Goal: Communication & Community: Answer question/provide support

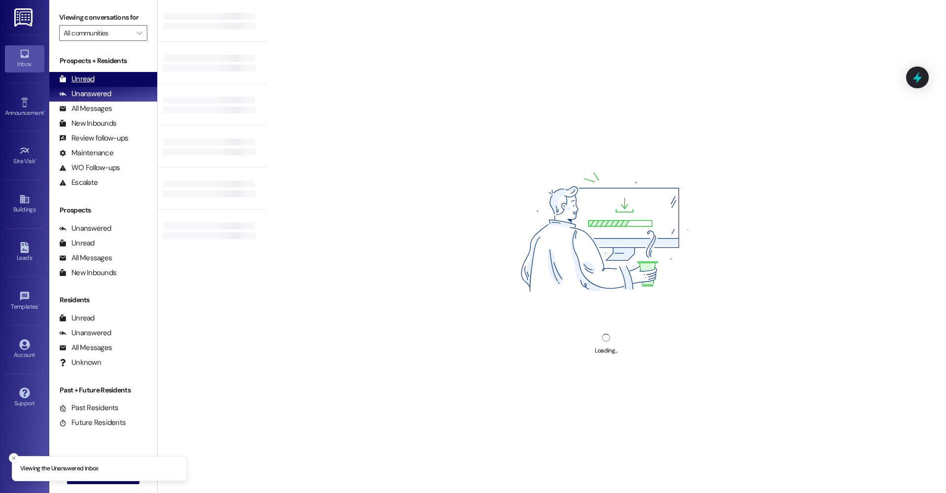
click at [81, 78] on div "Unread" at bounding box center [76, 79] width 35 height 10
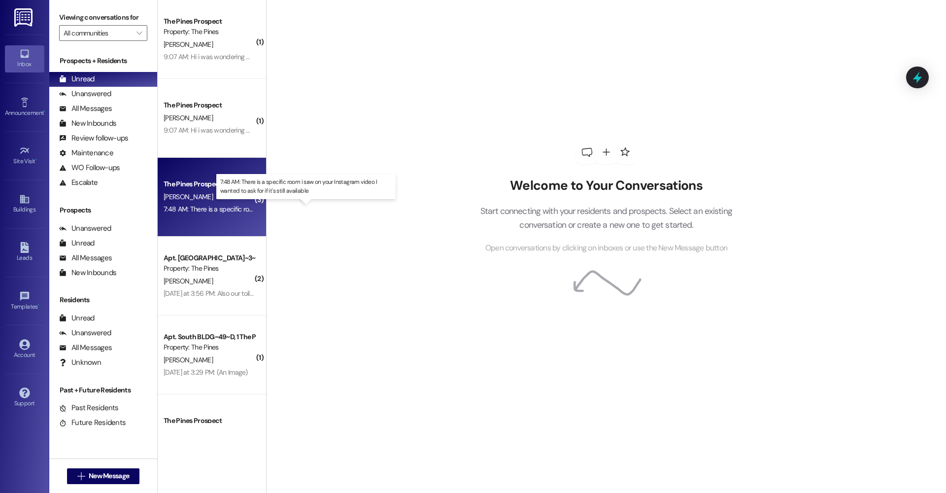
click at [215, 207] on div "7:48 AM: There is a specific room i saw on your Instagram video I wanted to ask…" at bounding box center [307, 208] width 286 height 9
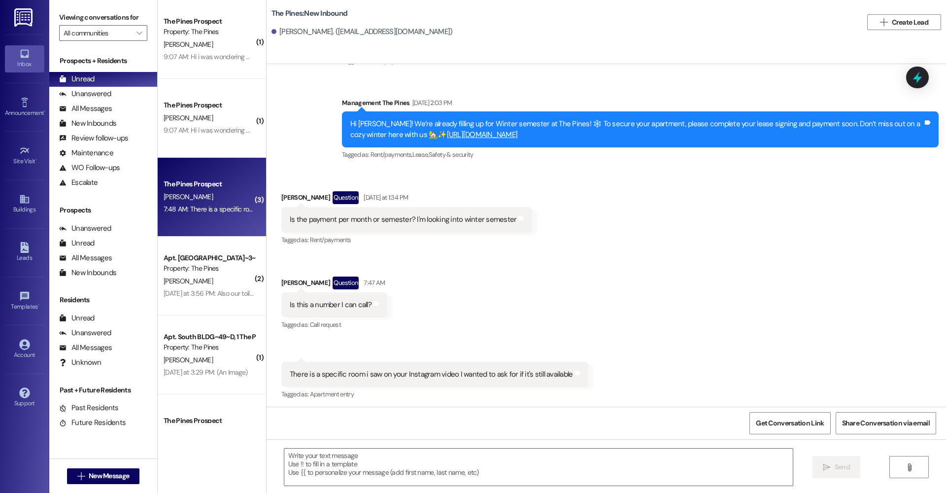
scroll to position [90, 0]
click at [453, 457] on textarea at bounding box center [538, 466] width 508 height 37
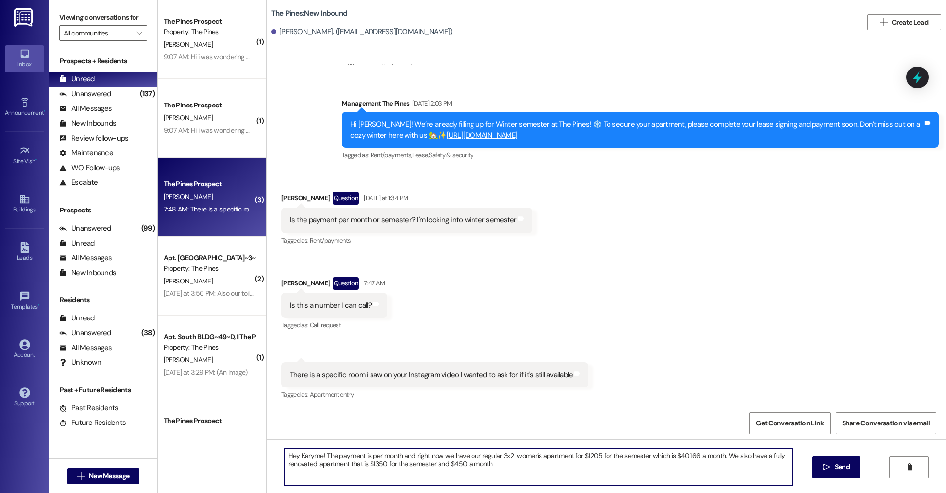
type textarea "Hey Karyme! The payment is per month and right now we have our regular 3x2 wome…"
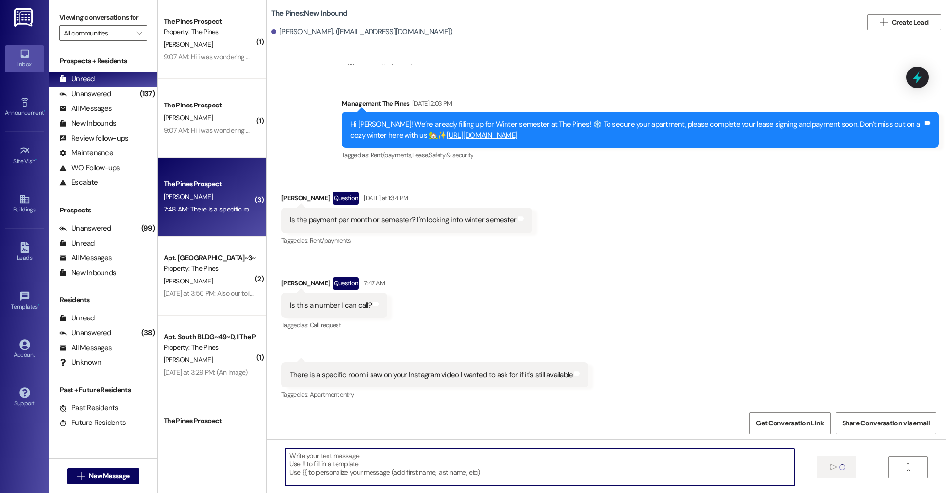
scroll to position [89, 0]
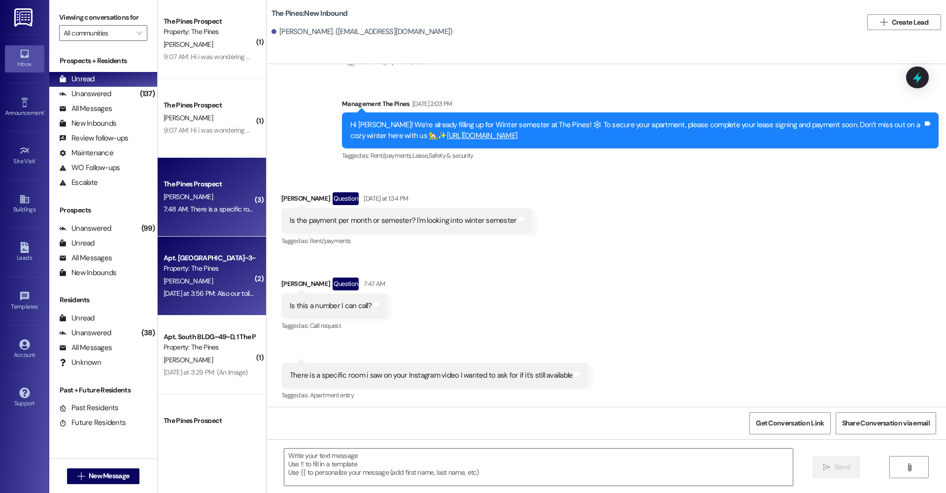
click at [205, 275] on div "[PERSON_NAME]" at bounding box center [209, 281] width 93 height 12
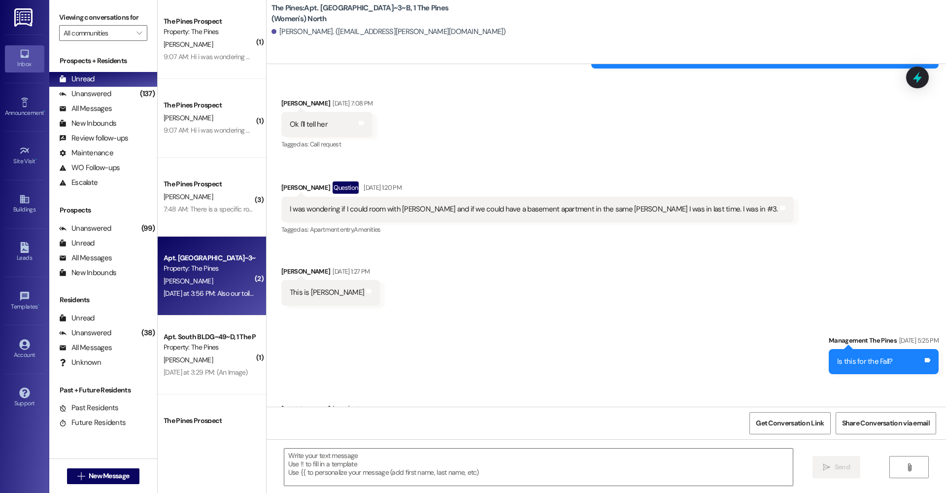
scroll to position [0, 0]
click at [345, 456] on textarea at bounding box center [538, 466] width 508 height 37
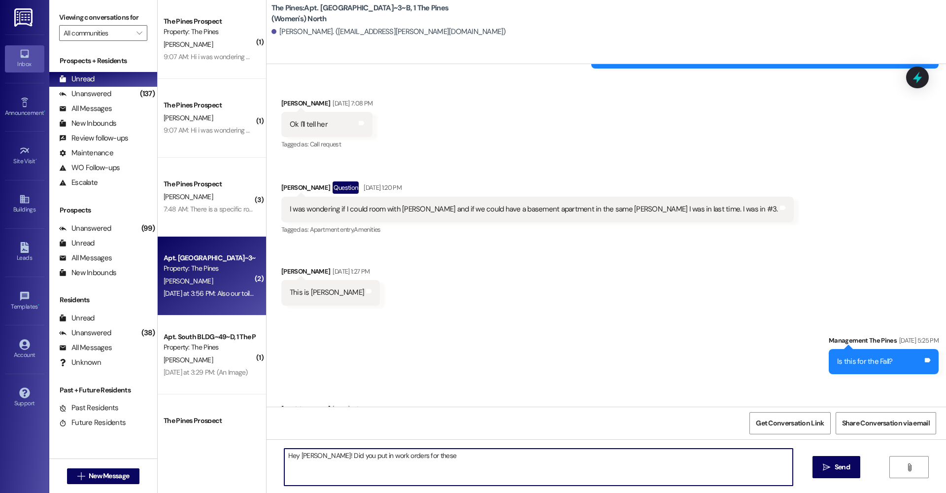
type textarea "Hey [PERSON_NAME]! Did you put in work orders for these?"
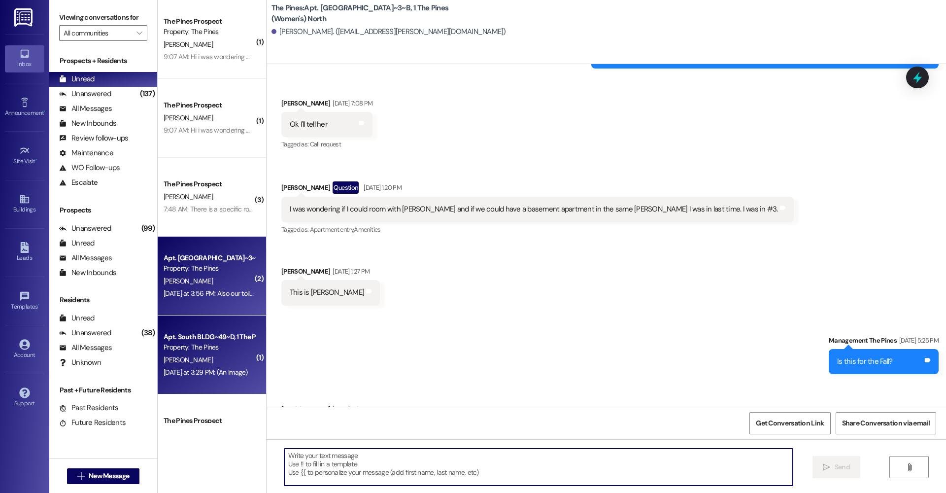
scroll to position [40312, 0]
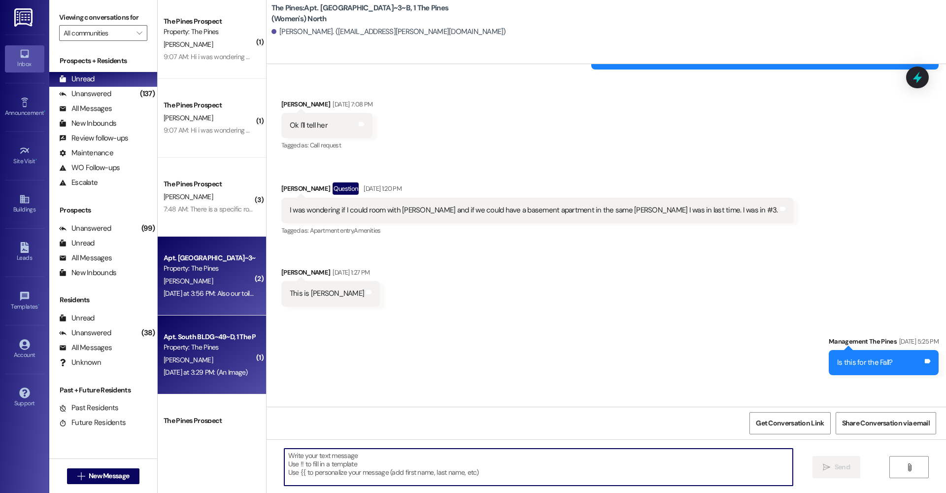
click at [213, 358] on div "[PERSON_NAME]" at bounding box center [209, 360] width 93 height 12
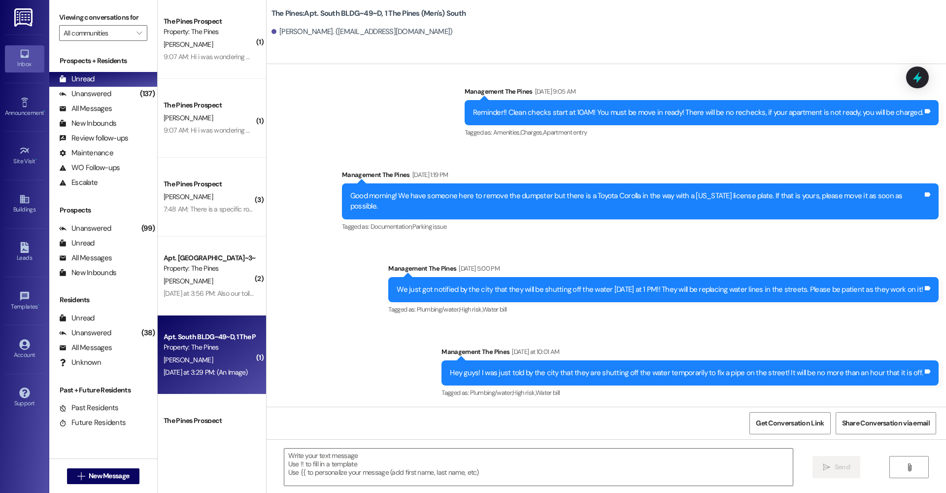
scroll to position [4964, 0]
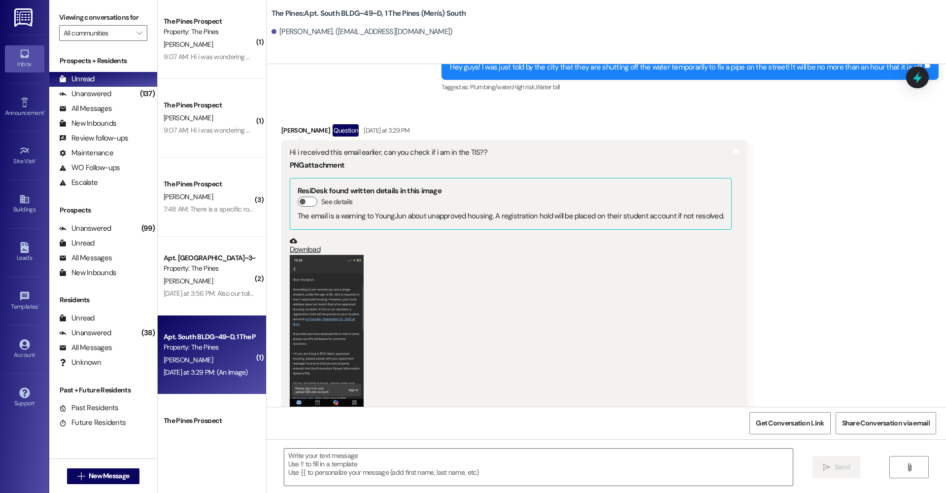
click at [330, 274] on button "Zoom image" at bounding box center [327, 335] width 74 height 160
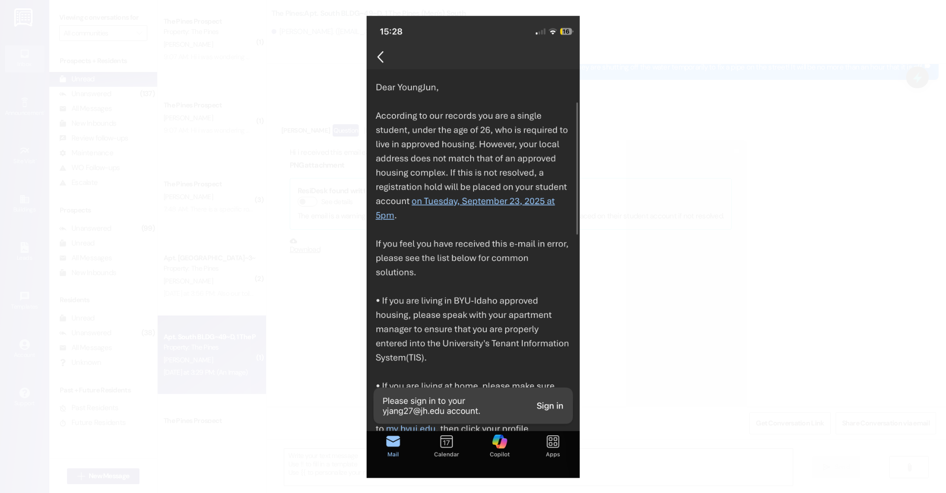
click at [618, 298] on button "Unzoom image" at bounding box center [473, 246] width 946 height 493
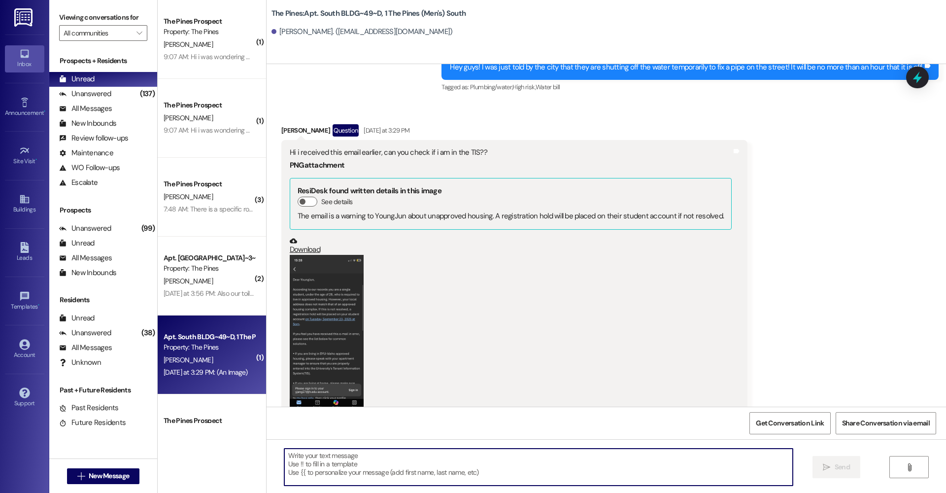
click at [375, 468] on textarea at bounding box center [538, 466] width 508 height 37
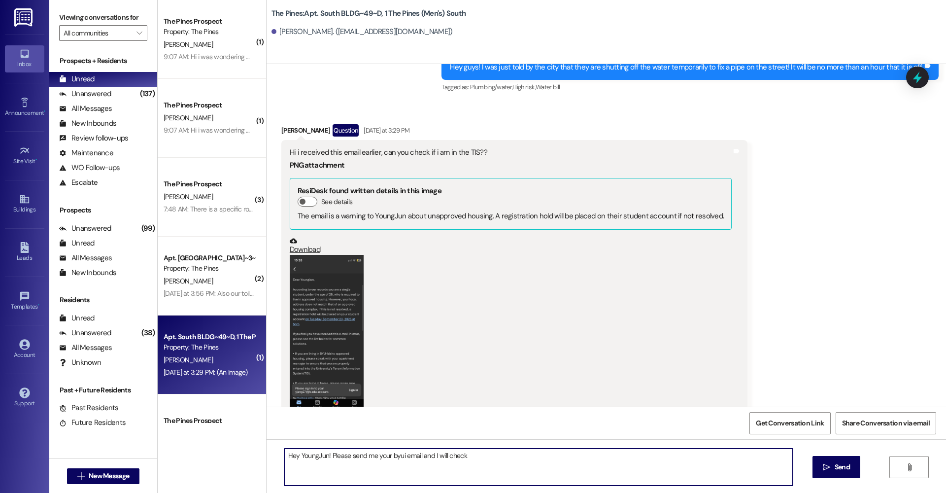
type textarea "Hey YoungJun! Please send me your byui email and I will check!"
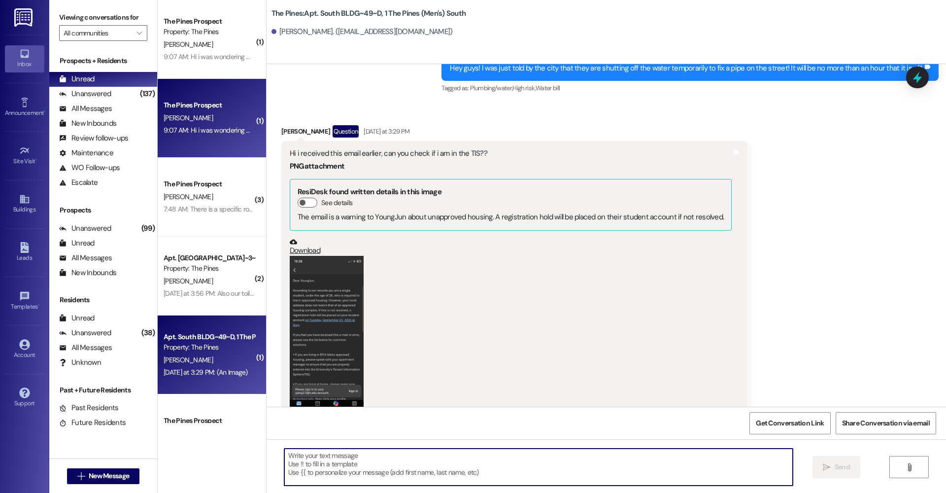
scroll to position [0, 0]
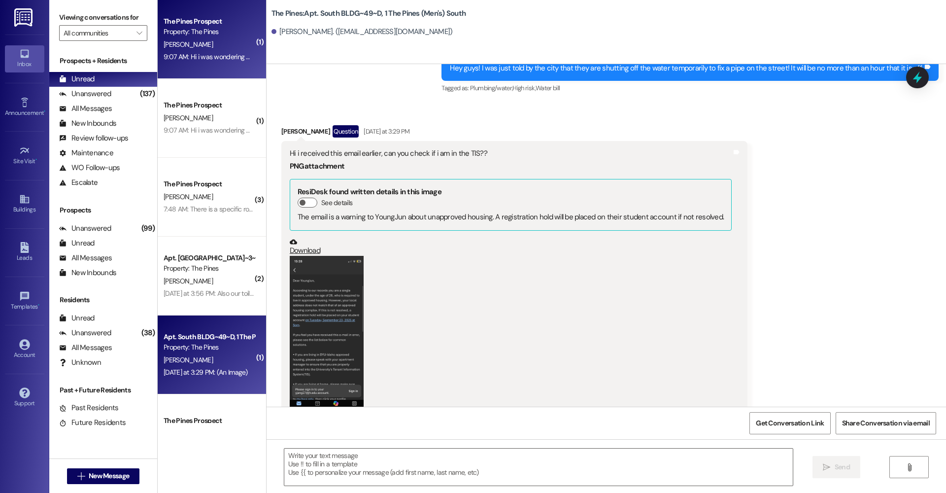
click at [217, 56] on div "9:07 AM: Hi i was wondering what is my remaining balance for my rent i cant see…" at bounding box center [298, 56] width 269 height 9
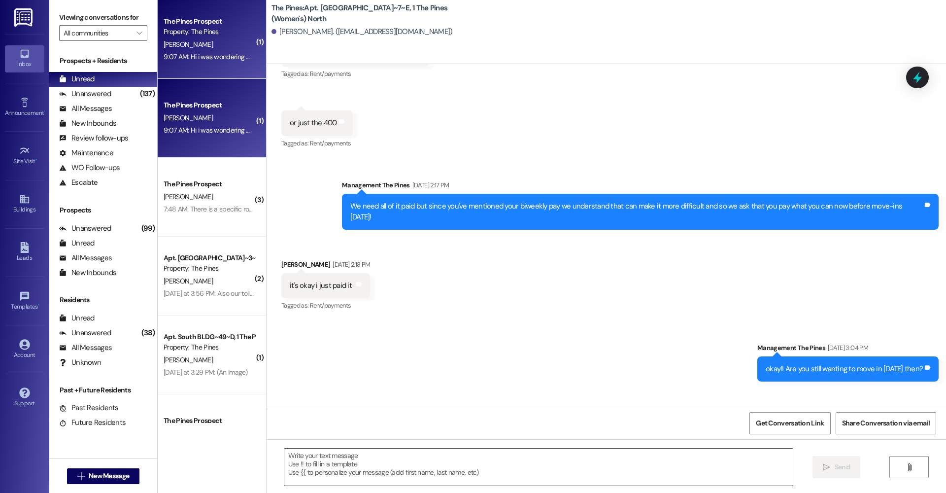
scroll to position [25816, 0]
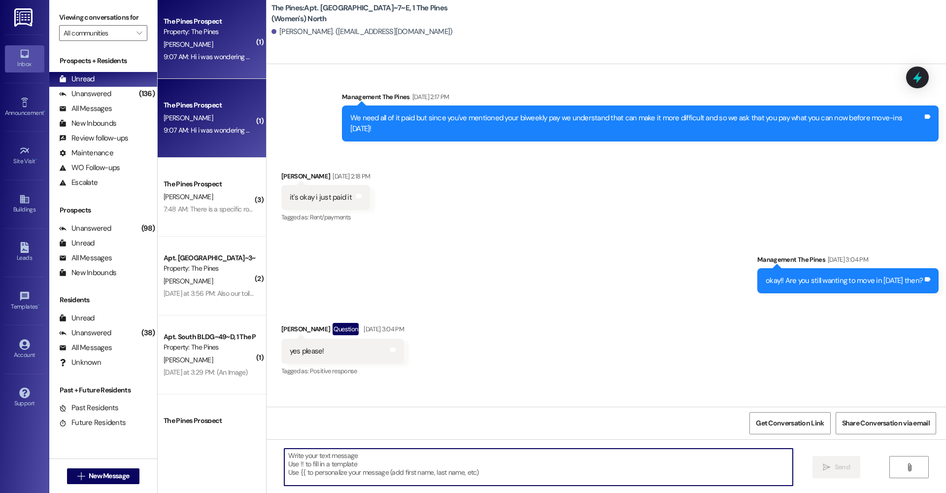
click at [345, 452] on textarea at bounding box center [538, 466] width 508 height 37
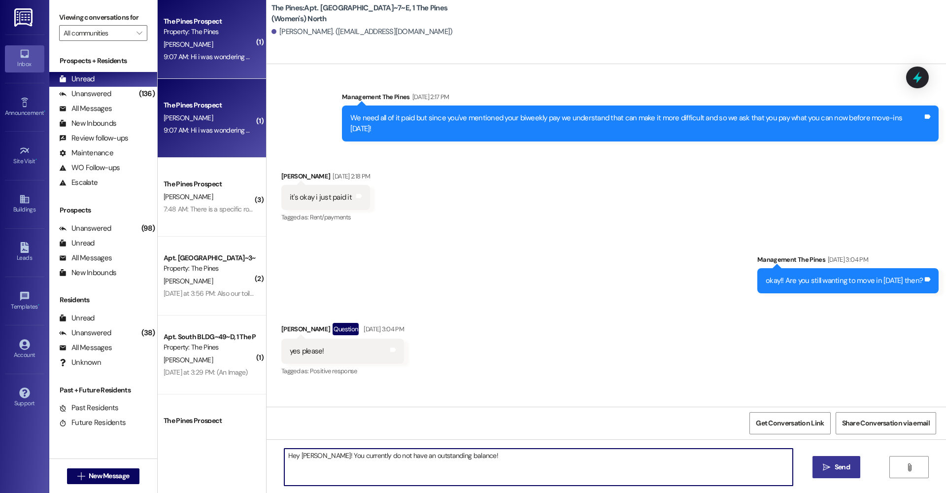
type textarea "Hey Esmeralda! You currently do not have an outstanding balance!"
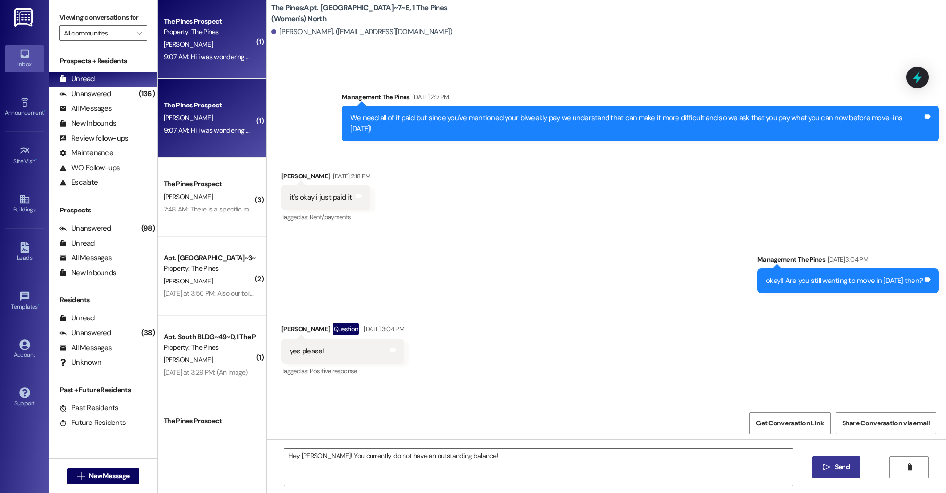
click at [833, 472] on span "Send" at bounding box center [842, 467] width 19 height 10
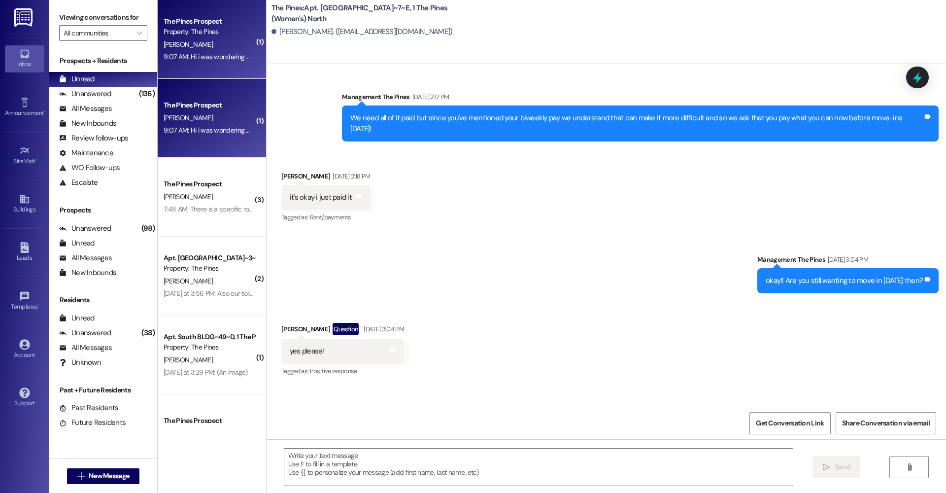
scroll to position [25815, 0]
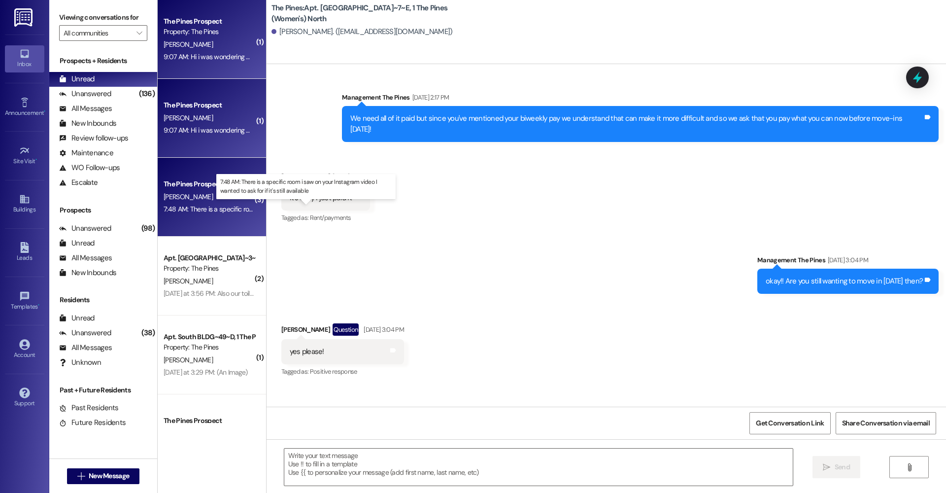
click at [225, 212] on div "7:48 AM: There is a specific room i saw on your Instagram video I wanted to ask…" at bounding box center [307, 208] width 286 height 9
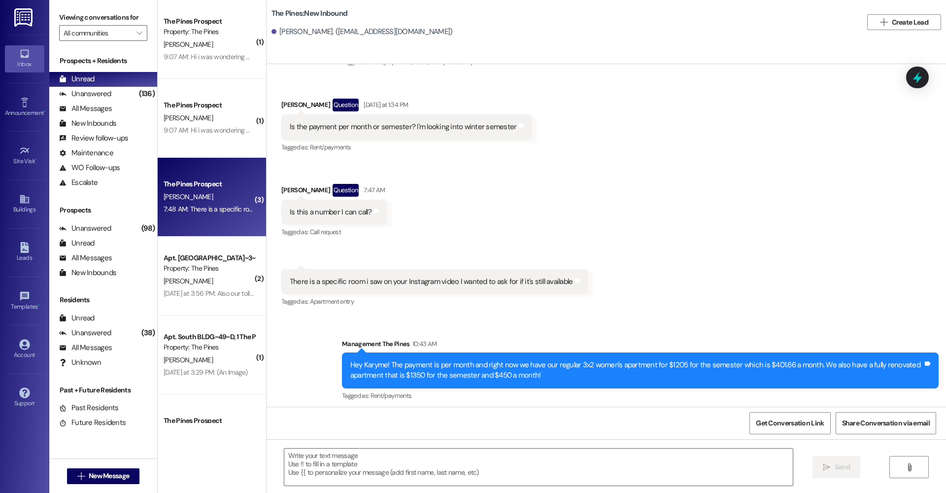
scroll to position [0, 0]
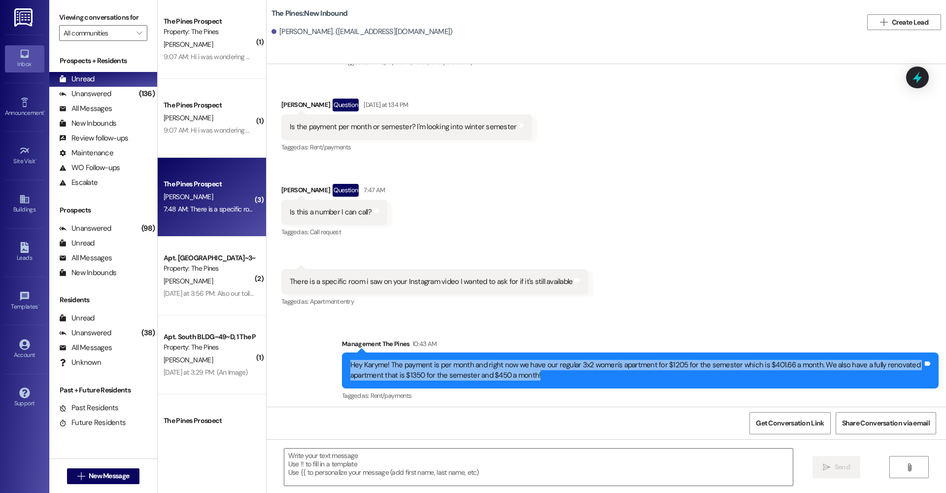
drag, startPoint x: 547, startPoint y: 376, endPoint x: 460, endPoint y: 353, distance: 90.8
click at [460, 353] on div "Hey Karyme! The payment is per month and right now we have our regular 3x2 wome…" at bounding box center [640, 370] width 597 height 36
copy div "Hey Karyme! The payment is per month and right now we have our regular 3x2 wome…"
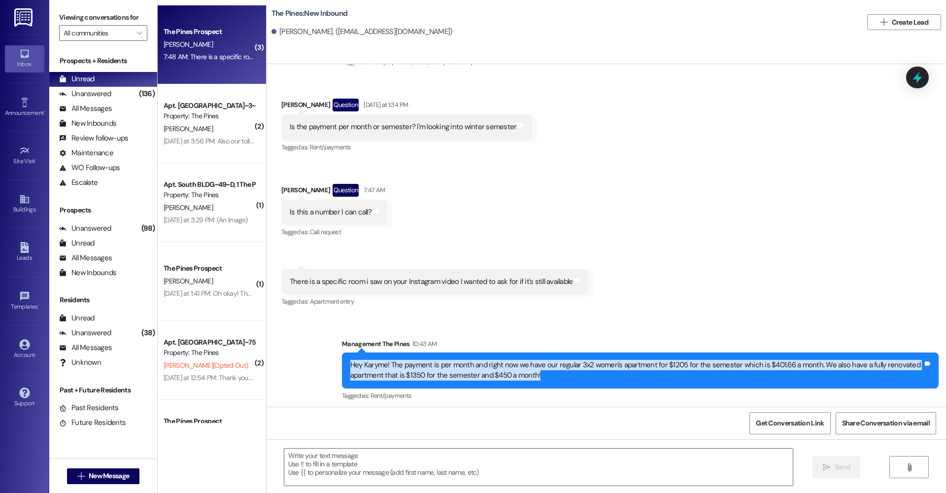
scroll to position [154, 0]
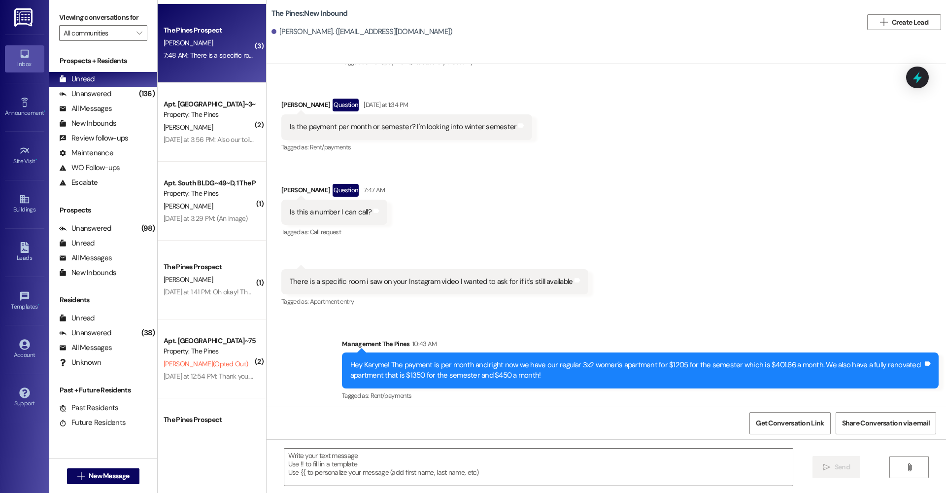
click at [213, 293] on div "Yesterday at 1:41 PM: Oh okay! The water seems to be working better now, thank …" at bounding box center [280, 291] width 232 height 9
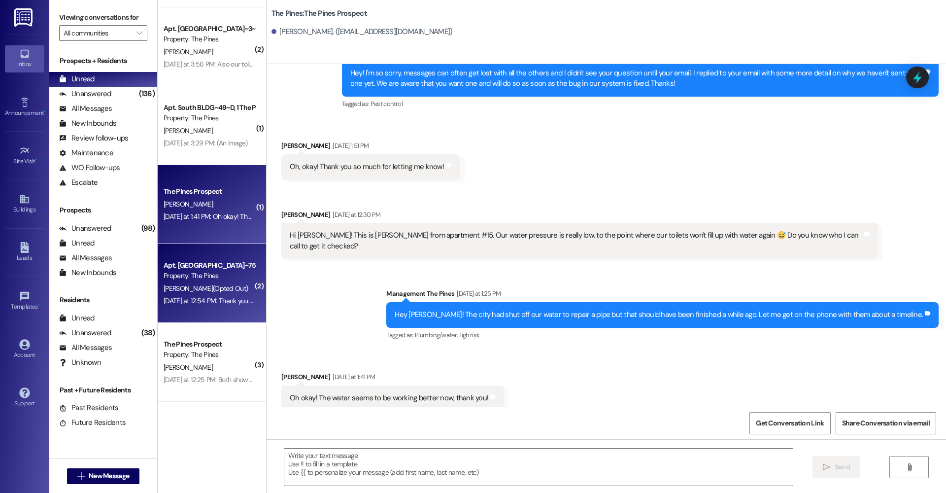
scroll to position [235, 0]
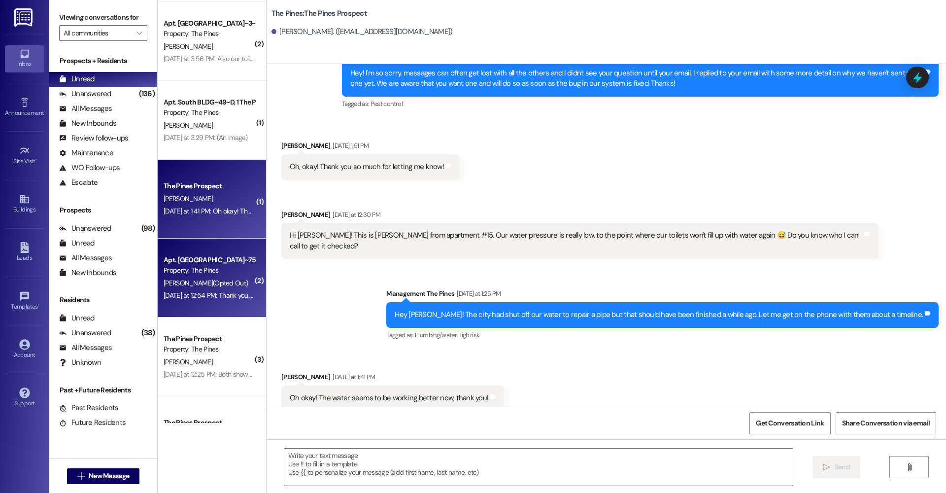
click at [215, 291] on div "Yesterday at 12:54 PM: Thank you. You will no longer receive texts from this th…" at bounding box center [412, 295] width 496 height 9
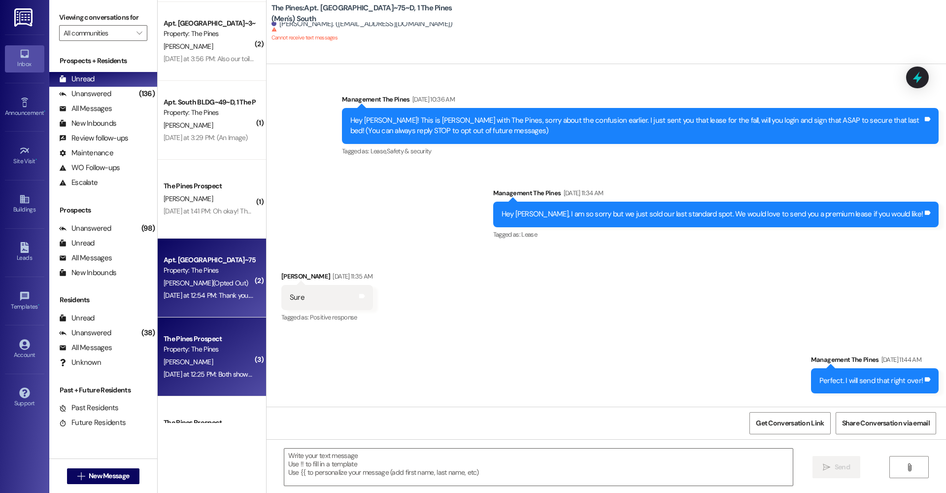
click at [233, 370] on div "Yesterday at 12:25 PM: Both showers both vanity sinks both toilets and the kitc…" at bounding box center [406, 374] width 484 height 9
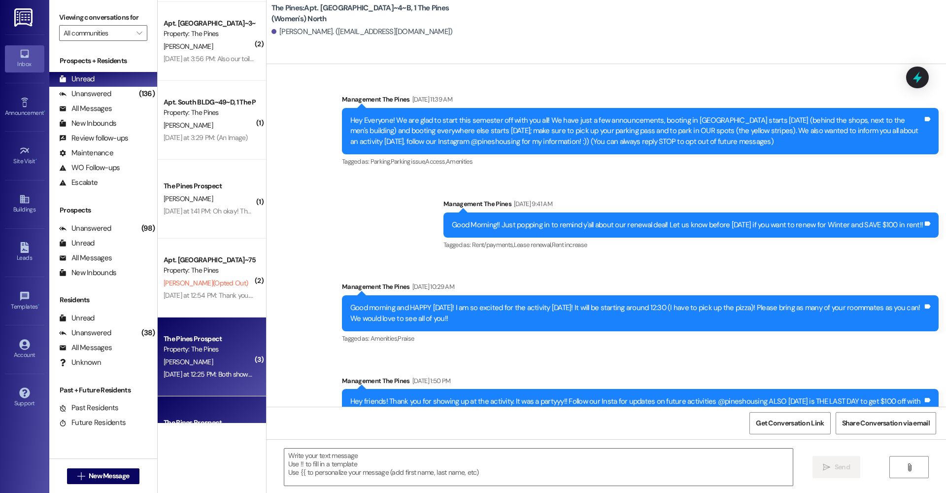
scroll to position [18105, 0]
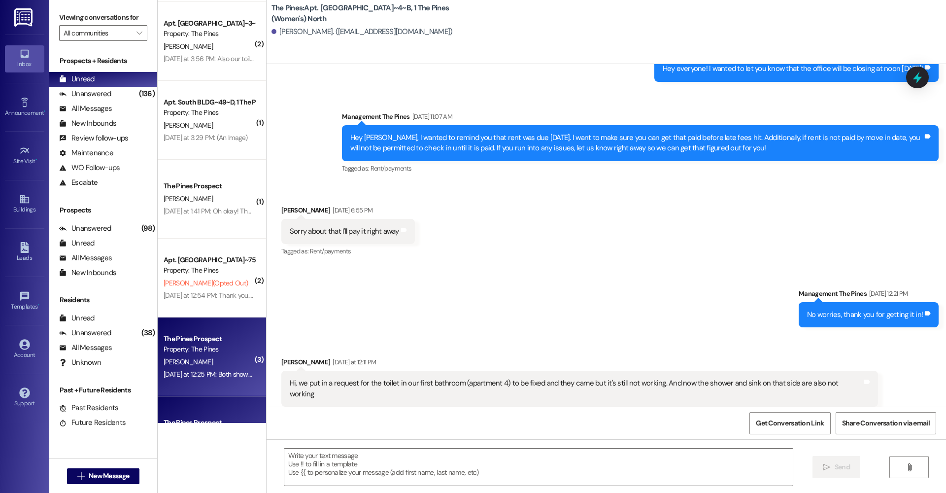
click at [223, 362] on div "[PERSON_NAME]" at bounding box center [209, 362] width 93 height 12
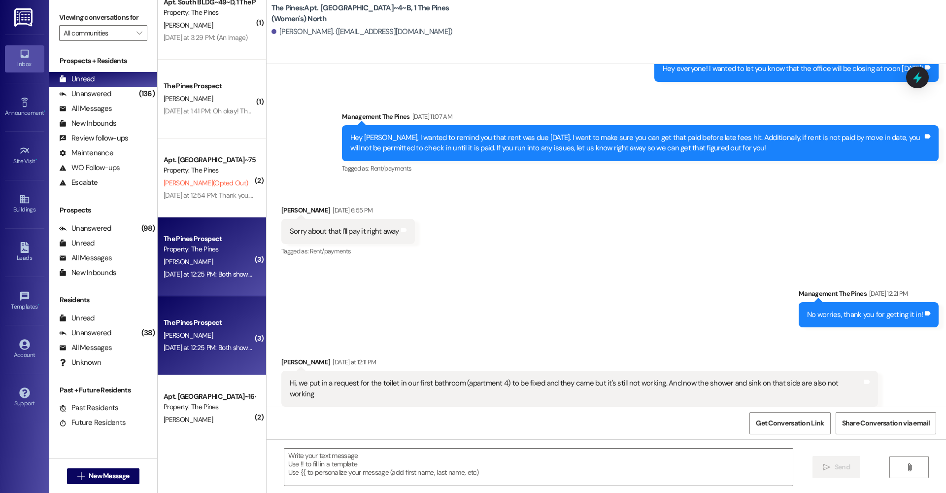
scroll to position [343, 0]
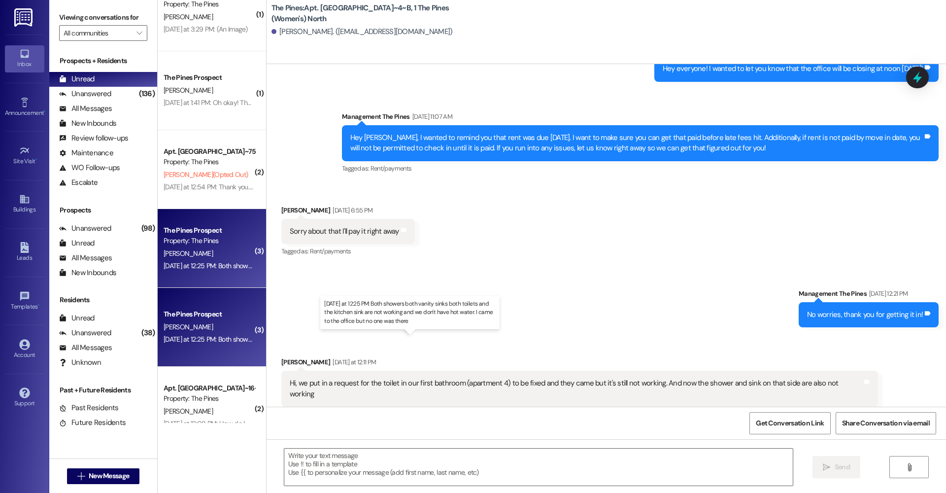
click at [212, 336] on div "Yesterday at 12:25 PM: Both showers both vanity sinks both toilets and the kitc…" at bounding box center [406, 339] width 484 height 9
click at [205, 263] on div "Yesterday at 12:25 PM: Both showers both vanity sinks both toilets and the kitc…" at bounding box center [406, 265] width 484 height 9
click at [226, 263] on div "Yesterday at 12:25 PM: Both showers both vanity sinks both toilets and the kitc…" at bounding box center [406, 265] width 484 height 9
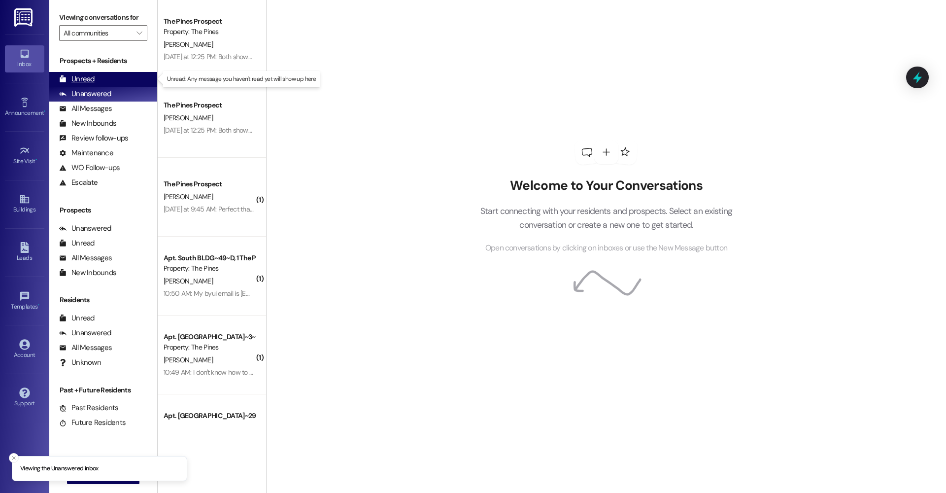
click at [109, 78] on div "Unread (0)" at bounding box center [103, 79] width 108 height 15
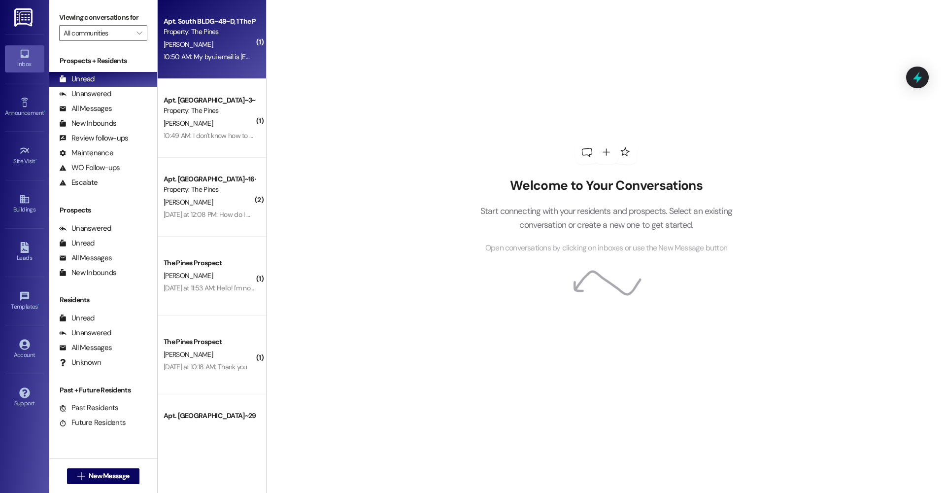
click at [194, 61] on div "10:50 AM: My byui email is jan22007@byu.edu 10:50 AM: My byui email is jan22007…" at bounding box center [209, 57] width 93 height 12
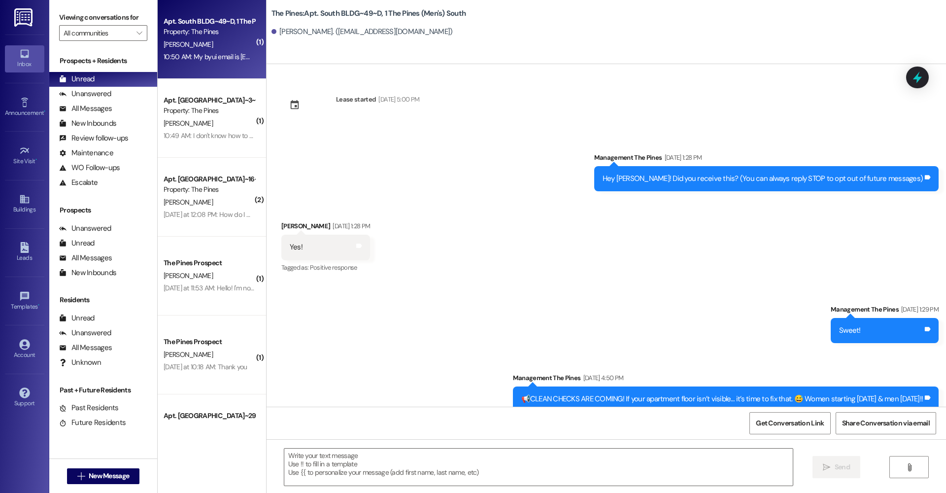
scroll to position [5100, 0]
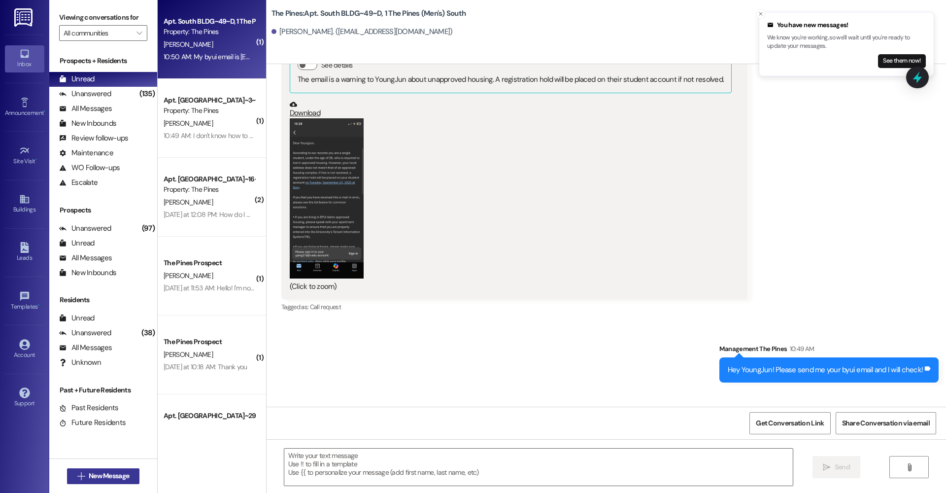
click at [115, 472] on span "New Message" at bounding box center [109, 475] width 40 height 10
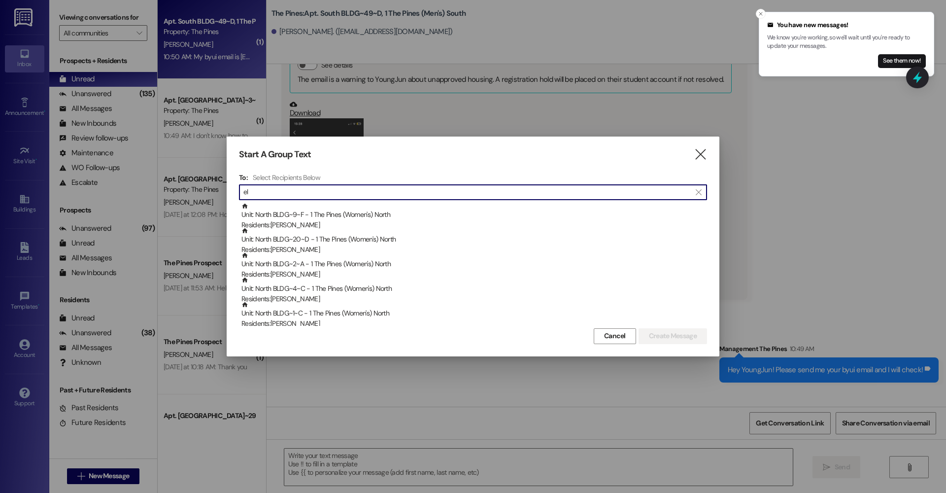
type input "e"
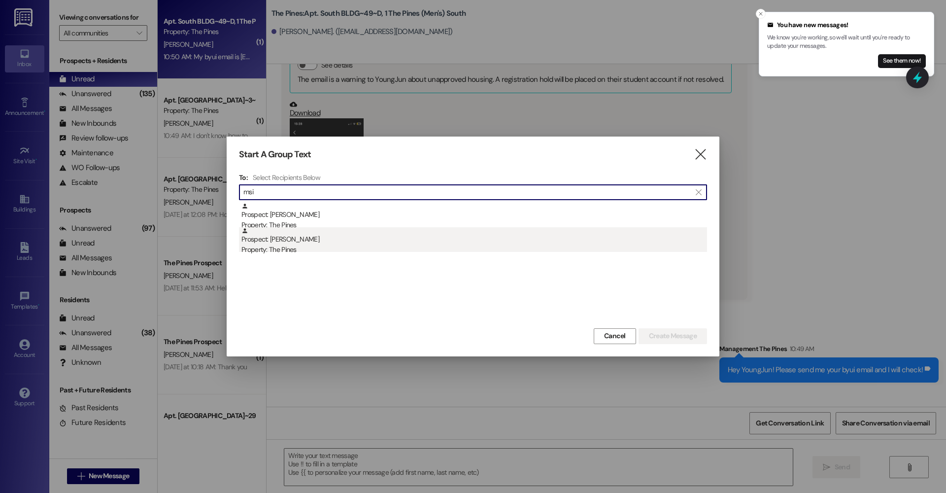
type input "msi"
click at [325, 239] on div "Prospect: Elethukhaya Msiza Property: The Pines" at bounding box center [474, 241] width 466 height 28
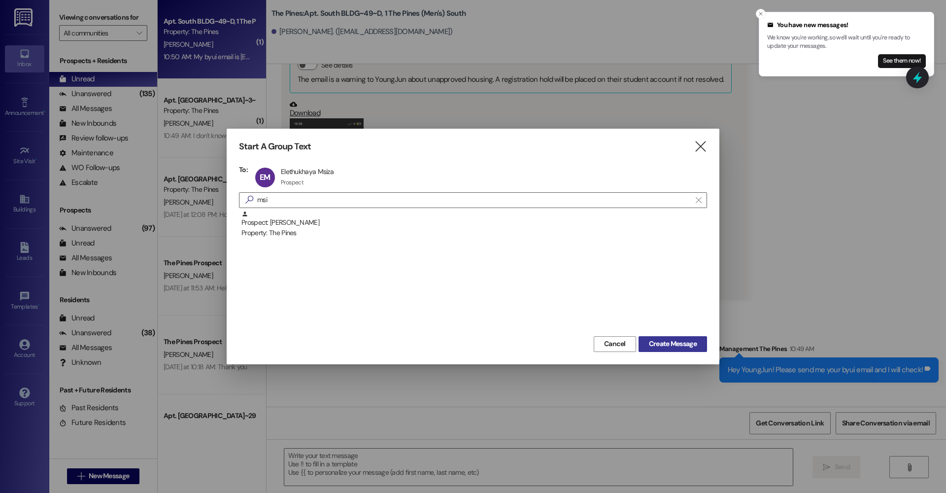
click at [655, 344] on span "Create Message" at bounding box center [673, 343] width 48 height 10
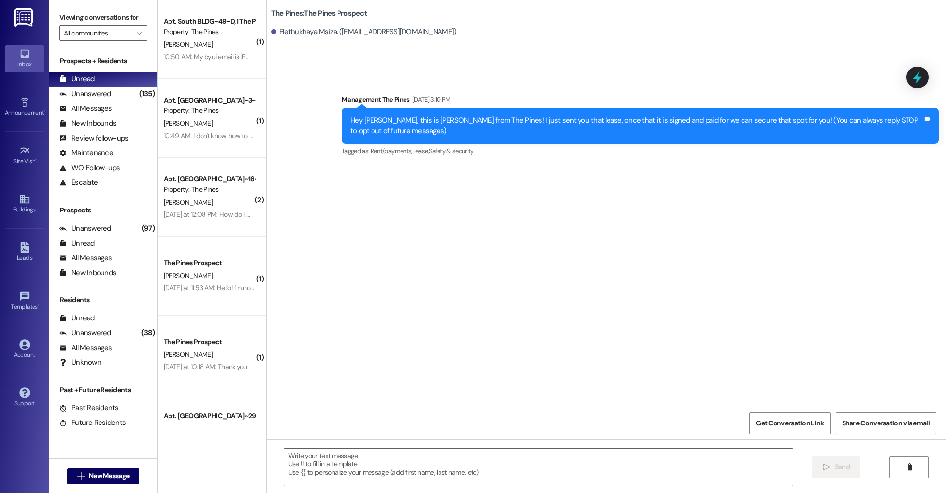
scroll to position [0, 0]
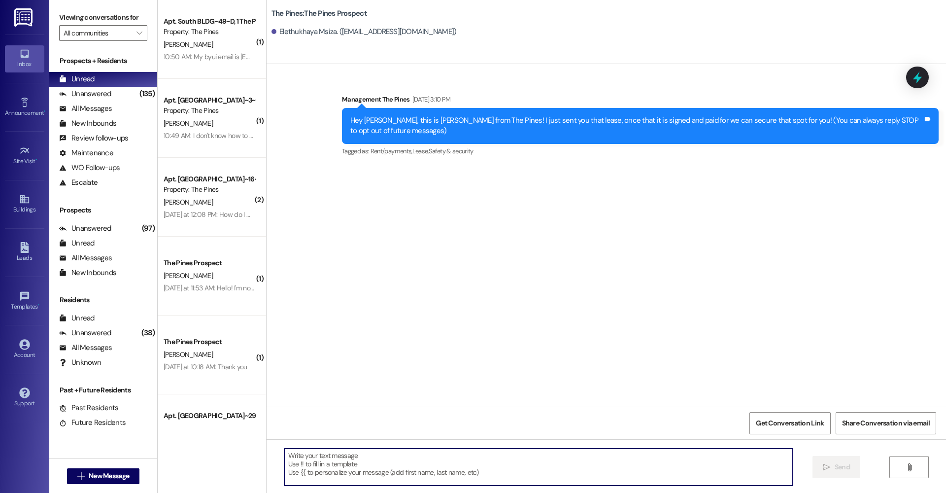
click at [341, 458] on textarea at bounding box center [538, 466] width 508 height 37
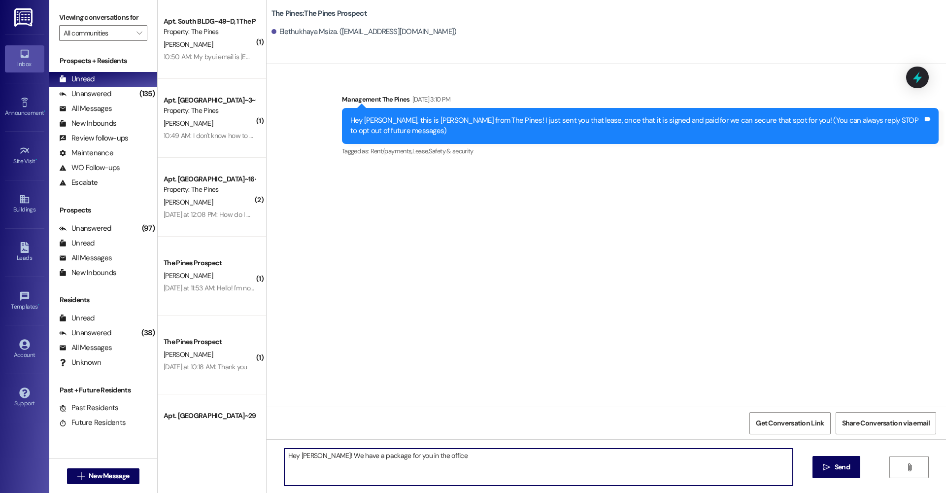
type textarea "Hey Elethukhaya! We have a package for you in the office!"
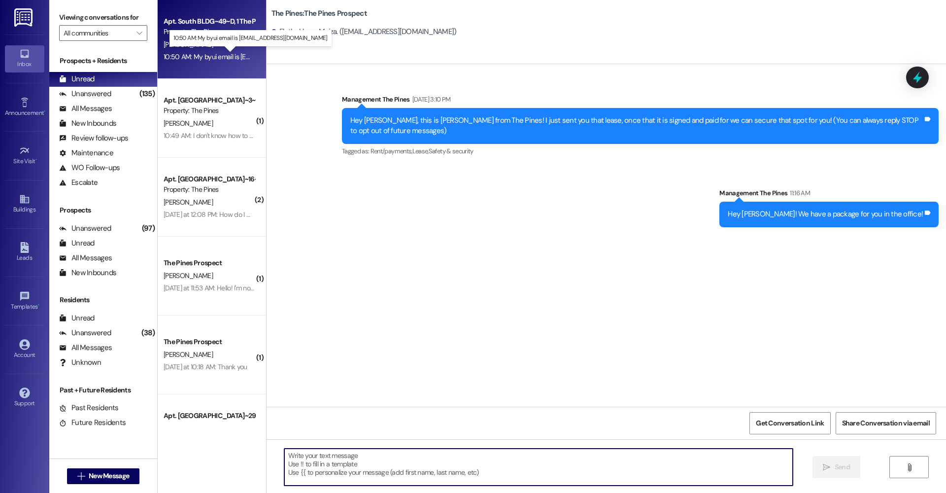
click at [225, 56] on div "10:50 AM: My byui email is jan22007@byu.edu 10:50 AM: My byui email is jan22007…" at bounding box center [254, 56] width 180 height 9
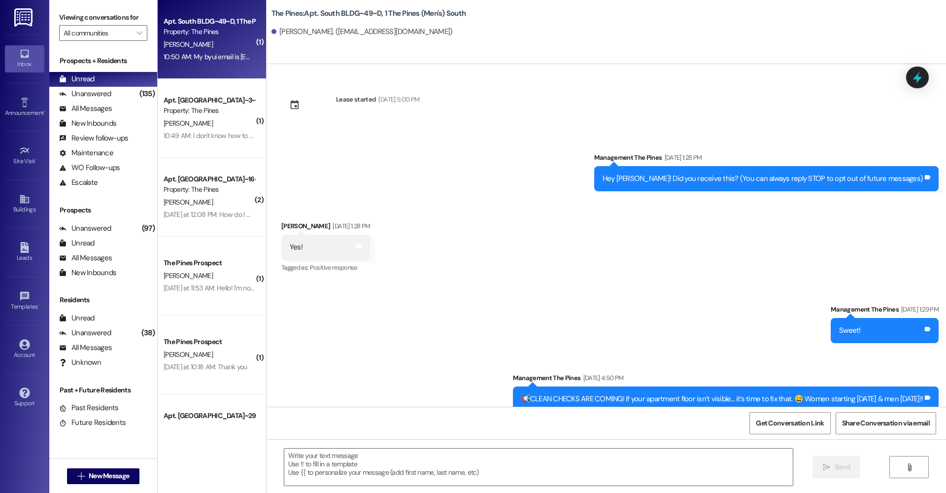
scroll to position [5099, 0]
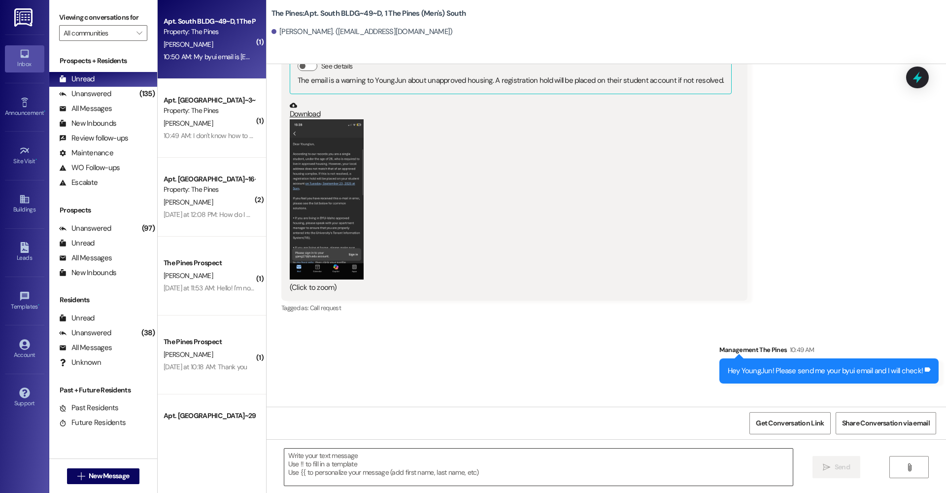
click at [362, 469] on textarea at bounding box center [538, 466] width 508 height 37
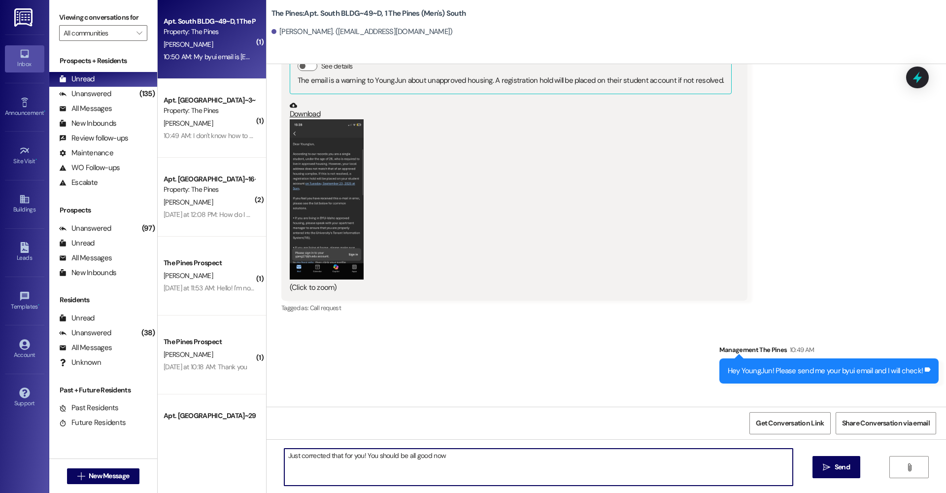
type textarea "Just corrected that for you! You should be all good now!"
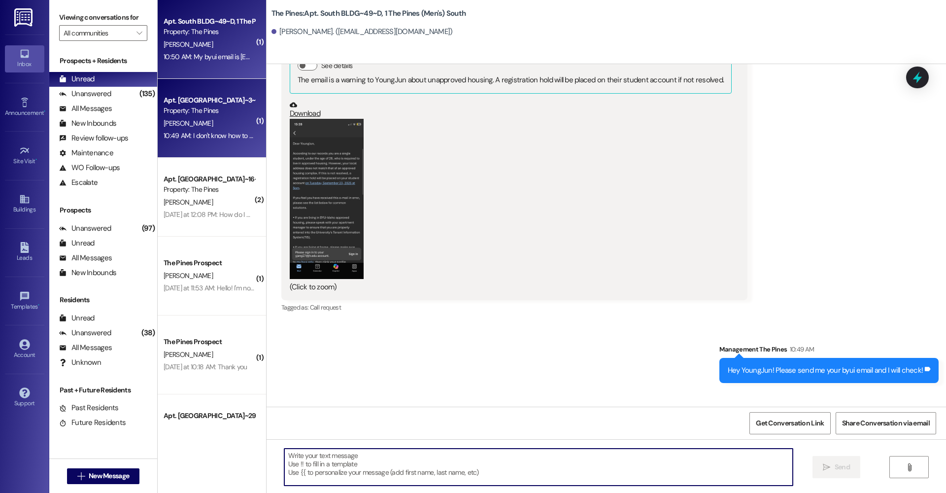
click at [209, 123] on div "[PERSON_NAME]" at bounding box center [209, 123] width 93 height 12
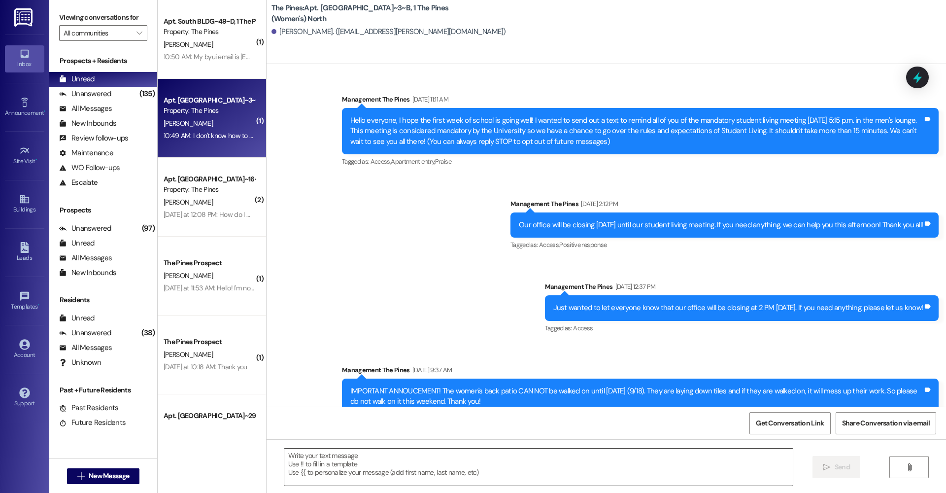
scroll to position [40463, 0]
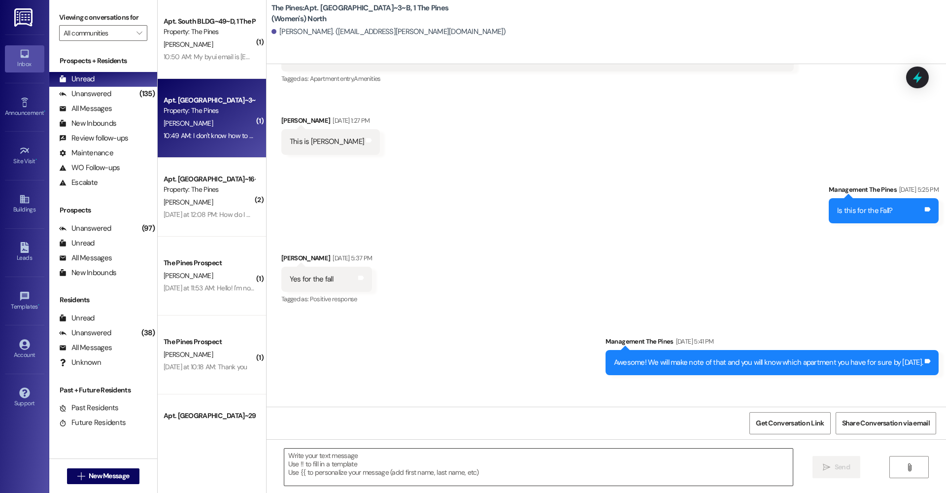
click at [396, 471] on textarea at bounding box center [538, 466] width 508 height 37
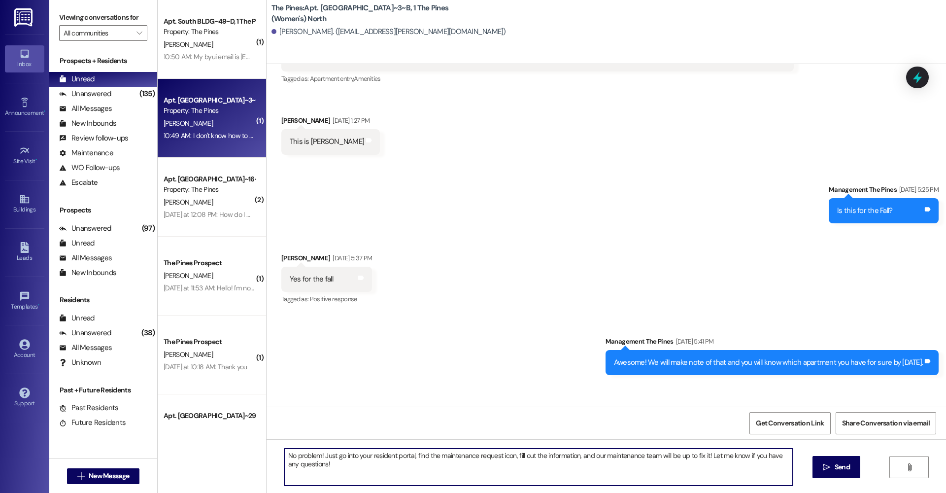
drag, startPoint x: 336, startPoint y: 463, endPoint x: 288, endPoint y: 452, distance: 50.0
click at [288, 452] on textarea "No problem! Just go into your resident portal, find the maintenance request ico…" at bounding box center [538, 466] width 508 height 37
type textarea "No problem! Just go into your resident portal, find the maintenance request ico…"
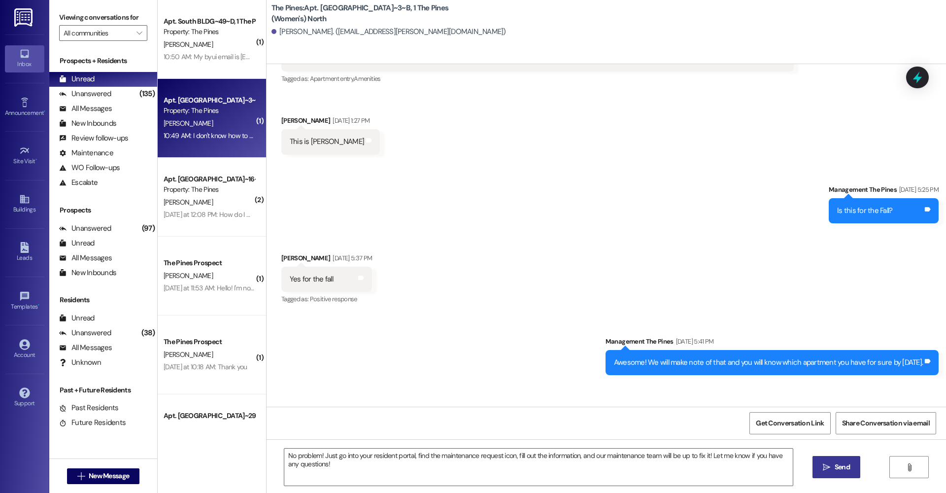
click at [835, 468] on span "Send" at bounding box center [842, 467] width 15 height 10
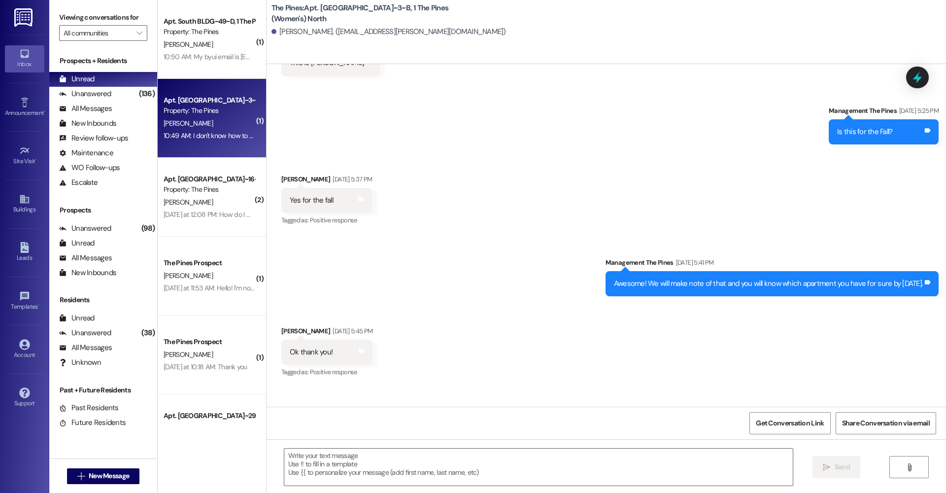
scroll to position [40542, 0]
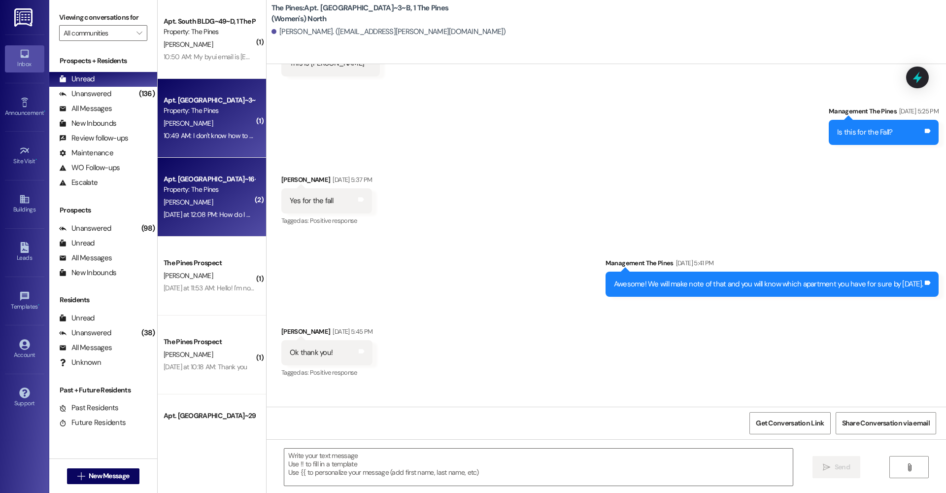
click at [206, 195] on div "Apt. North BLDG~16~D, 1 The Pines (Women's) North Property: The Pines" at bounding box center [209, 184] width 93 height 23
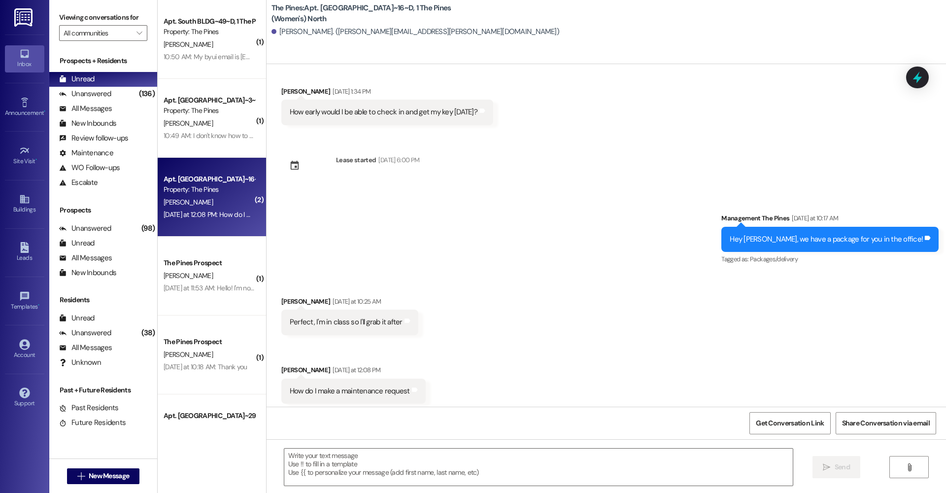
scroll to position [0, 0]
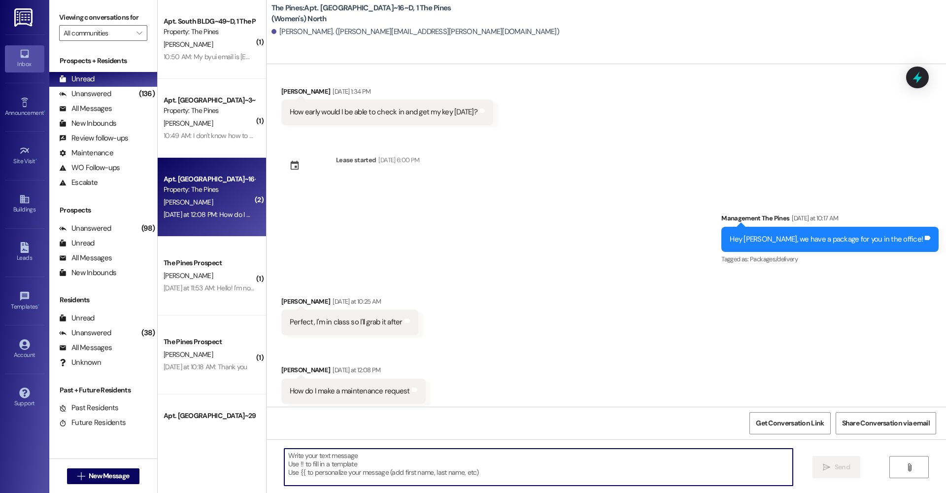
click at [359, 468] on textarea at bounding box center [538, 466] width 508 height 37
paste textarea "No problem! Just go into your resident portal, find the maintenance request ico…"
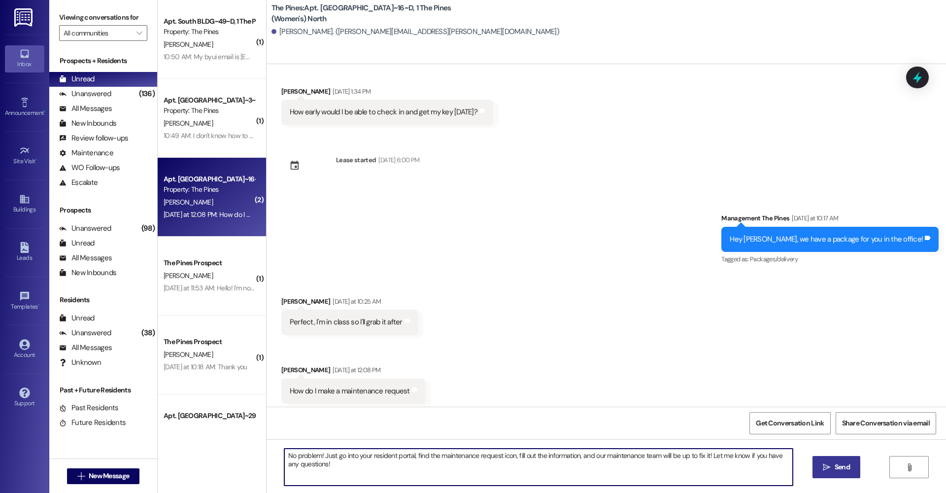
type textarea "No problem! Just go into your resident portal, find the maintenance request ico…"
click at [821, 469] on span " Send" at bounding box center [836, 467] width 31 height 10
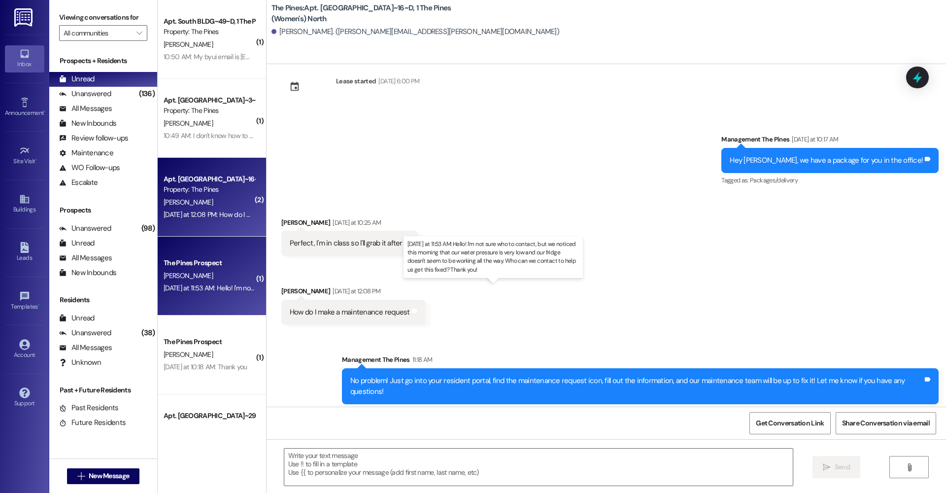
click at [202, 289] on div "Yesterday at 11:53 AM: Hello! I'm not sure who to contact, but we noticed this …" at bounding box center [490, 287] width 652 height 9
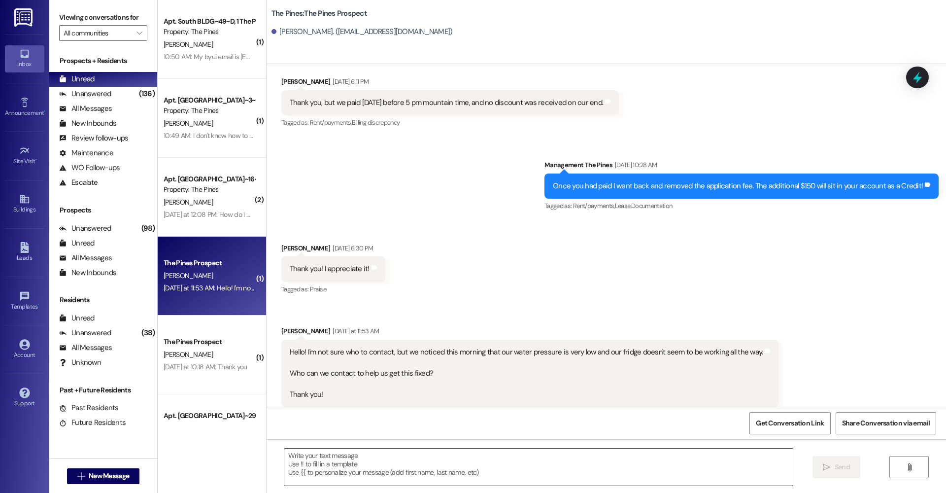
click at [356, 465] on textarea at bounding box center [538, 466] width 508 height 37
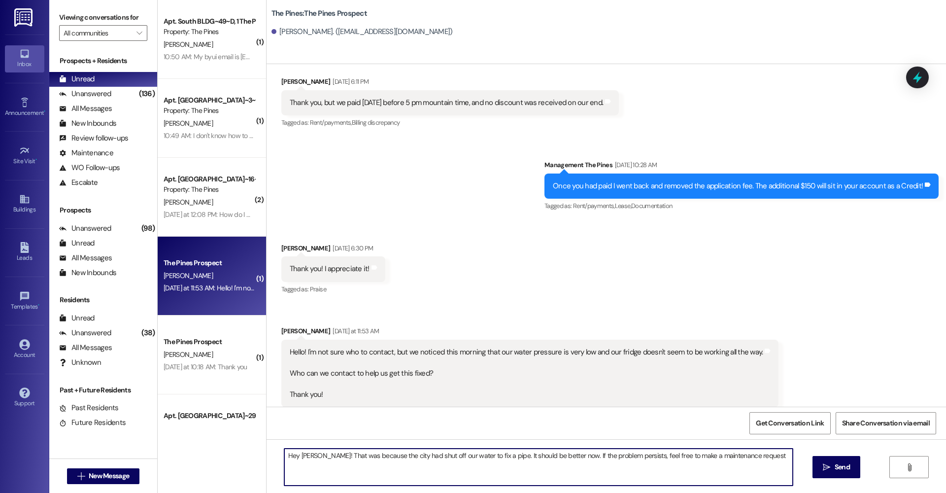
type textarea "Hey Megan! That was because the city had shut off our water to fix a pipe. It s…"
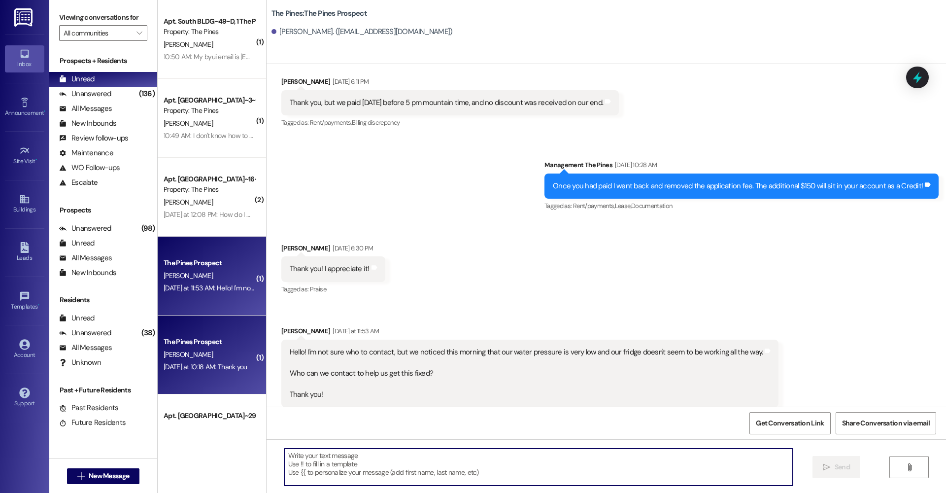
click at [187, 369] on div "Yesterday at 10:18 AM: Thank you Yesterday at 10:18 AM: Thank you" at bounding box center [206, 366] width 84 height 9
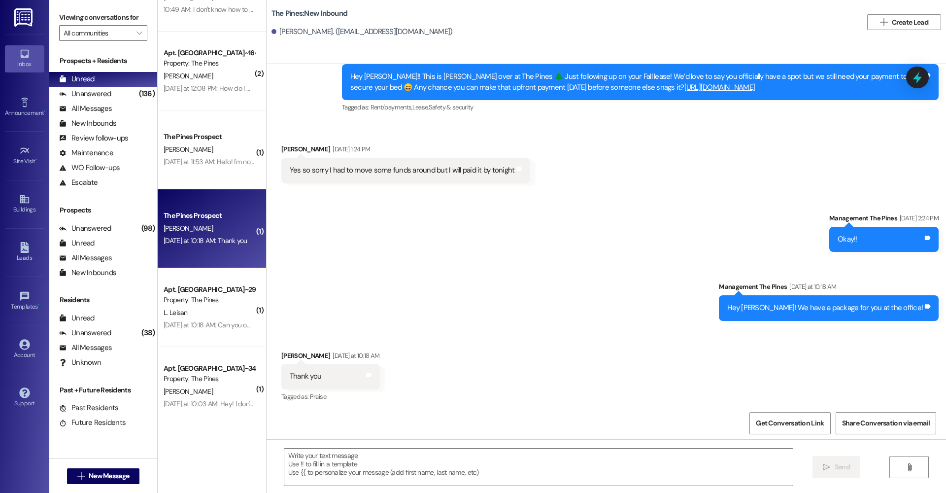
scroll to position [136, 0]
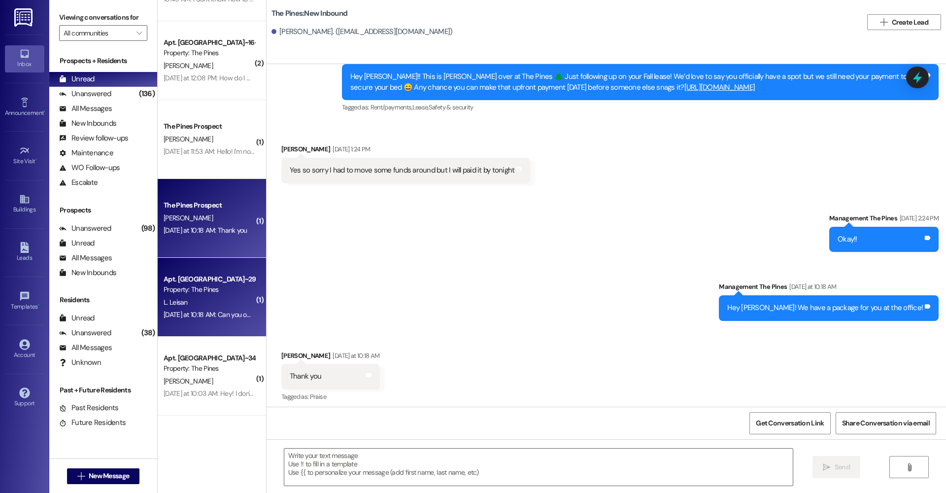
click at [196, 307] on div "L. Leisan" at bounding box center [209, 302] width 93 height 12
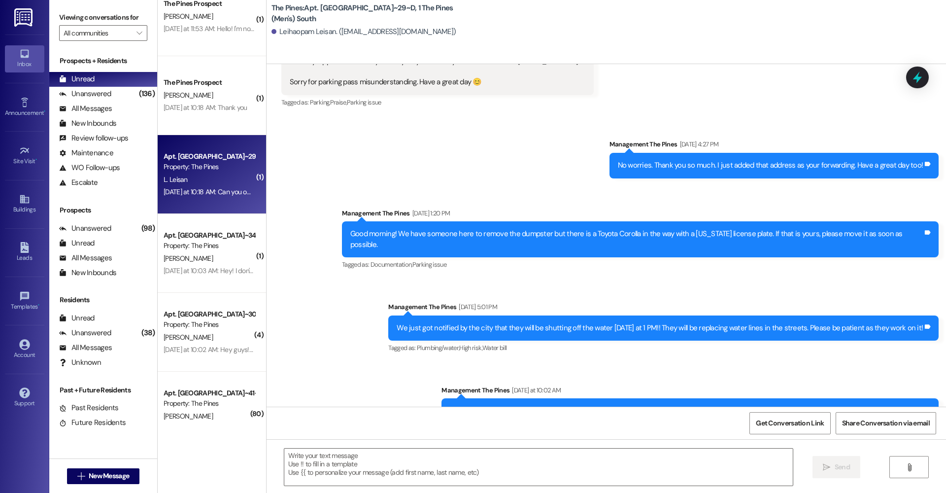
scroll to position [271, 0]
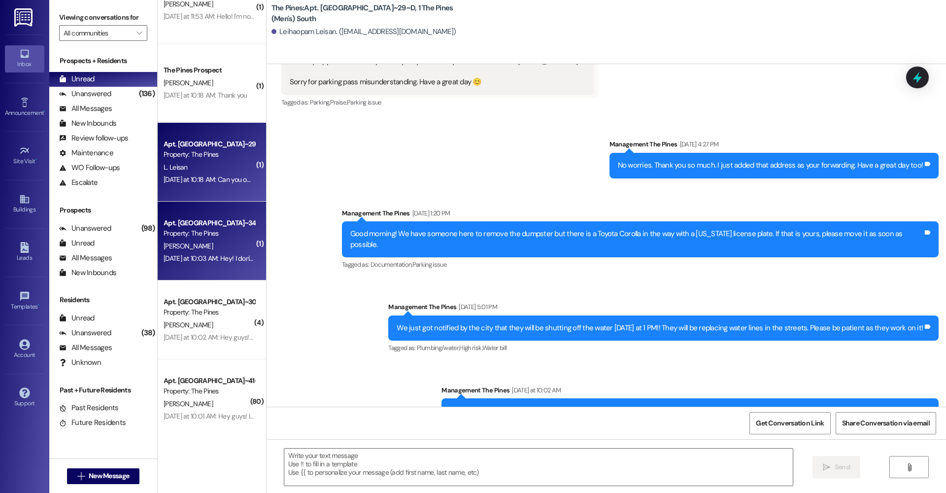
click at [192, 259] on div "Yesterday at 10:03 AM: Hey! I don't live in the Pines anymore Yesterday at 10:0…" at bounding box center [267, 258] width 207 height 9
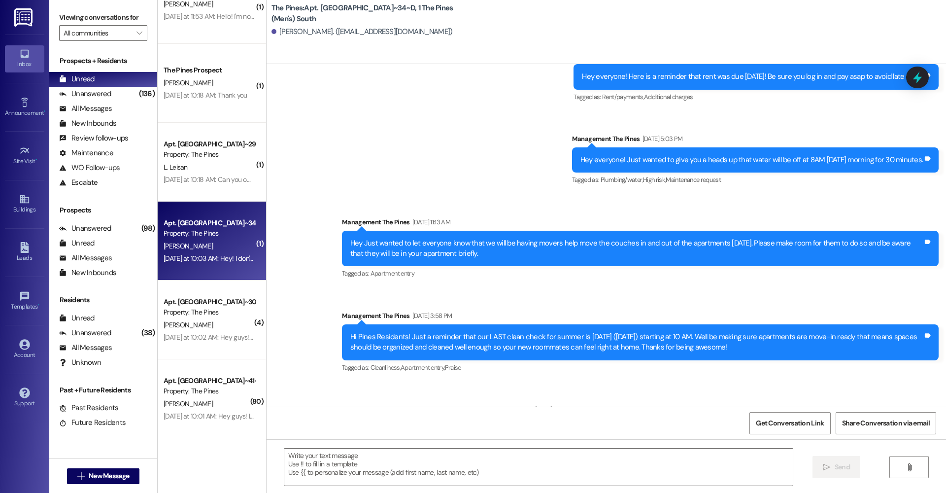
scroll to position [53110, 0]
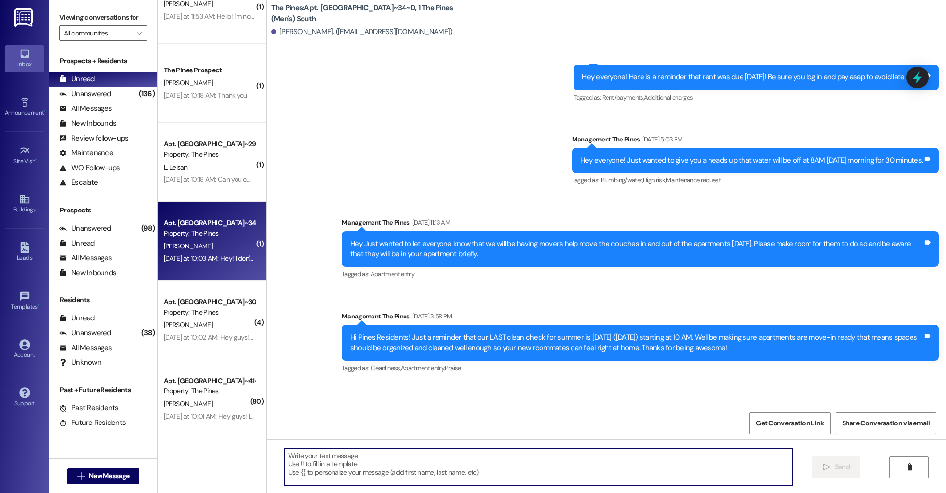
click at [341, 469] on textarea at bounding box center [538, 466] width 508 height 37
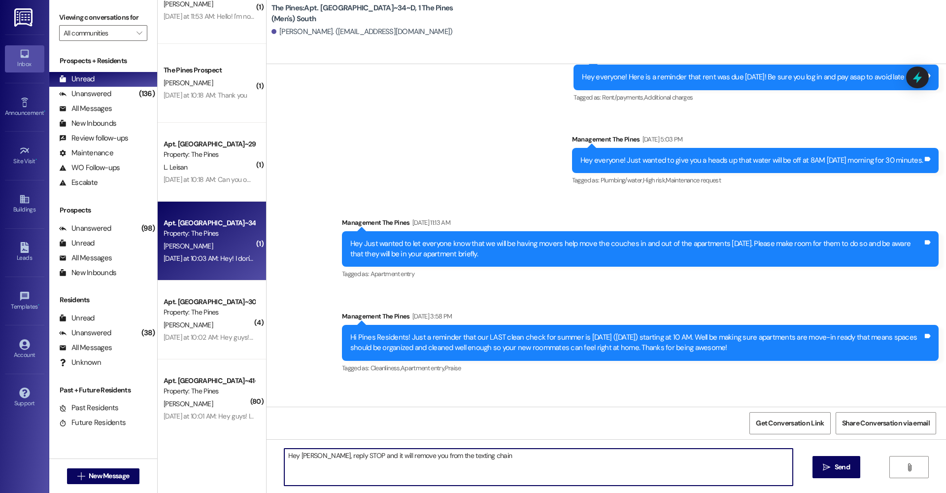
type textarea "Hey [PERSON_NAME], reply STOP and it will remove you from the texting chain!"
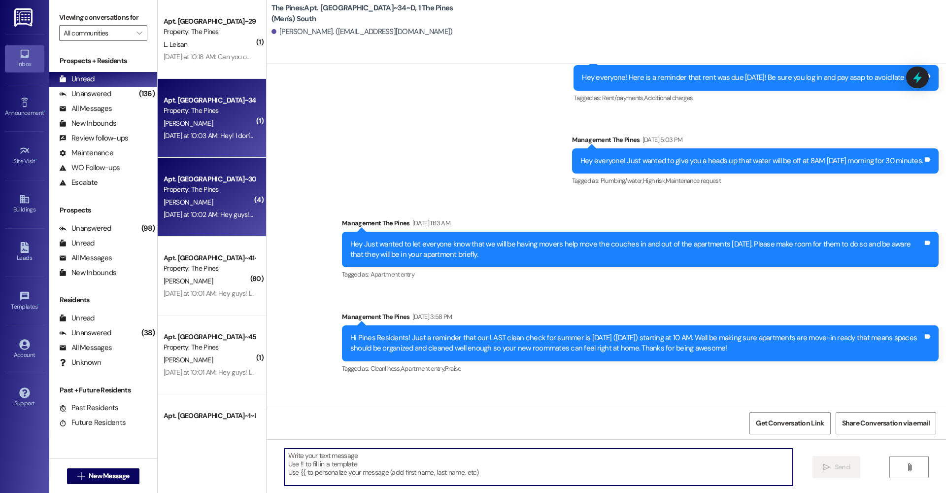
scroll to position [404, 0]
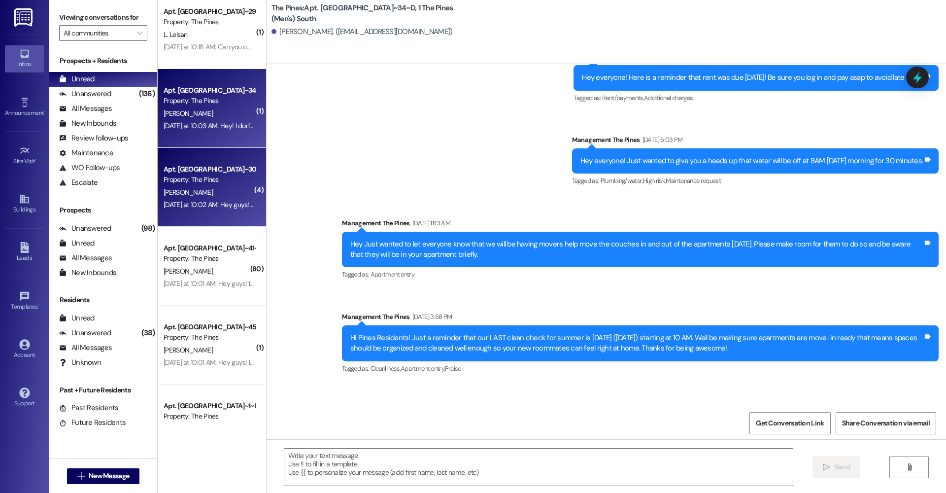
click at [192, 206] on div "Yesterday at 10:02 AM: Hey guys! I was just told by the city that they are shut…" at bounding box center [409, 204] width 490 height 9
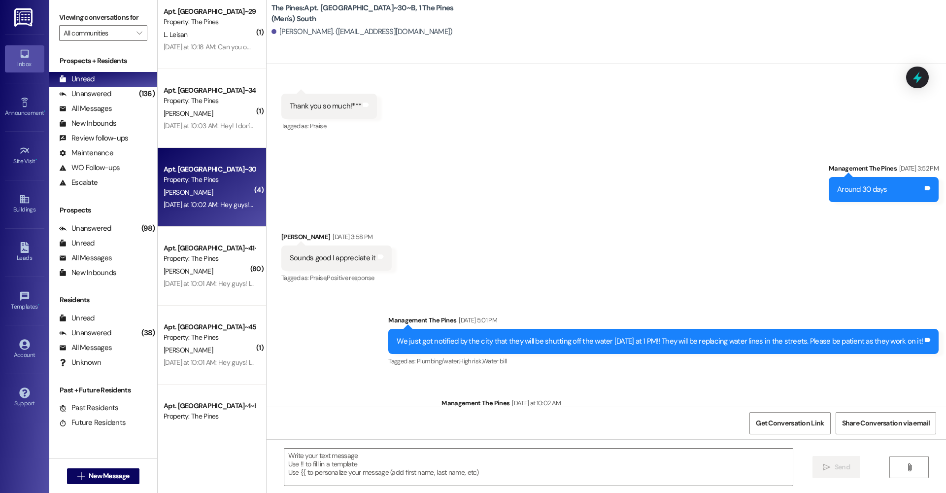
scroll to position [0, 0]
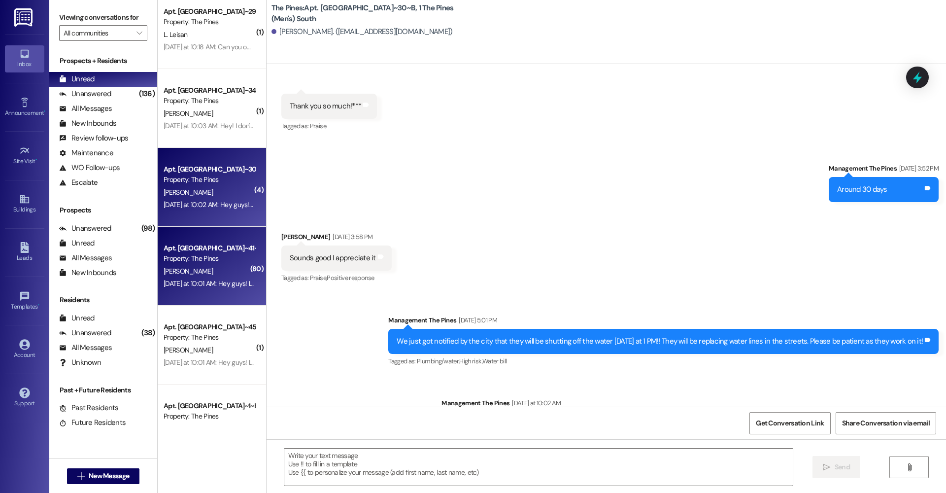
click at [200, 273] on div "C. Tingey" at bounding box center [209, 271] width 93 height 12
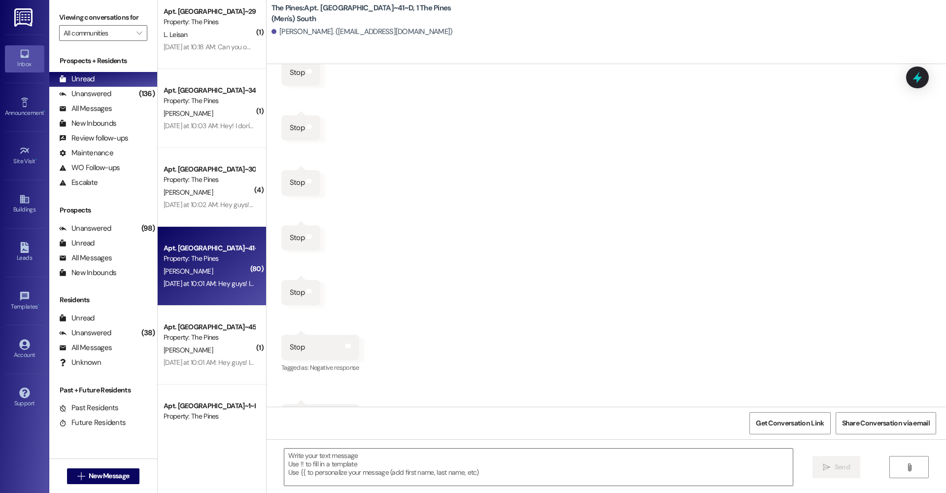
scroll to position [2374, 0]
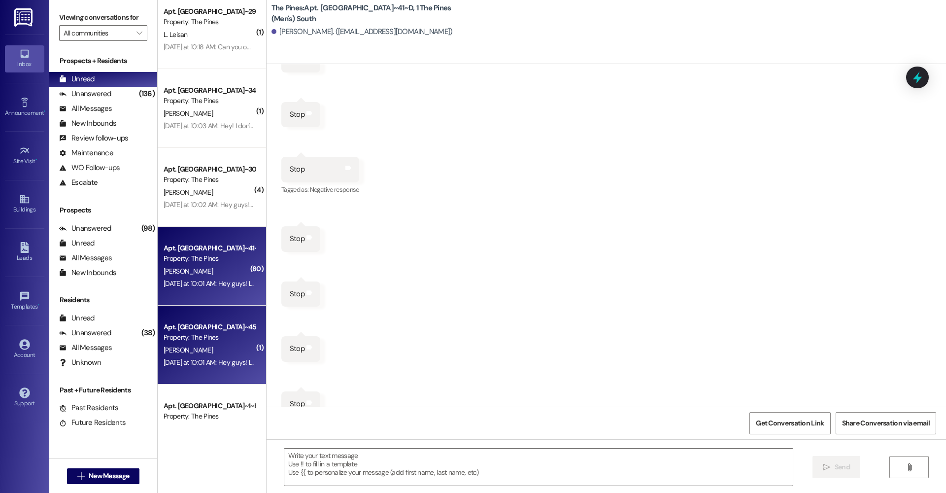
click at [198, 332] on div "Apt. South BLDG~45~B, 1 The Pines (Men's) South" at bounding box center [209, 327] width 91 height 10
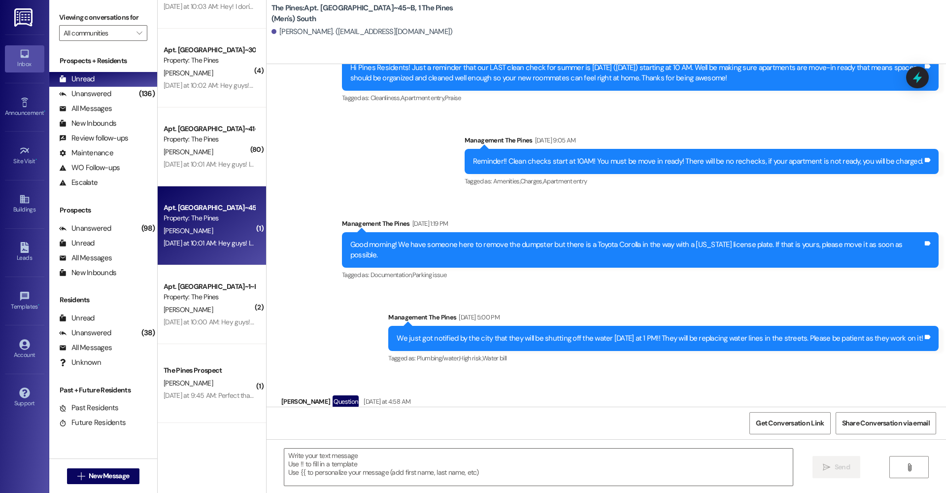
scroll to position [519, 0]
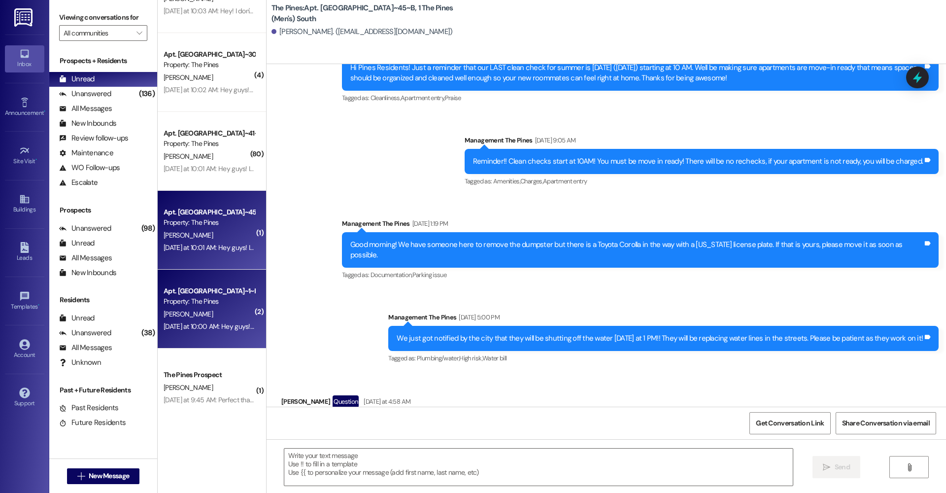
click at [195, 311] on div "C. Mills" at bounding box center [209, 314] width 93 height 12
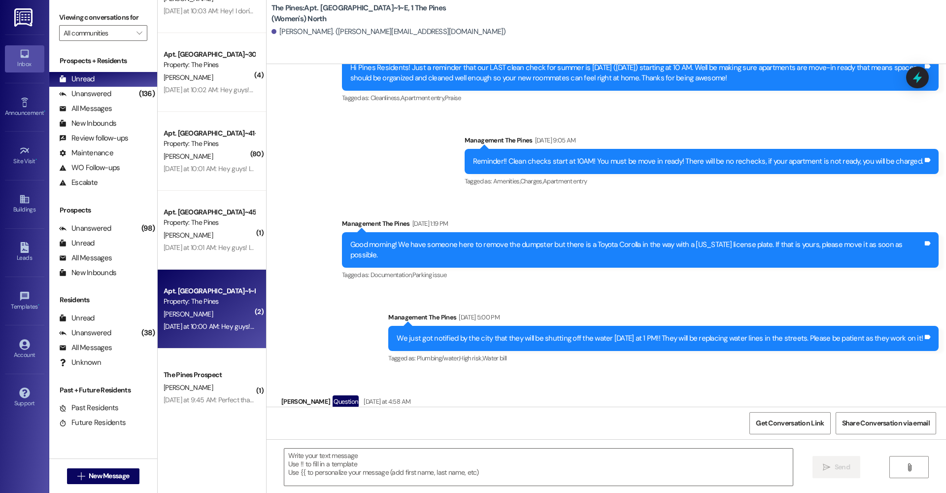
scroll to position [1587, 0]
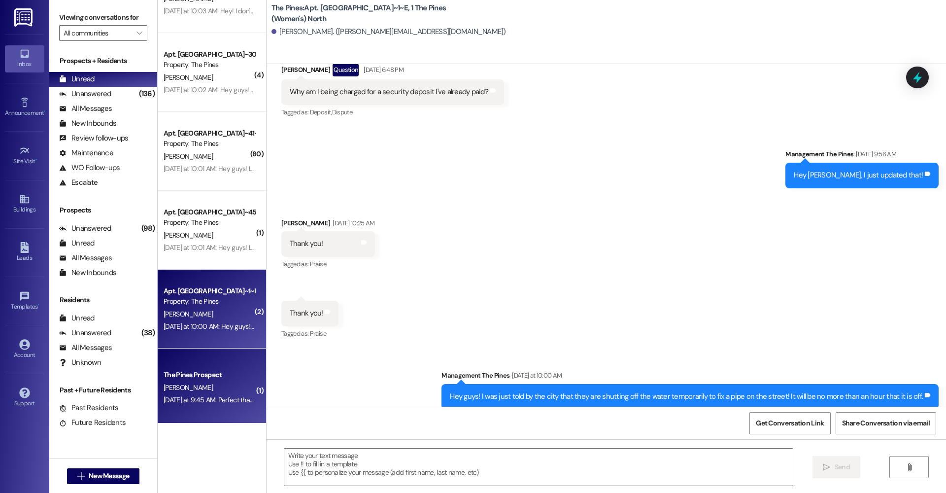
click at [224, 383] on div "[PERSON_NAME]" at bounding box center [209, 387] width 93 height 12
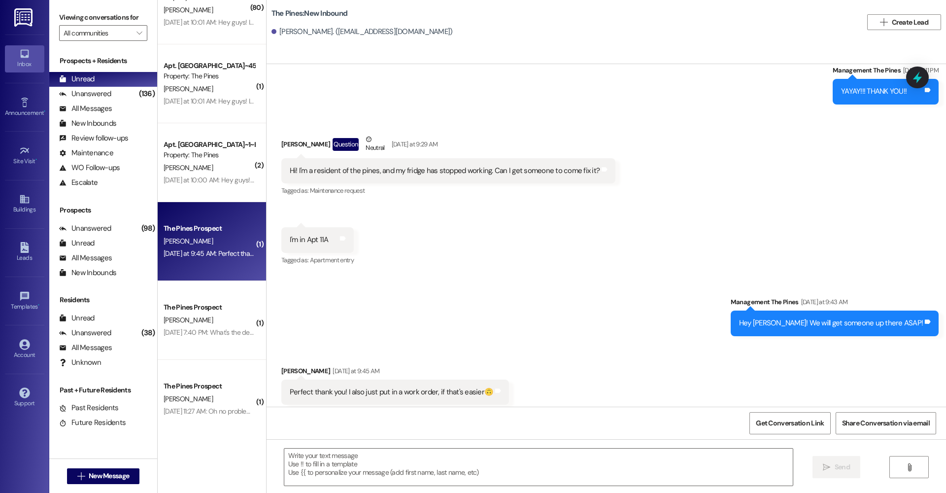
scroll to position [1009, 0]
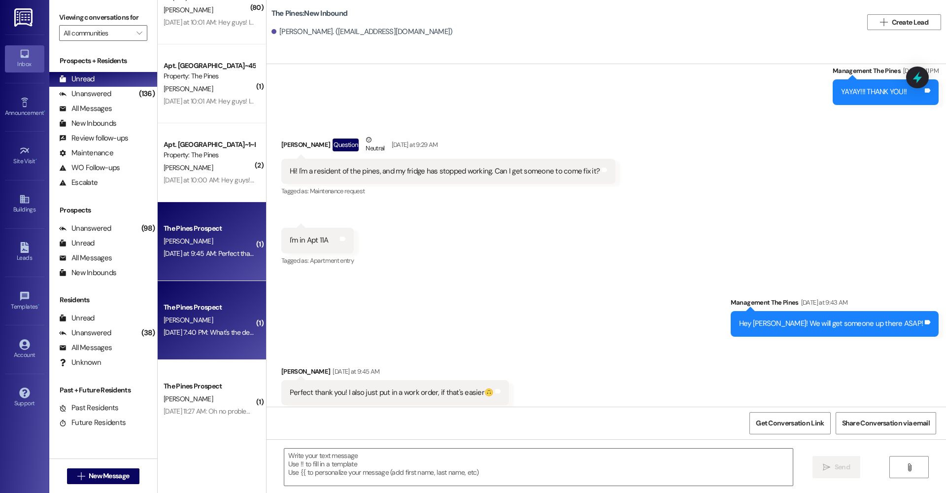
click at [194, 307] on div "The Pines Prospect" at bounding box center [209, 307] width 91 height 10
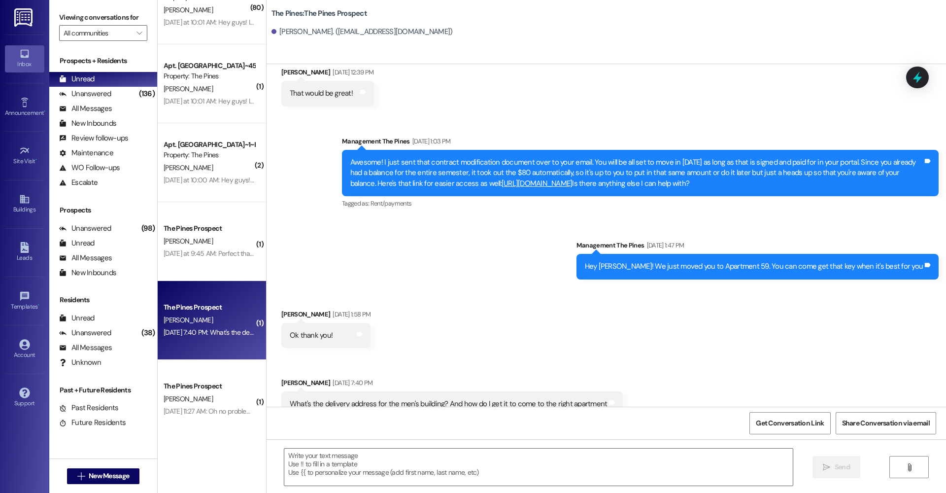
scroll to position [2134, 0]
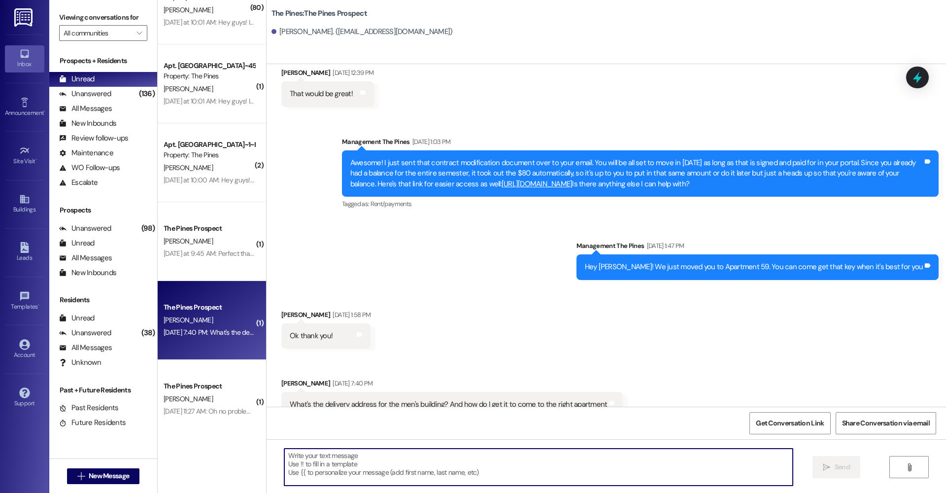
click at [362, 471] on textarea at bounding box center [538, 466] width 508 height 37
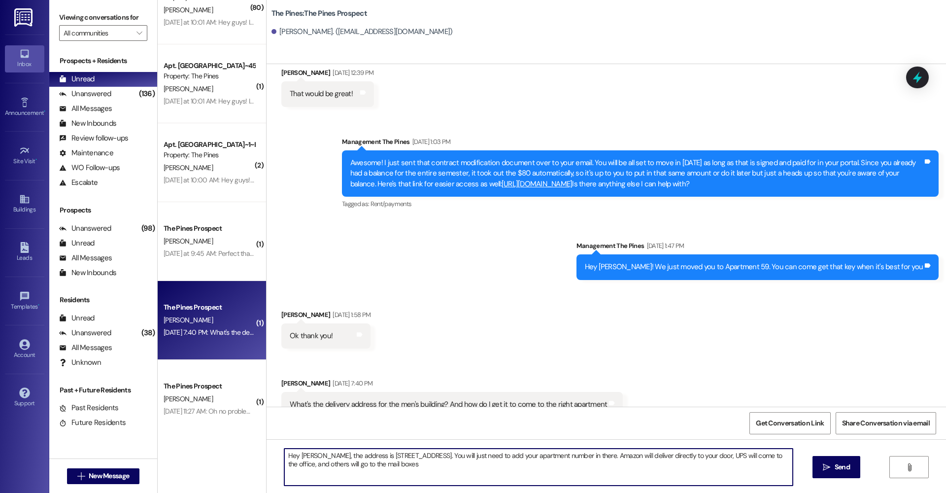
type textarea "Hey Hayden, the address is 140 W 2nd S, Rexburg, ID 83440. You will just need t…"
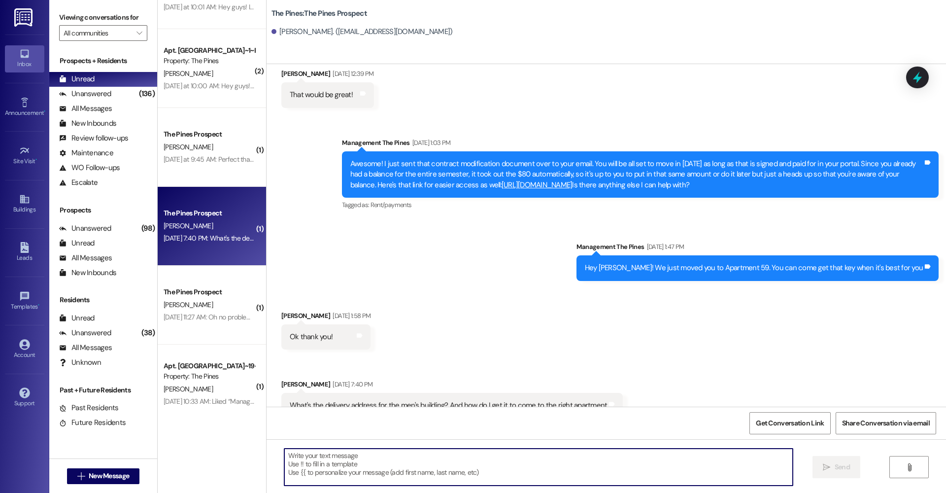
scroll to position [808, 0]
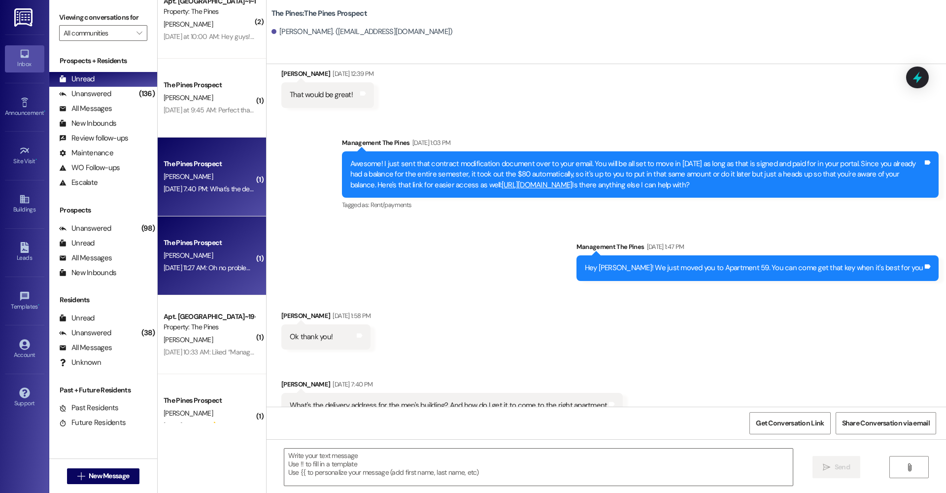
click at [205, 266] on div "Sep 16, 2025 at 11:27 AM: Oh no problem. Thanks Sep 16, 2025 at 11:27 AM: Oh no…" at bounding box center [219, 267] width 111 height 9
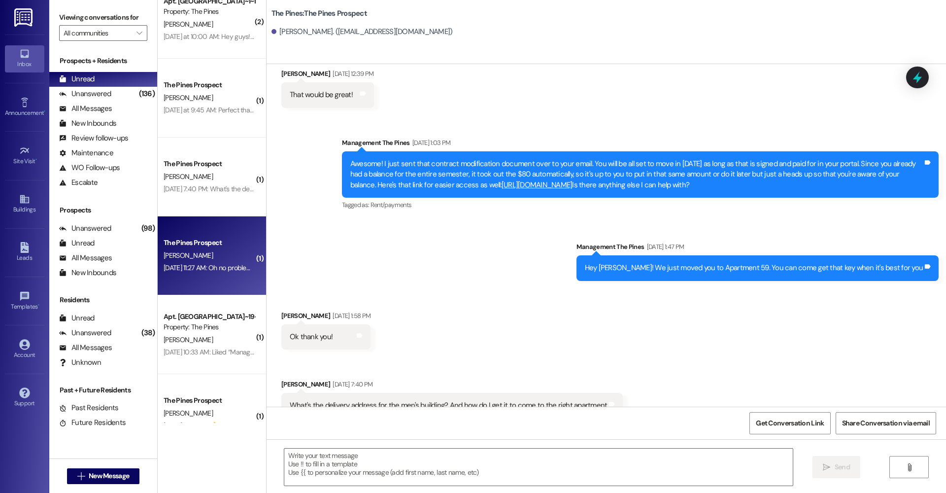
scroll to position [0, 0]
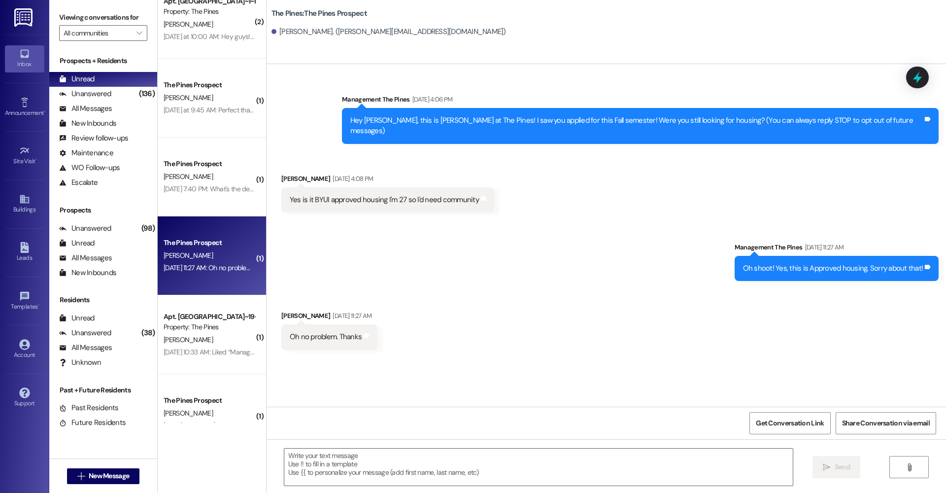
click at [215, 264] on div "Sep 16, 2025 at 11:27 AM: Oh no problem. Thanks Sep 16, 2025 at 11:27 AM: Oh no…" at bounding box center [219, 267] width 111 height 9
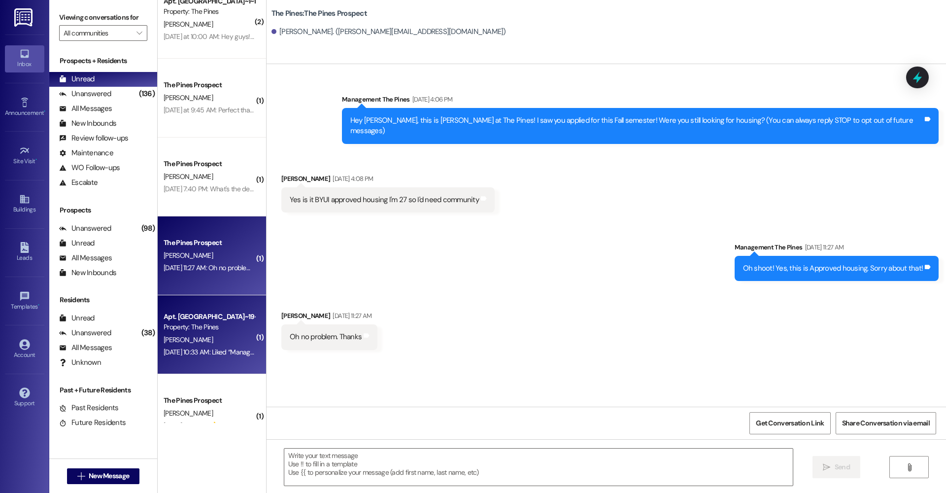
click at [216, 352] on div "Sep 16, 2025 at 10:33 AM: Liked “Management The Pines (The Pines): If you are r…" at bounding box center [367, 351] width 407 height 9
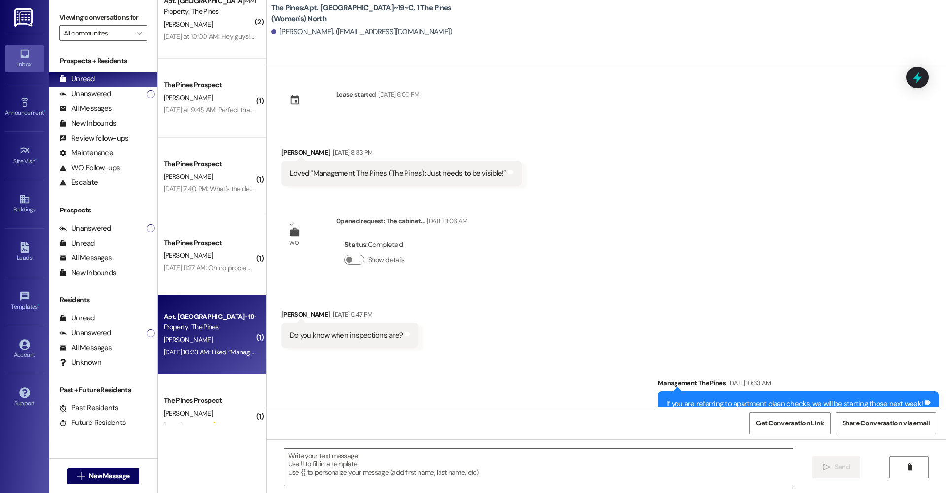
scroll to position [2121, 0]
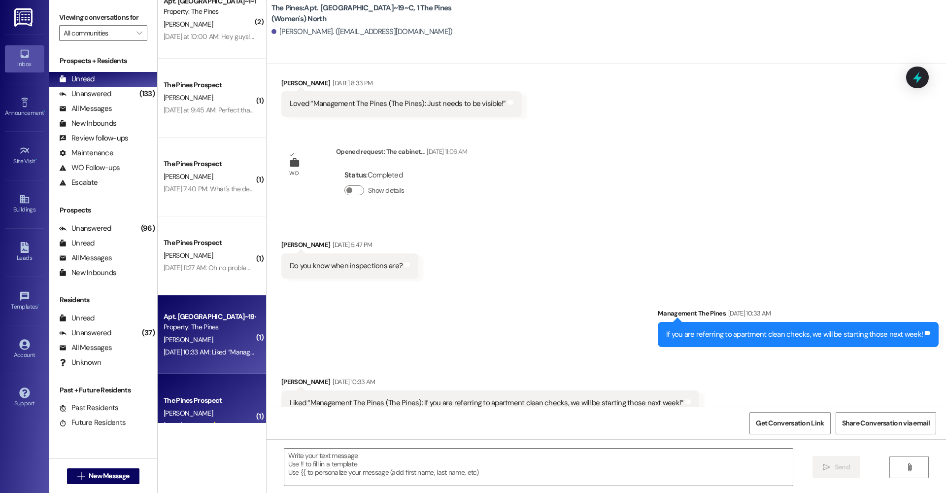
click at [225, 406] on div "The Pines Prospect" at bounding box center [209, 400] width 93 height 12
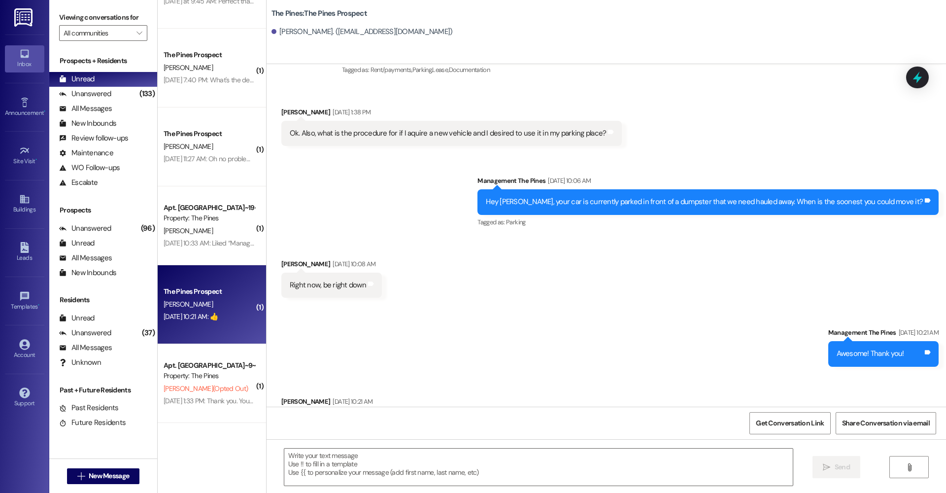
scroll to position [917, 0]
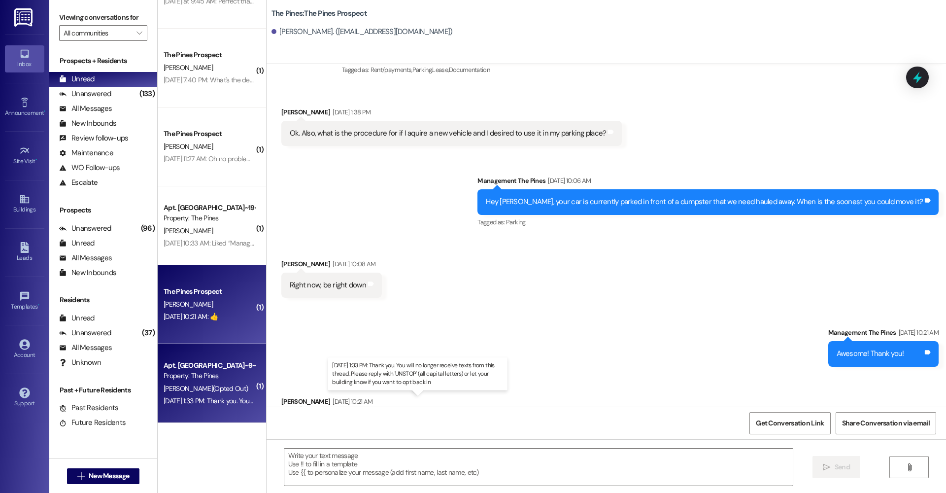
click at [212, 400] on div "Sep 15, 2025 at 1:33 PM: Thank you. You will no longer receive texts from this …" at bounding box center [406, 400] width 484 height 9
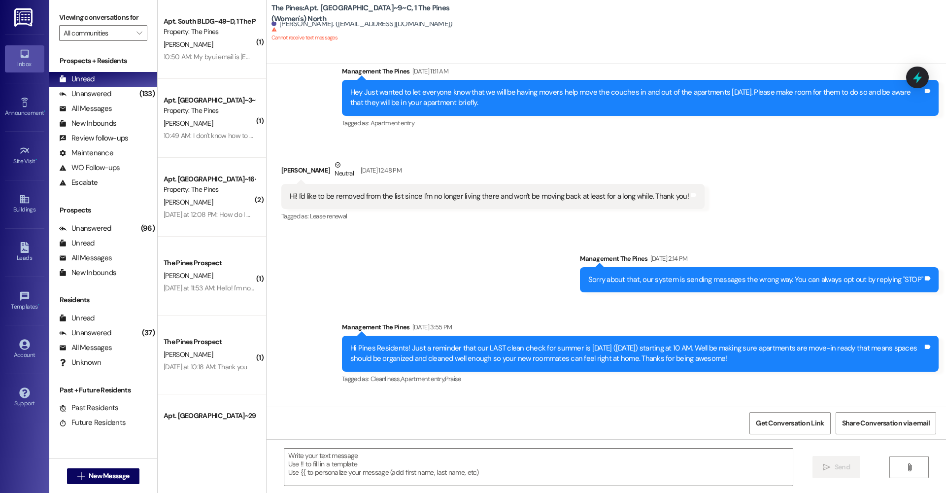
scroll to position [0, 0]
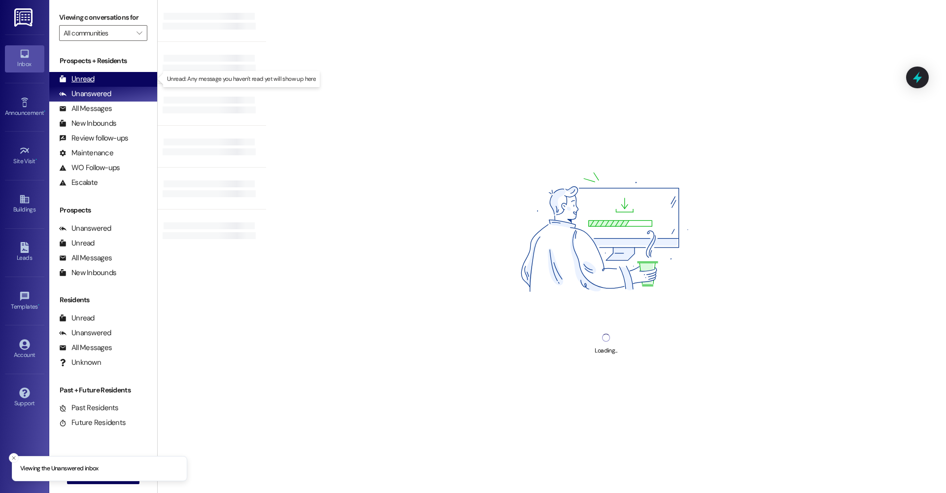
click at [86, 77] on div "Unread" at bounding box center [76, 79] width 35 height 10
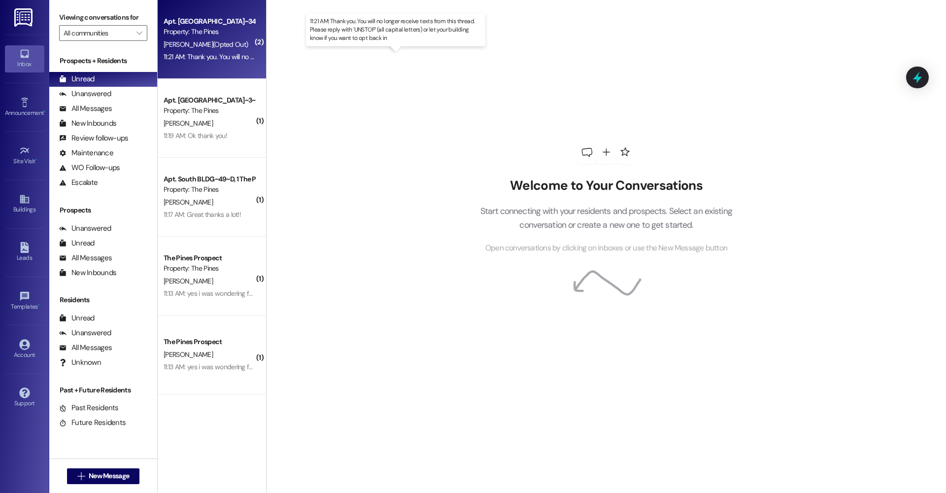
click at [232, 56] on div "11:21 AM: Thank you. You will no longer receive texts from this thread. Please …" at bounding box center [396, 56] width 464 height 9
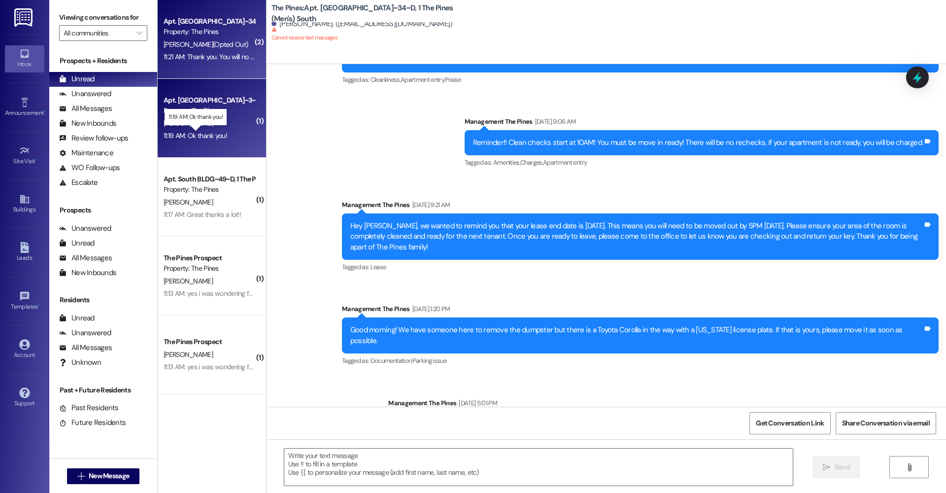
click at [208, 139] on div "11:19 AM: Ok thank you! 11:19 AM: Ok thank you!" at bounding box center [196, 135] width 64 height 9
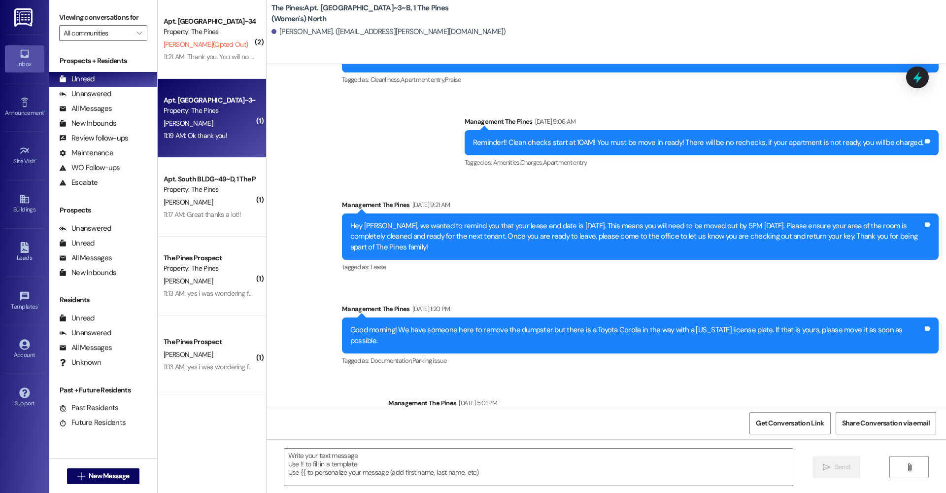
click at [217, 433] on div "( 2 ) Apt. South BLDG~34~D, 1 The Pines (Men's) South Property: The Pines [PERS…" at bounding box center [212, 246] width 108 height 493
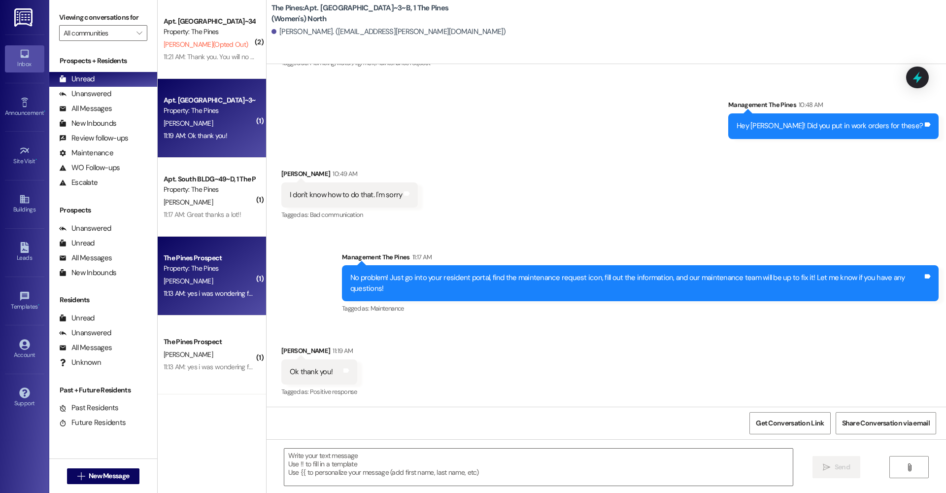
scroll to position [40638, 0]
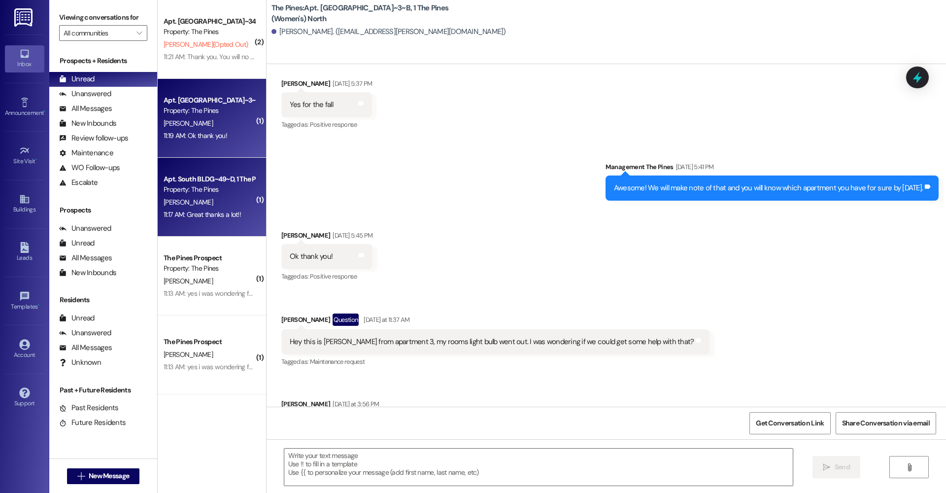
click at [210, 208] on div "11:17 AM: Great thanks a lot!! 11:17 AM: Great thanks a lot!!" at bounding box center [209, 214] width 93 height 12
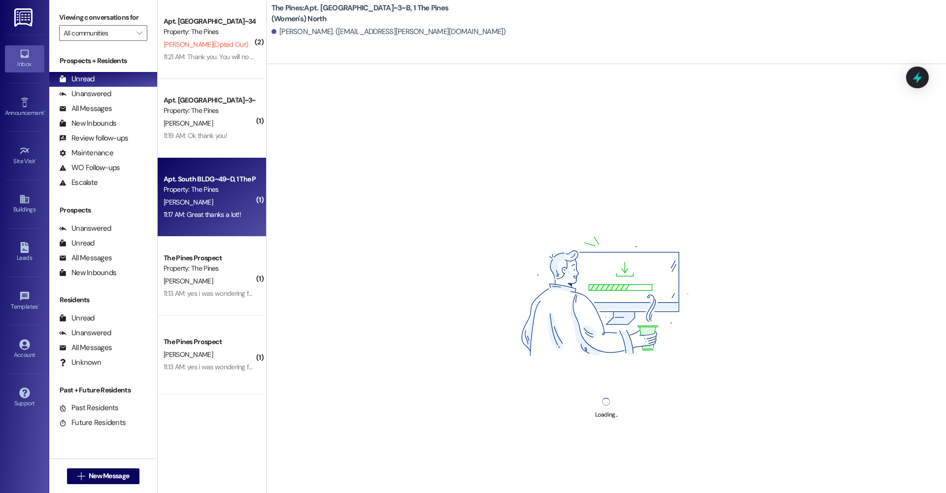
click at [198, 440] on div "( 2 ) Apt. South BLDG~34~D, 1 The Pines (Men's) South Property: The Pines [PERS…" at bounding box center [212, 246] width 108 height 493
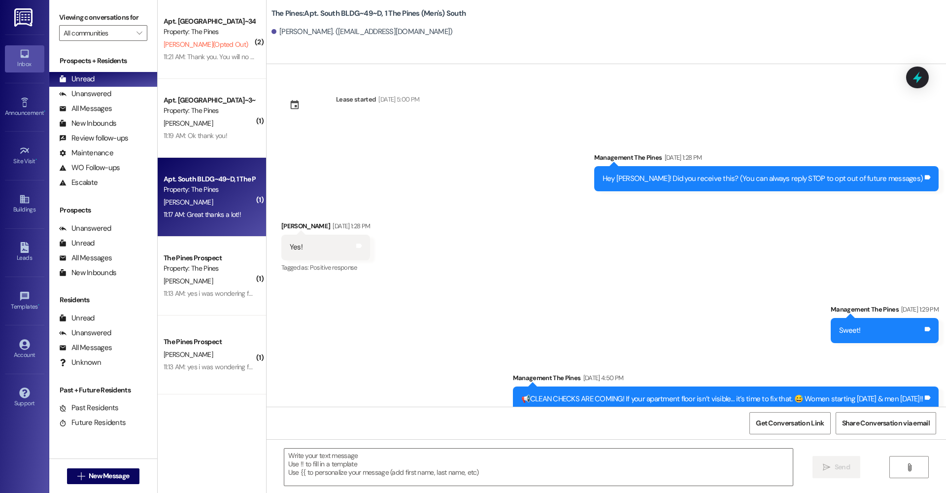
scroll to position [5250, 0]
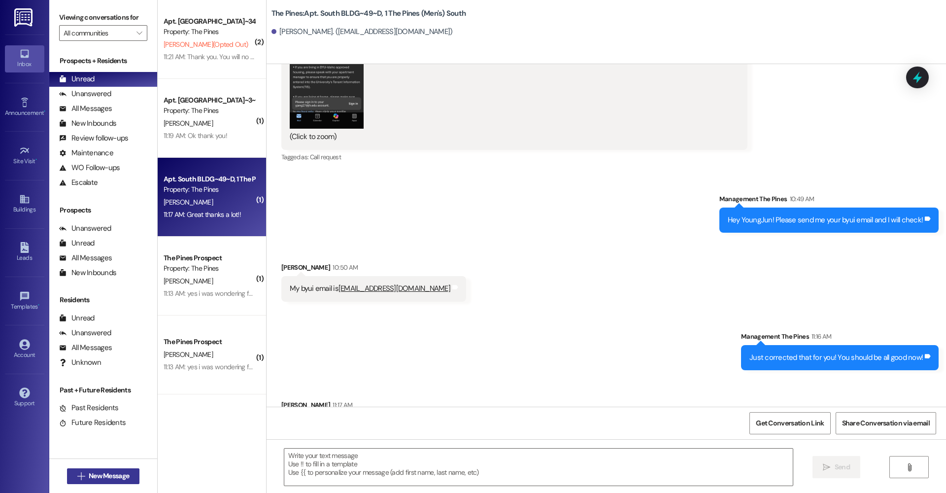
click at [108, 475] on span "New Message" at bounding box center [109, 475] width 40 height 10
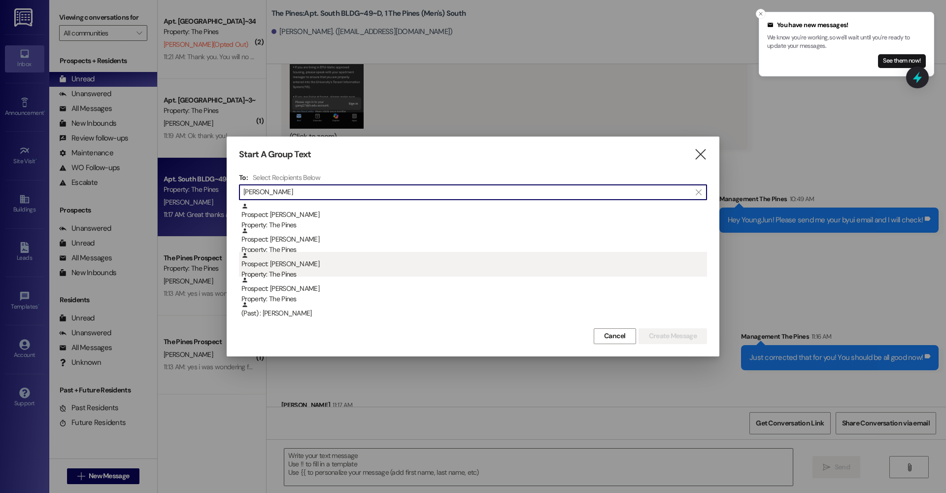
type input "[PERSON_NAME]"
click at [315, 268] on div "Prospect: [PERSON_NAME] Property: The Pines" at bounding box center [474, 266] width 466 height 28
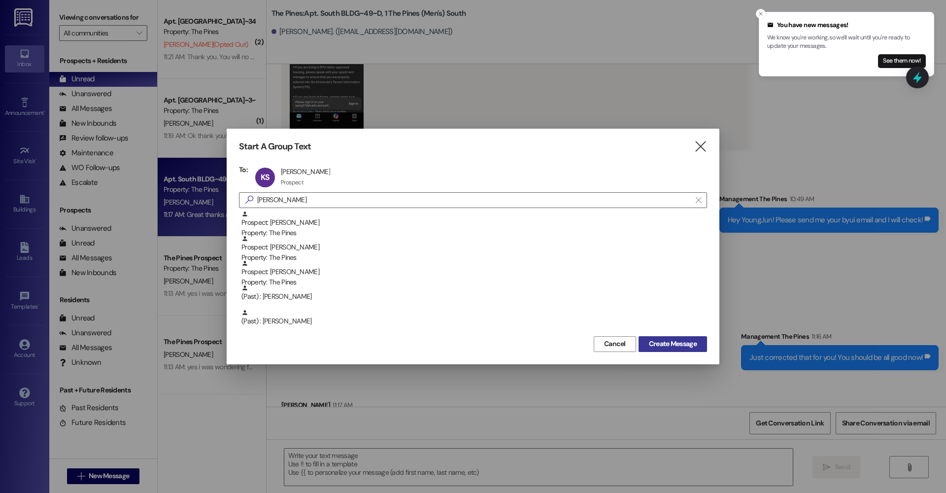
click at [685, 340] on span "Create Message" at bounding box center [673, 343] width 48 height 10
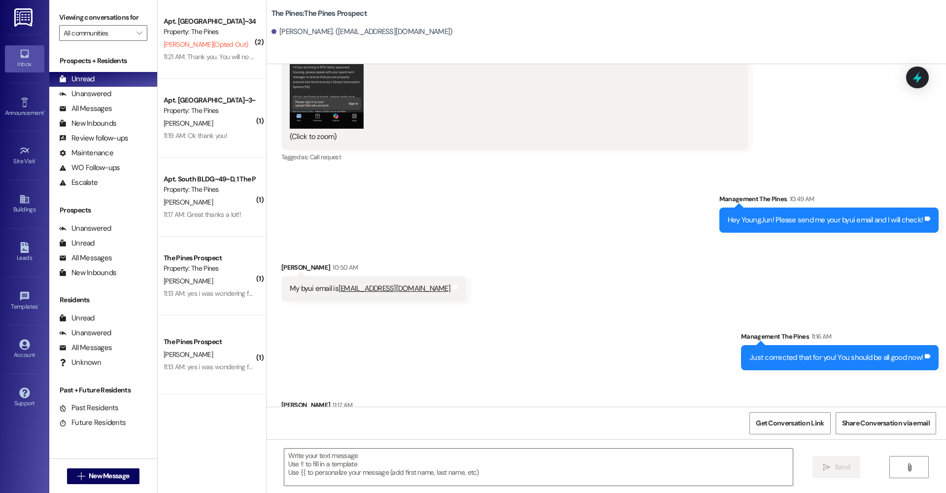
scroll to position [0, 0]
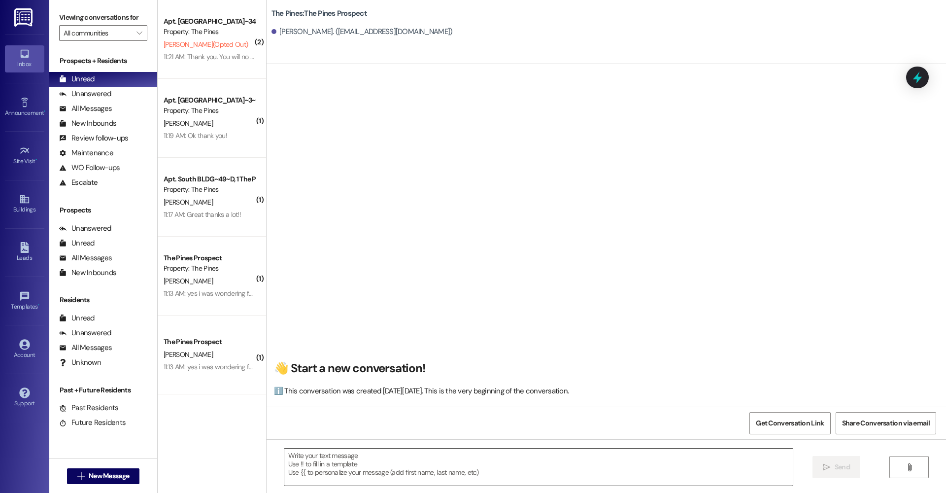
click at [336, 454] on textarea at bounding box center [538, 466] width 508 height 37
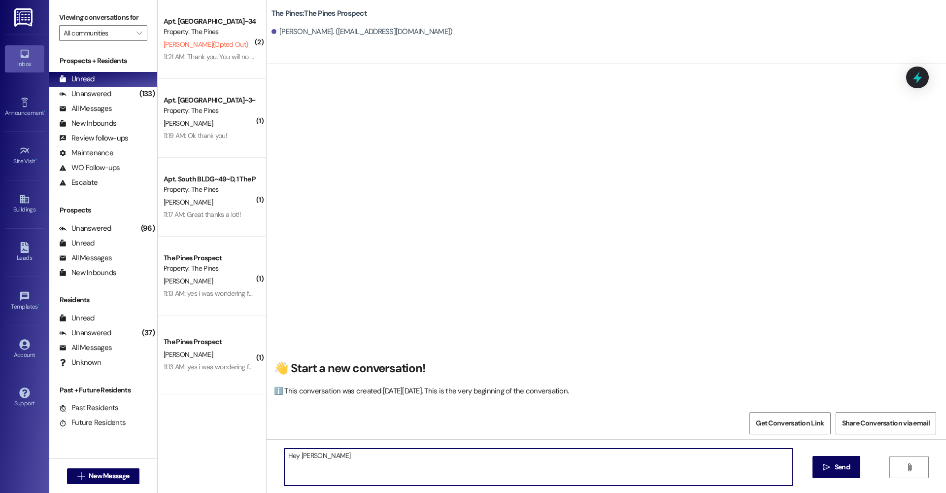
scroll to position [0, 0]
drag, startPoint x: 787, startPoint y: 452, endPoint x: 423, endPoint y: 446, distance: 364.6
click at [423, 446] on div "Hey [PERSON_NAME]! [PERSON_NAME] reached out to us and said that you want to bu…" at bounding box center [606, 476] width 679 height 74
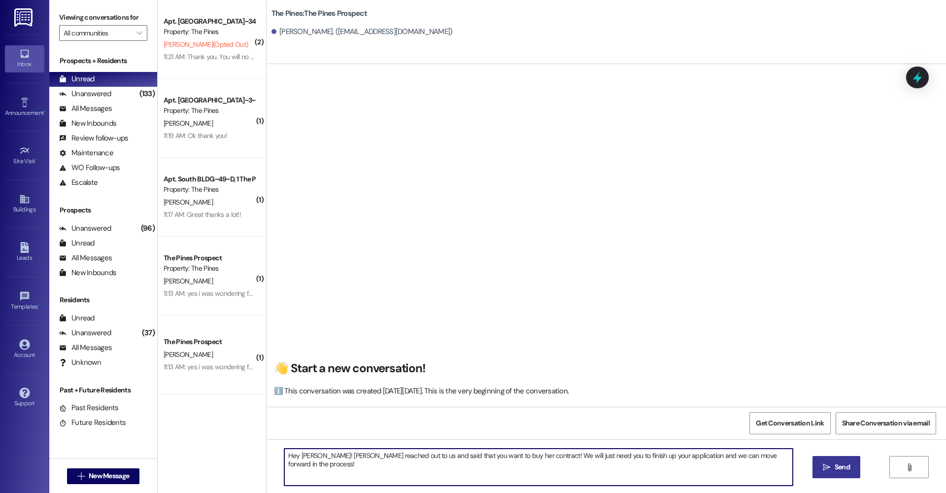
type textarea "Hey [PERSON_NAME]! [PERSON_NAME] reached out to us and said that you want to bu…"
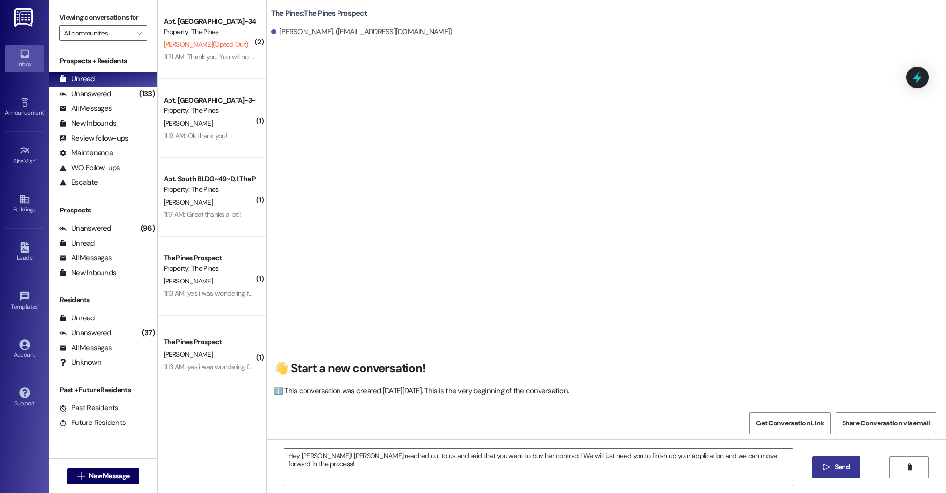
click at [829, 469] on icon "" at bounding box center [826, 467] width 7 height 8
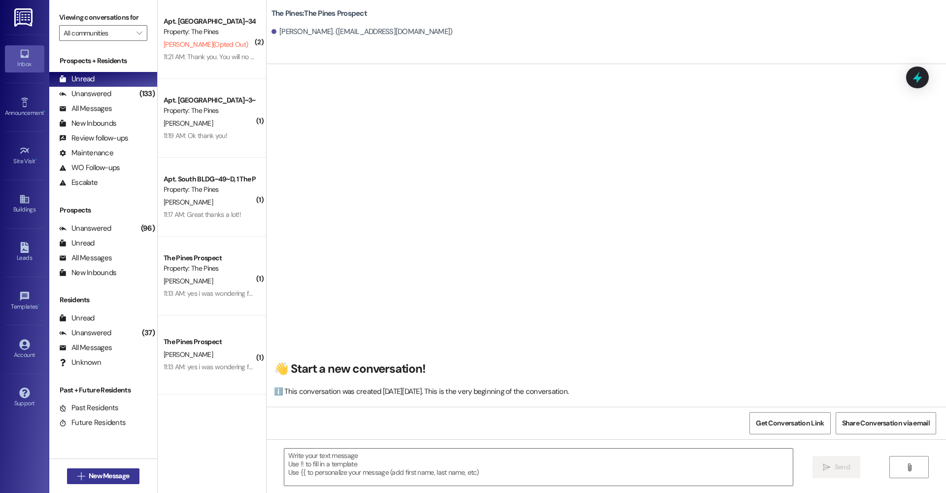
click at [114, 479] on span "New Message" at bounding box center [109, 475] width 40 height 10
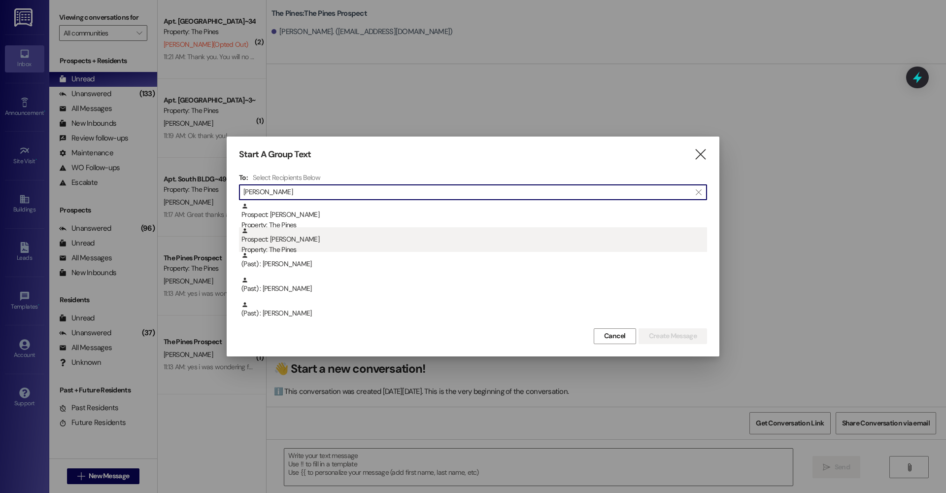
type input "[PERSON_NAME]"
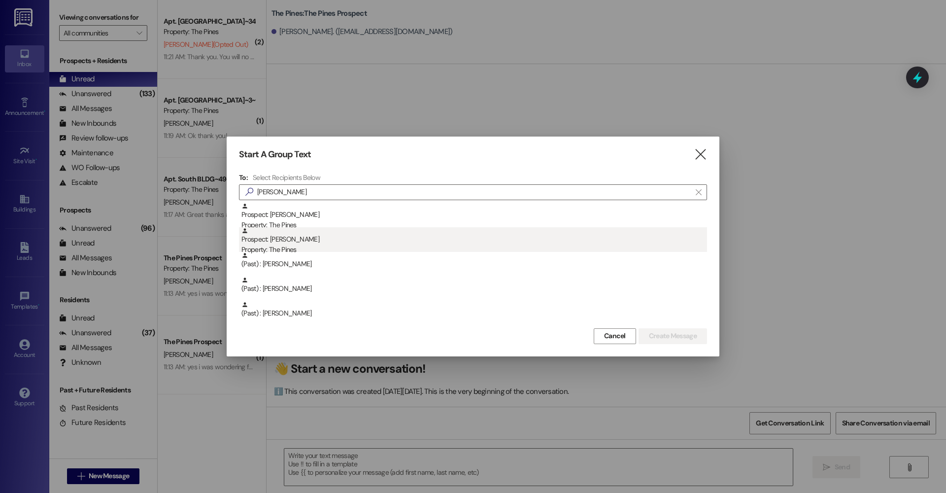
click at [302, 242] on div "Prospect: [PERSON_NAME] Property: The Pines" at bounding box center [474, 241] width 466 height 28
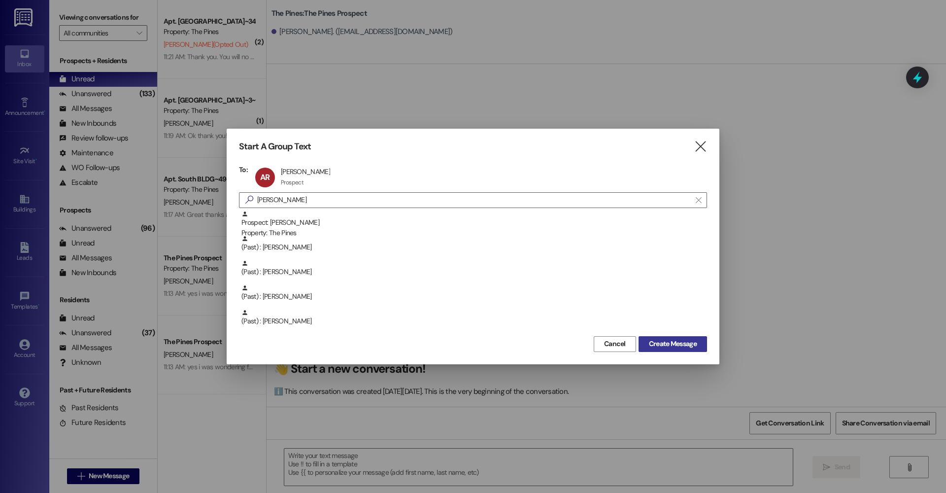
click at [649, 339] on span "Create Message" at bounding box center [673, 343] width 48 height 10
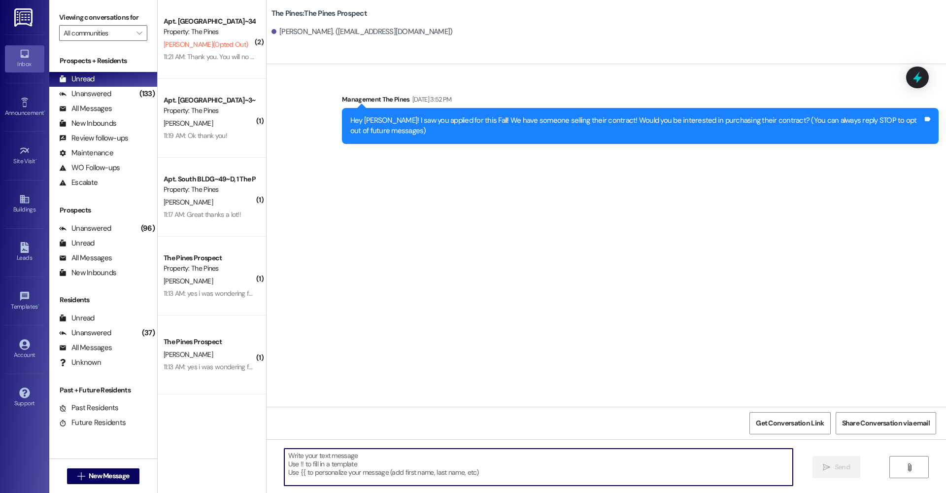
click at [449, 462] on textarea at bounding box center [538, 466] width 508 height 37
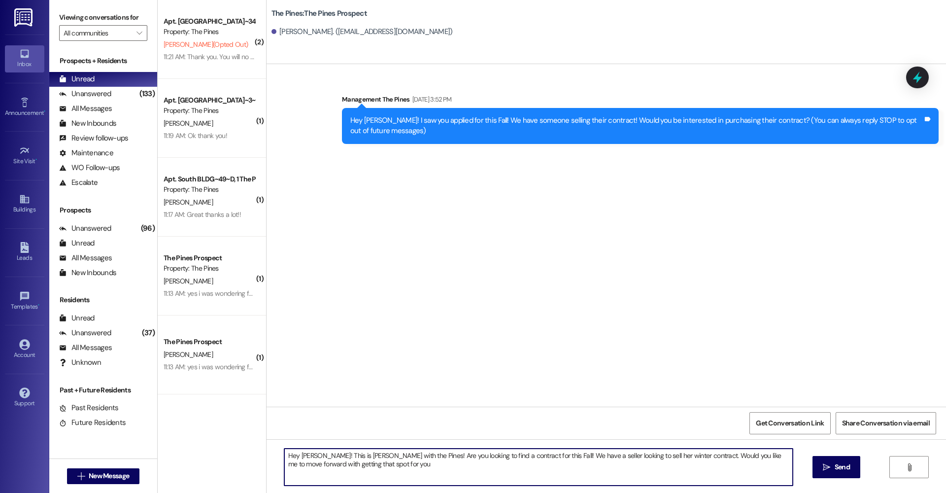
type textarea "Hey [PERSON_NAME]! This is [PERSON_NAME] with the Pines! Are you looking to fin…"
drag, startPoint x: 389, startPoint y: 464, endPoint x: 305, endPoint y: 443, distance: 86.2
click at [305, 443] on div "Hey [PERSON_NAME]! This is [PERSON_NAME] with the Pines! Are you looking to fin…" at bounding box center [606, 476] width 679 height 74
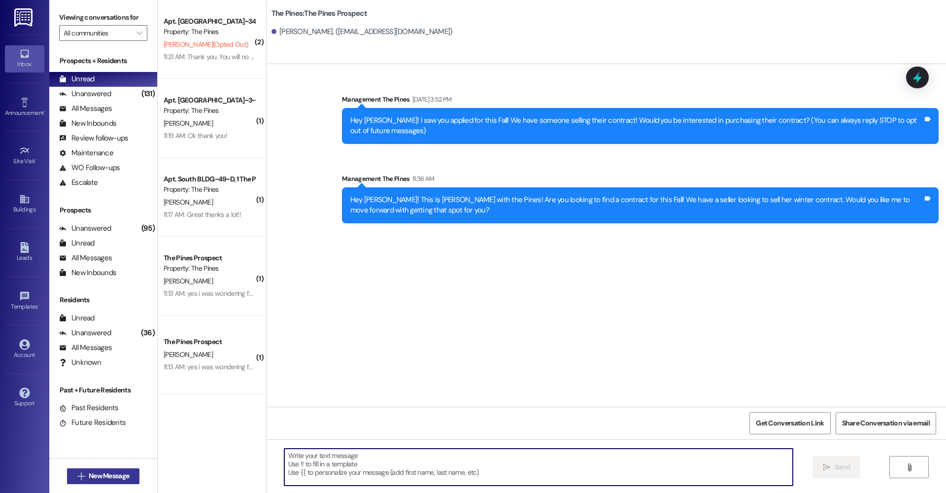
click at [114, 475] on span "New Message" at bounding box center [109, 475] width 40 height 10
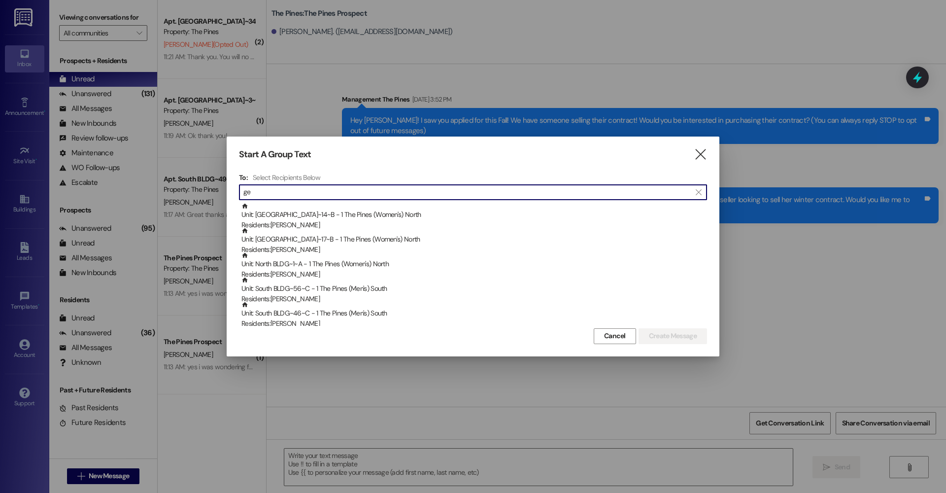
type input "g"
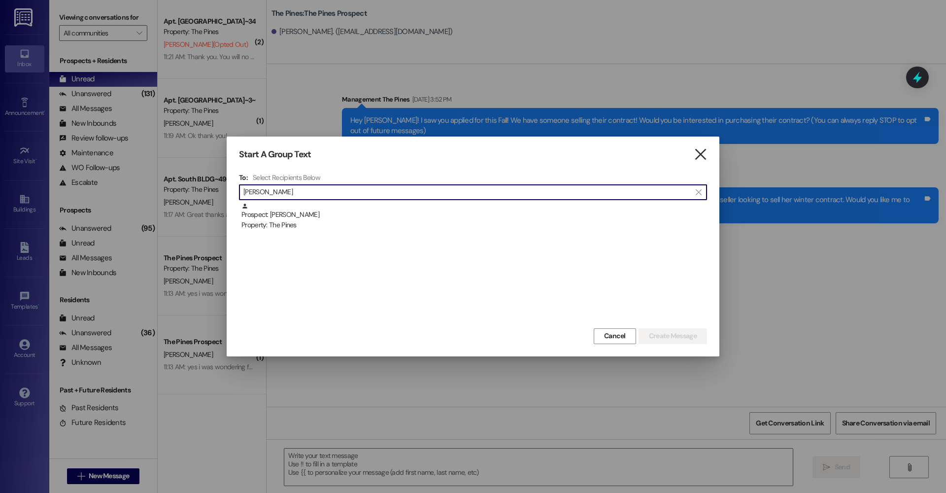
type input "[PERSON_NAME]"
click at [695, 157] on icon "" at bounding box center [700, 154] width 13 height 10
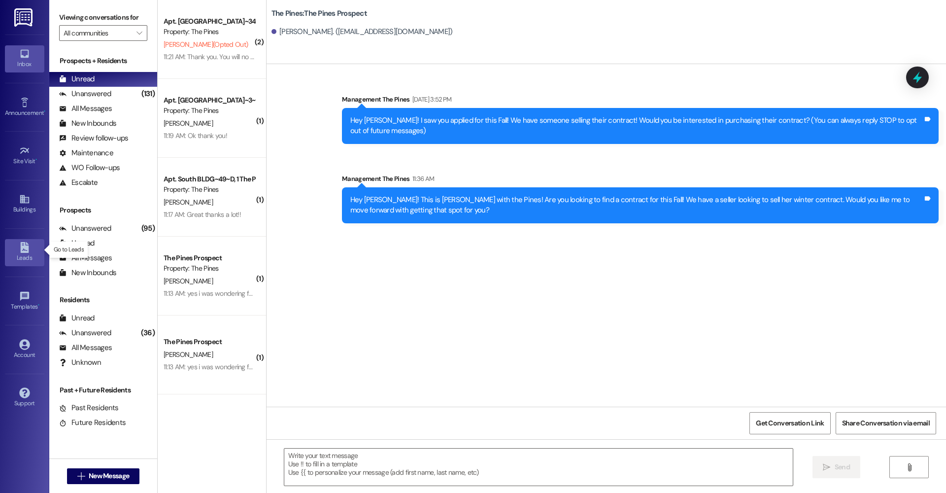
click at [23, 259] on div "Leads" at bounding box center [24, 258] width 49 height 10
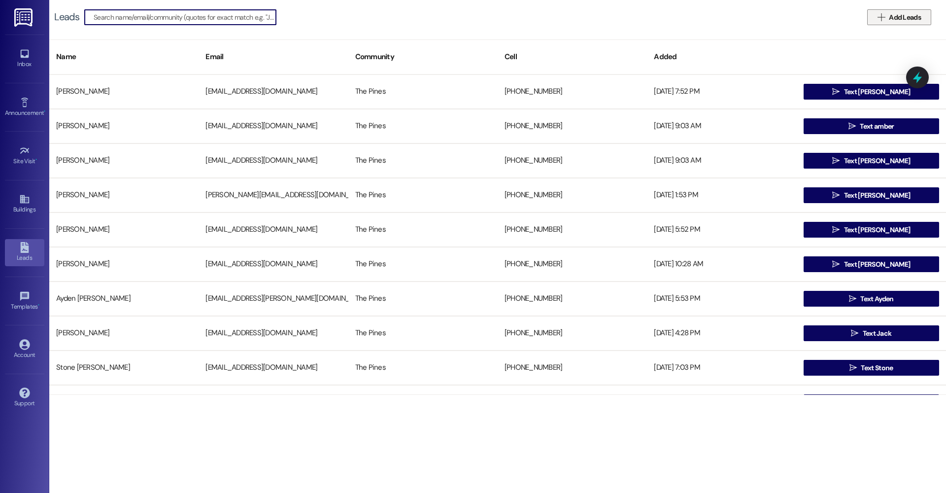
click at [877, 15] on icon "" at bounding box center [880, 17] width 7 height 8
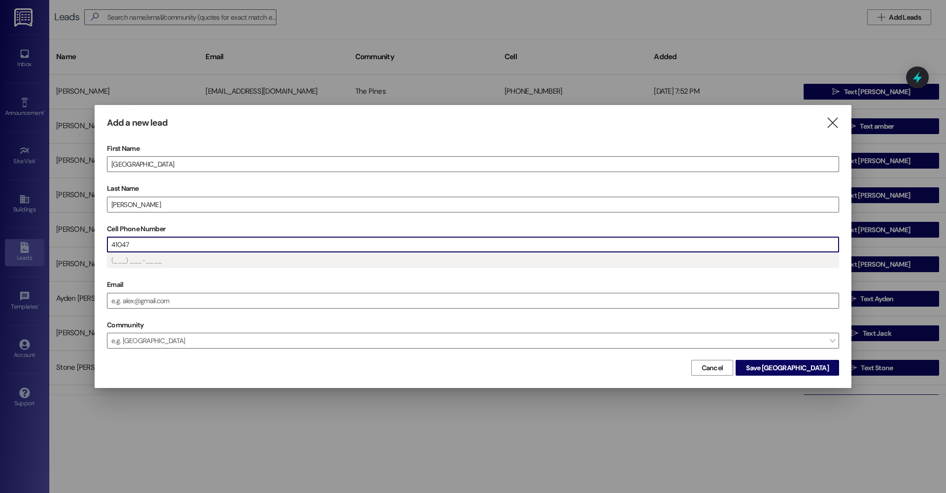
type input "(410) 47_-____"
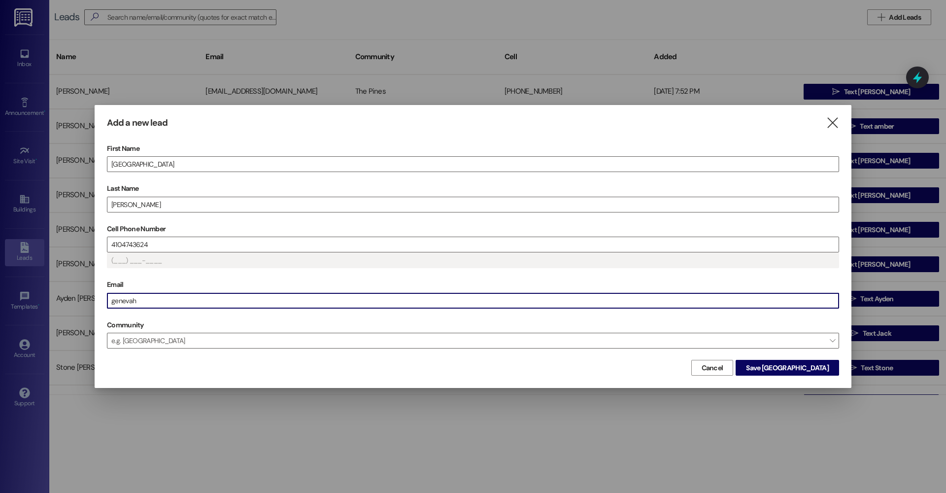
type input "[PHONE_NUMBER]"
click at [797, 371] on span "Save [GEOGRAPHIC_DATA]" at bounding box center [787, 368] width 83 height 10
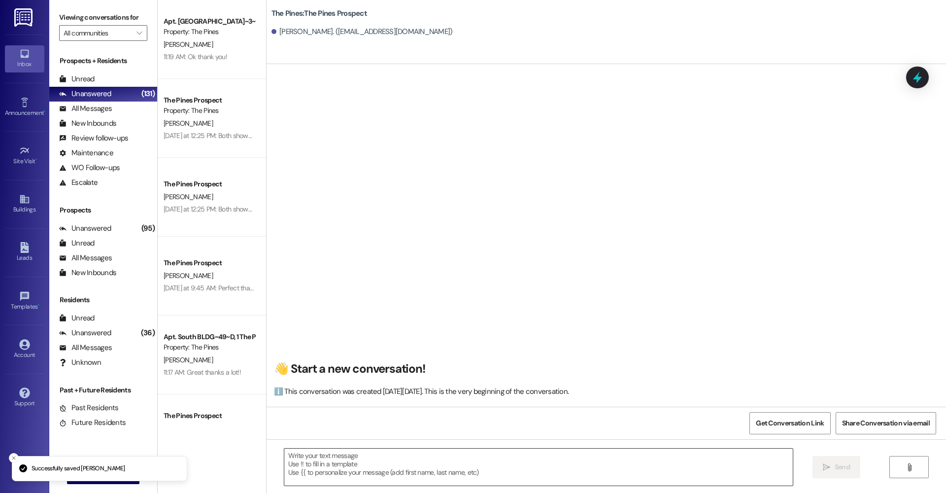
click at [350, 462] on textarea at bounding box center [538, 466] width 508 height 37
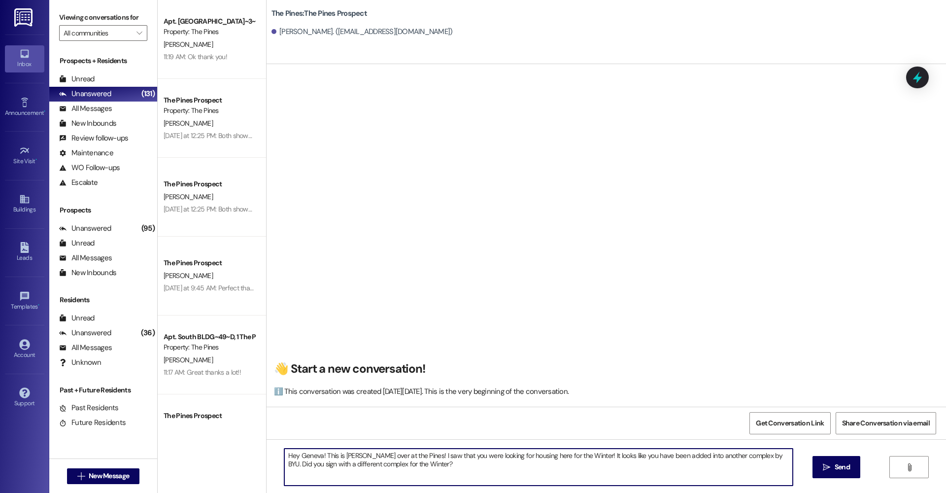
drag, startPoint x: 437, startPoint y: 469, endPoint x: 290, endPoint y: 452, distance: 148.3
click at [290, 452] on textarea "Hey Geneva! This is [PERSON_NAME] over at the Pines! I saw that you were lookin…" at bounding box center [538, 466] width 508 height 37
type textarea "Hey Geneva! This is [PERSON_NAME] over at the Pines! I saw that you were lookin…"
click at [822, 469] on span " Send" at bounding box center [836, 467] width 31 height 10
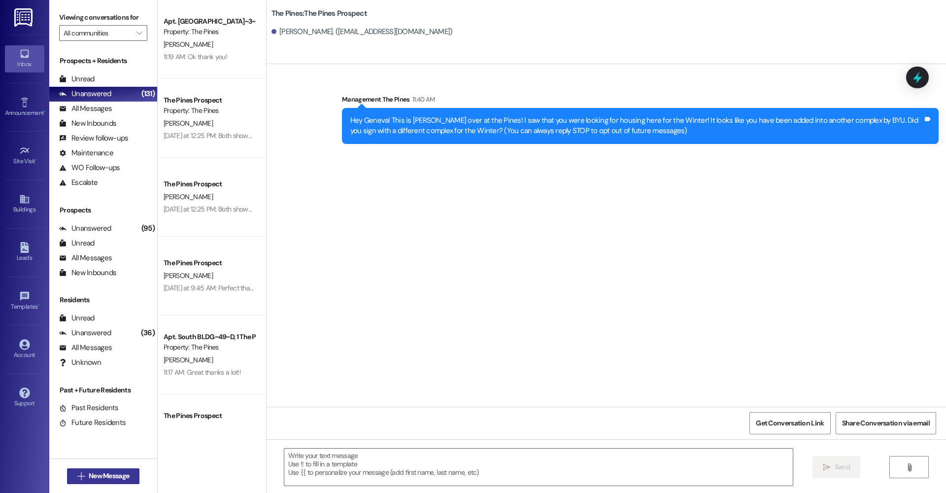
click at [115, 473] on span "New Message" at bounding box center [109, 475] width 40 height 10
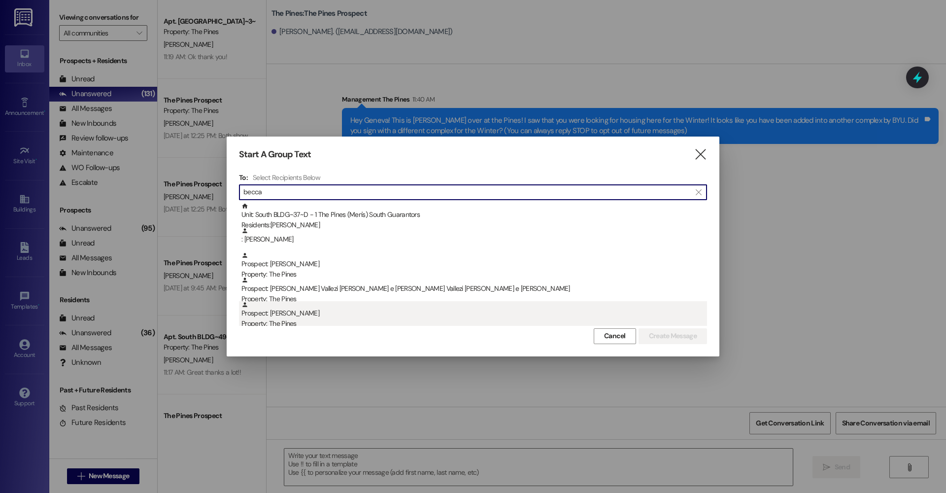
type input "becca"
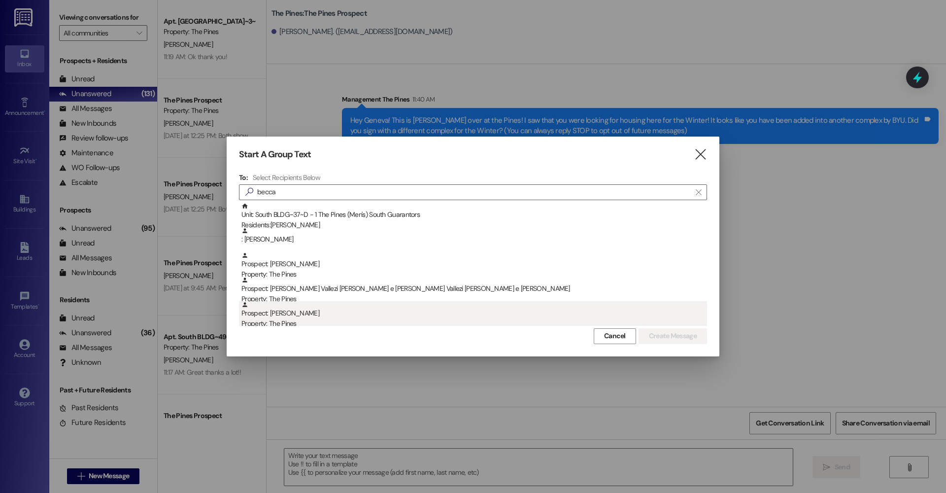
click at [281, 317] on div "Prospect: [PERSON_NAME] Property: The Pines" at bounding box center [474, 315] width 466 height 28
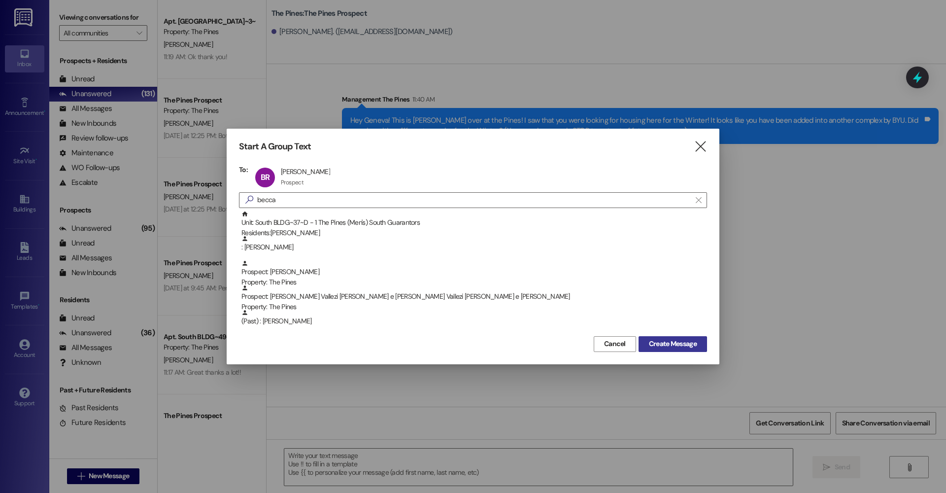
click at [662, 343] on span "Create Message" at bounding box center [673, 343] width 48 height 10
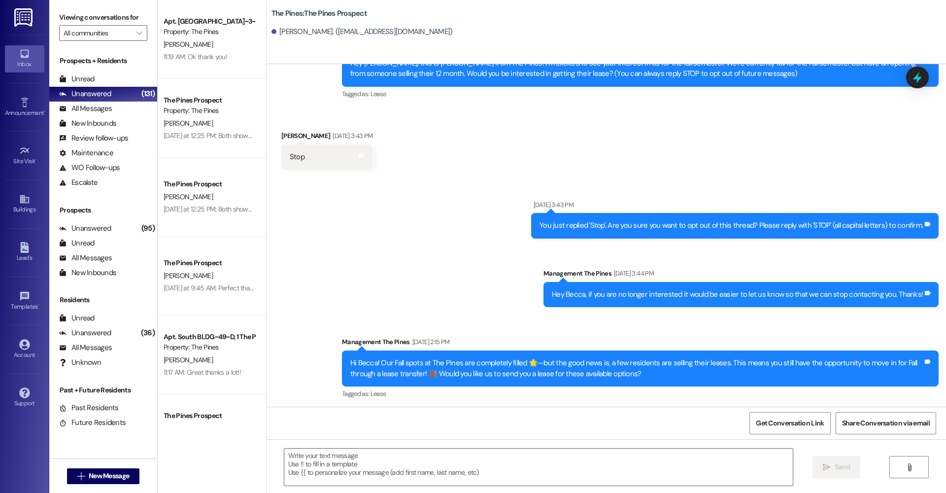
scroll to position [57, 0]
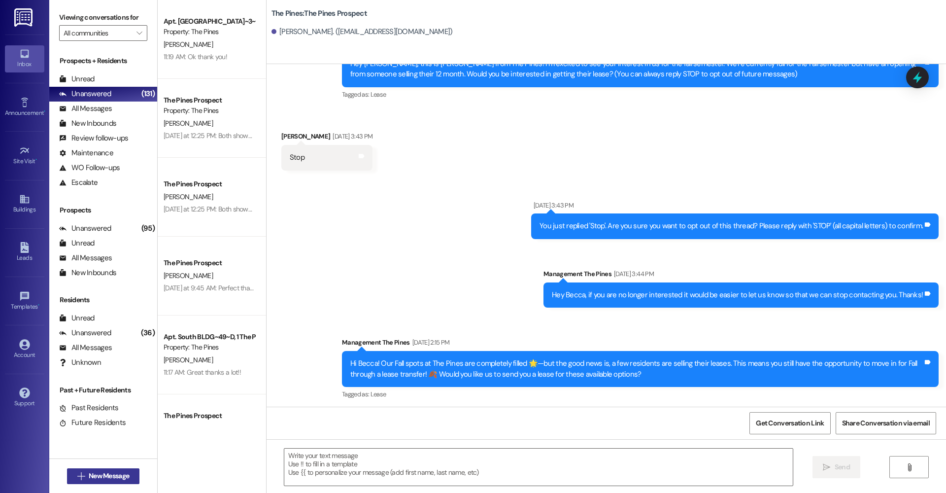
click at [105, 475] on span "New Message" at bounding box center [109, 475] width 40 height 10
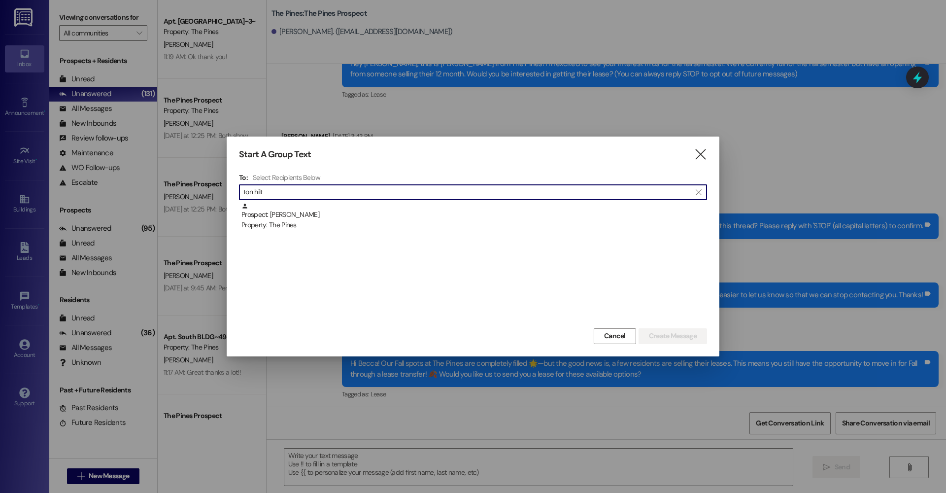
type input "ton hilt"
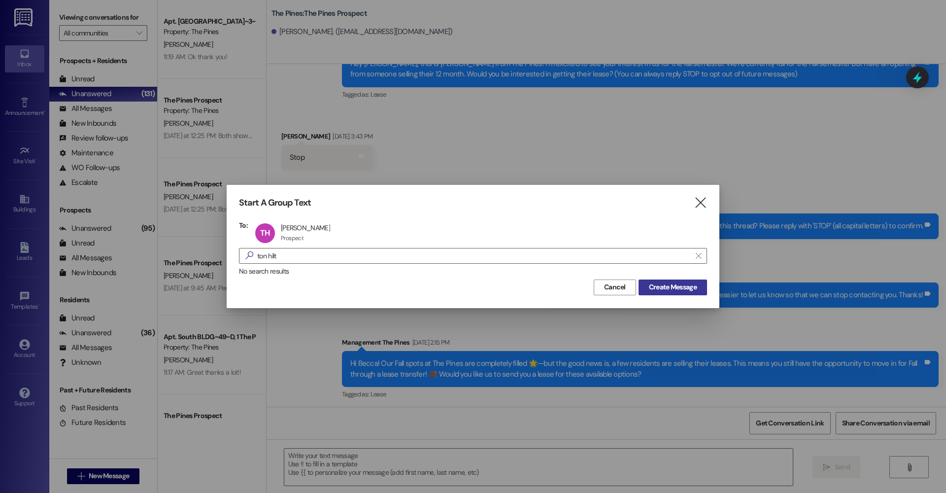
click at [665, 287] on span "Create Message" at bounding box center [673, 287] width 48 height 10
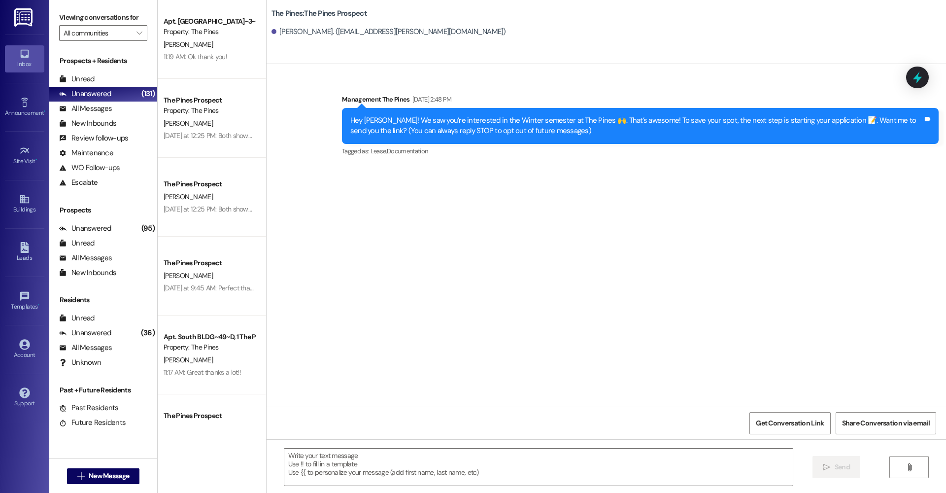
scroll to position [0, 0]
click at [411, 469] on textarea at bounding box center [538, 466] width 508 height 37
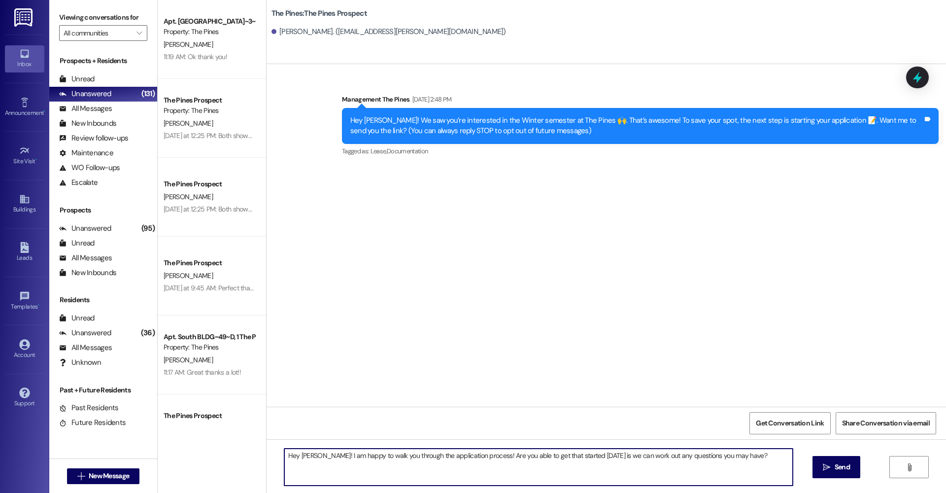
drag, startPoint x: 740, startPoint y: 457, endPoint x: 607, endPoint y: 463, distance: 133.1
click at [607, 463] on textarea "Hey [PERSON_NAME]! I am happy to walk you through the application process! Are …" at bounding box center [538, 466] width 508 height 37
drag, startPoint x: 285, startPoint y: 455, endPoint x: 728, endPoint y: 459, distance: 442.4
click at [728, 459] on textarea "Hey [PERSON_NAME]! I am happy to walk you through the application process! Are …" at bounding box center [538, 466] width 508 height 37
type textarea "Hey [PERSON_NAME]! I am happy to walk you through the application process! Are …"
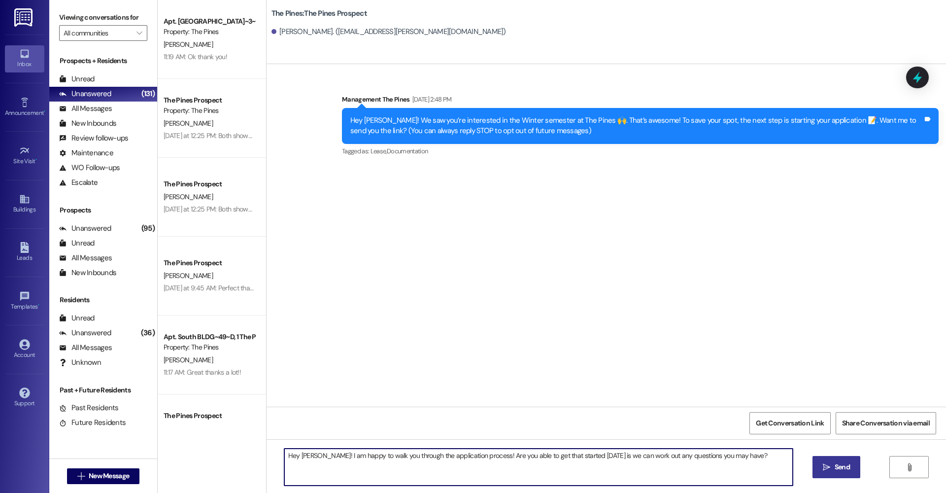
click at [814, 467] on button " Send" at bounding box center [836, 467] width 48 height 22
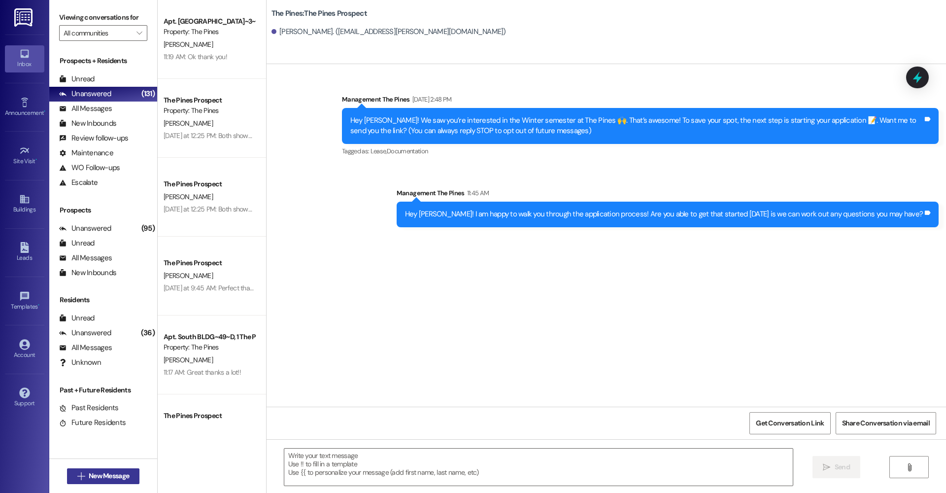
click at [121, 475] on span "New Message" at bounding box center [109, 475] width 40 height 10
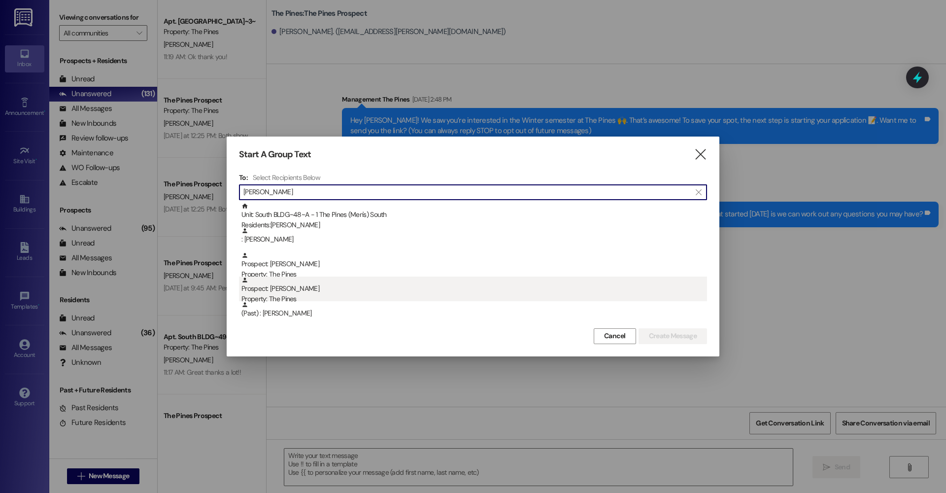
type input "[PERSON_NAME]"
click at [334, 299] on div "Property: The Pines" at bounding box center [474, 299] width 466 height 10
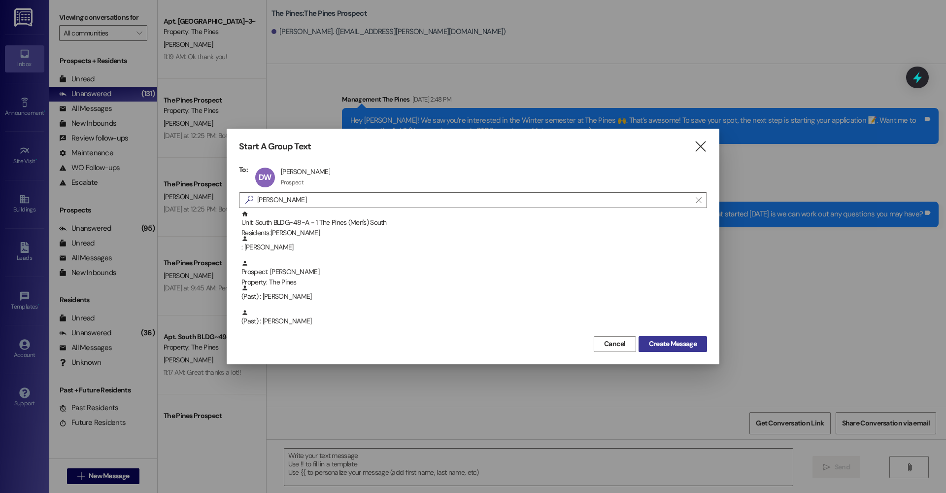
click at [673, 347] on span "Create Message" at bounding box center [673, 343] width 48 height 10
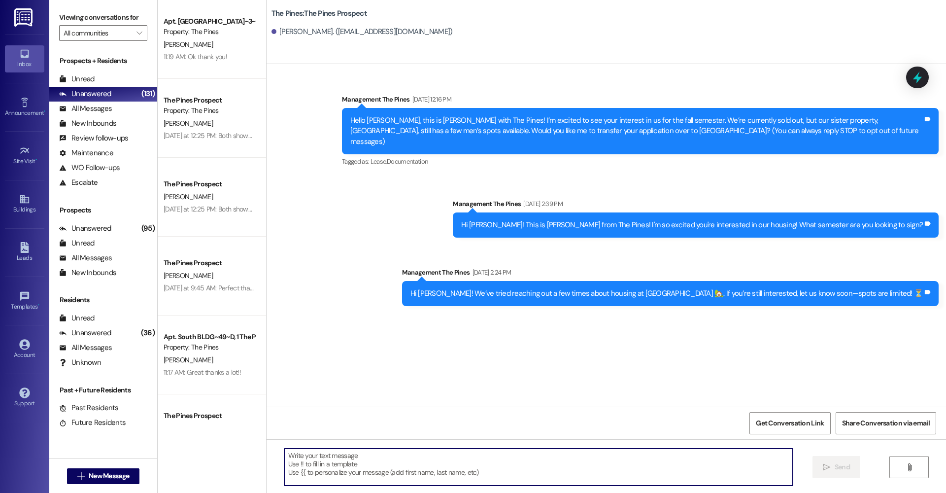
click at [387, 460] on textarea at bounding box center [538, 466] width 508 height 37
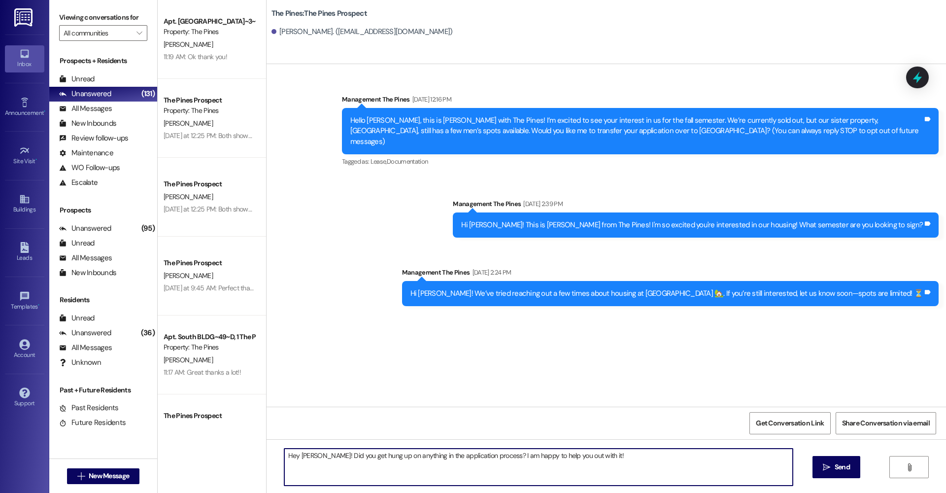
drag, startPoint x: 609, startPoint y: 464, endPoint x: 289, endPoint y: 455, distance: 320.4
click at [289, 455] on textarea "Hey [PERSON_NAME]! Did you get hung up on anything in the application process? …" at bounding box center [538, 466] width 508 height 37
type textarea "Hey [PERSON_NAME]! Did you get hung up on anything in the application process? …"
click at [824, 466] on icon "" at bounding box center [826, 467] width 7 height 8
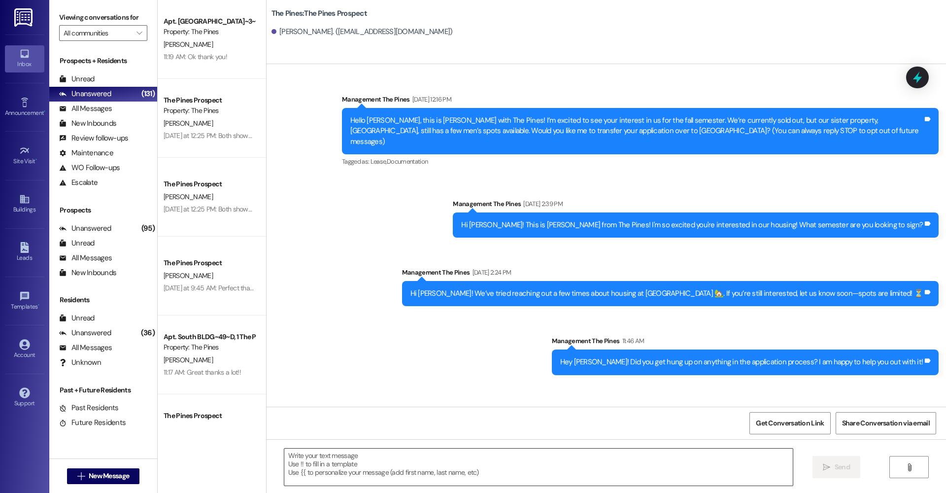
click at [315, 457] on textarea at bounding box center [538, 466] width 508 height 37
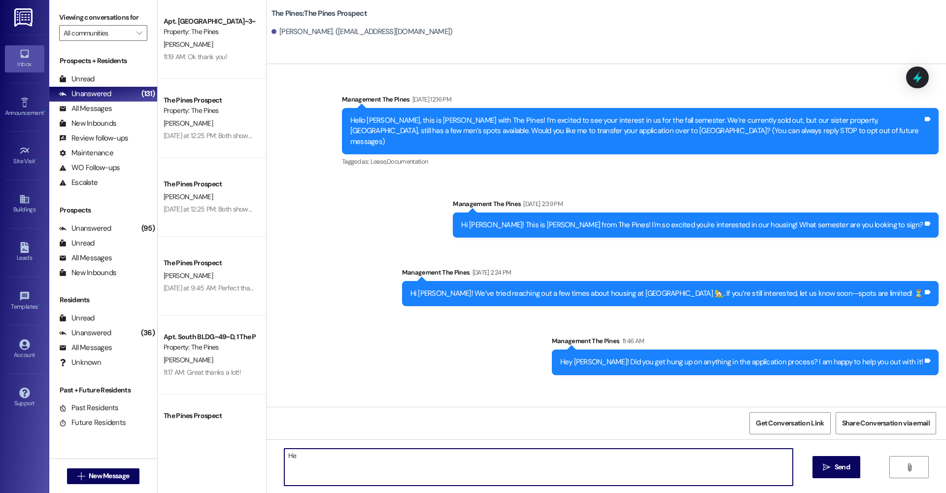
type textarea "H"
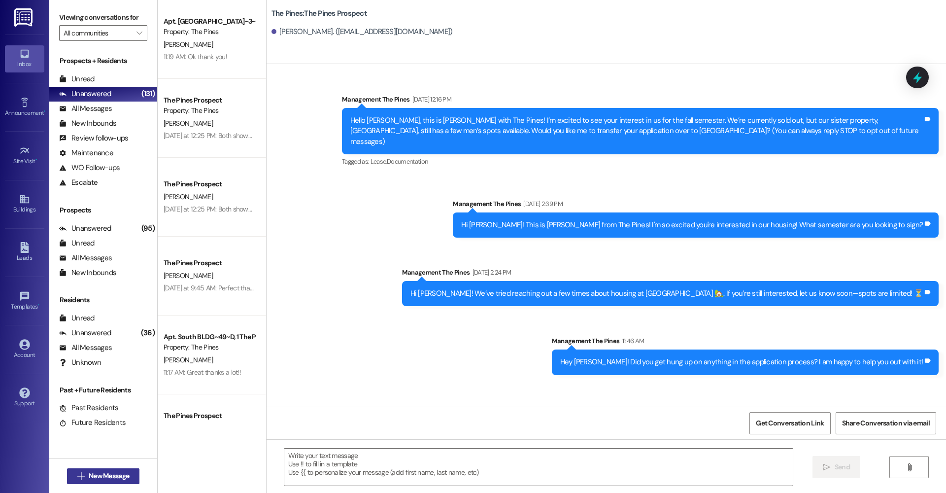
click at [119, 468] on button " New Message" at bounding box center [103, 476] width 73 height 16
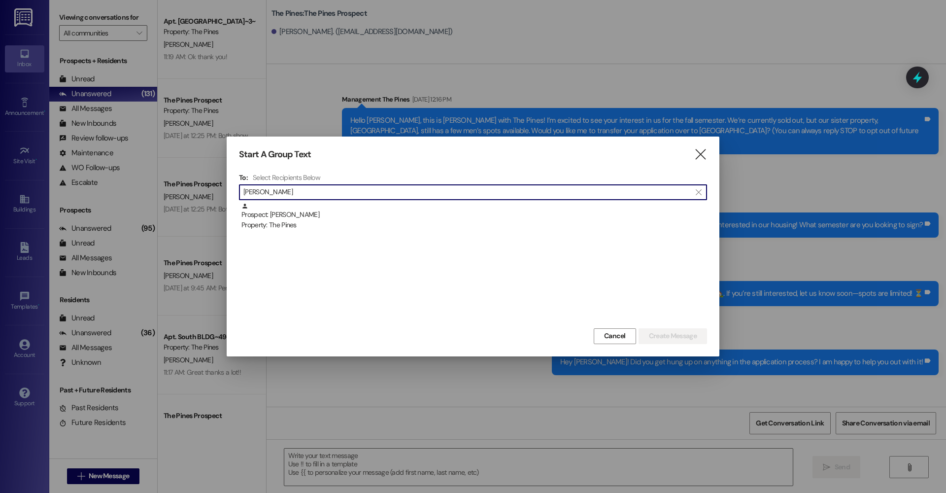
drag, startPoint x: 326, startPoint y: 228, endPoint x: 303, endPoint y: 219, distance: 23.9
click at [303, 219] on div "Start A Group Text  To: Select Recipients Below  [PERSON_NAME] thumps  Prosp…" at bounding box center [473, 245] width 493 height 219
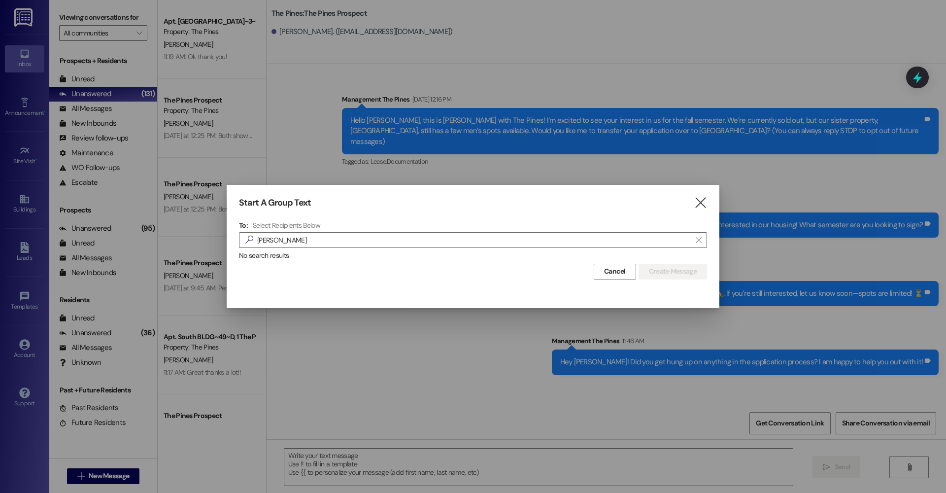
click at [481, 229] on div "Select Recipients Below" at bounding box center [474, 225] width 443 height 9
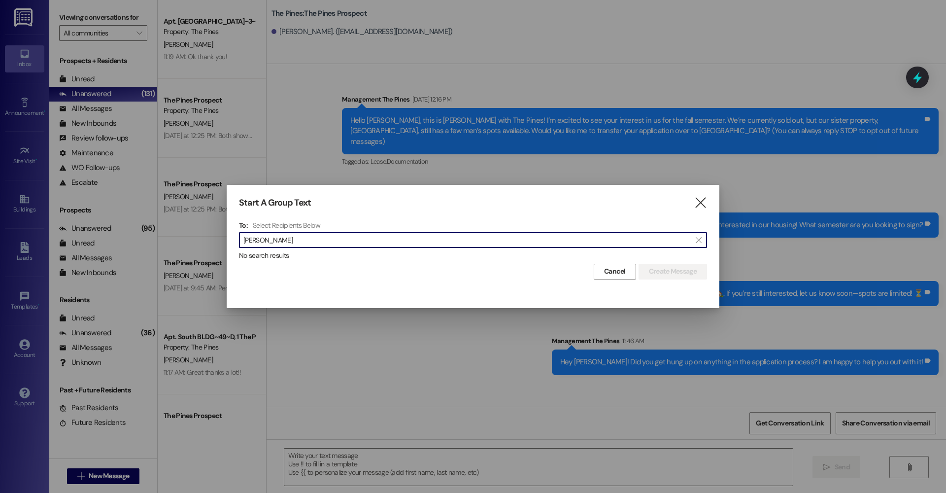
click at [477, 240] on input "[PERSON_NAME]" at bounding box center [466, 240] width 447 height 14
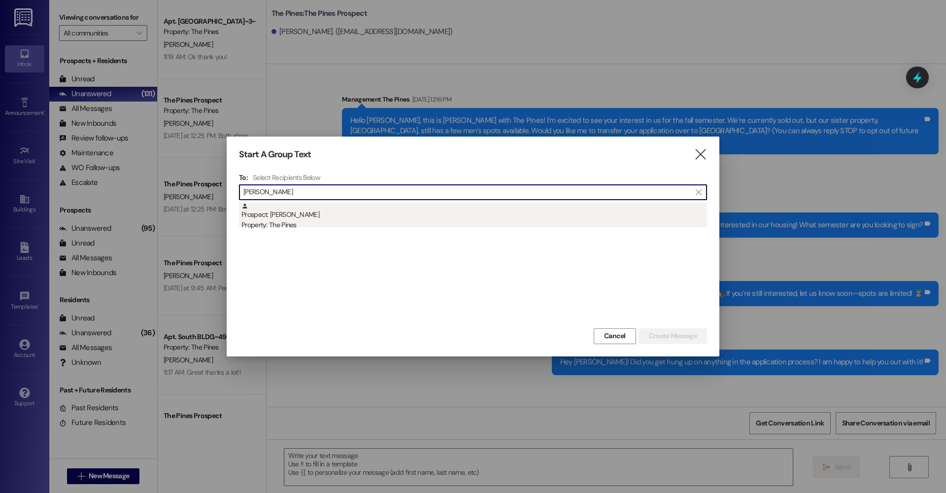
type input "[PERSON_NAME]"
click at [394, 220] on div "Property: The Pines" at bounding box center [474, 225] width 466 height 10
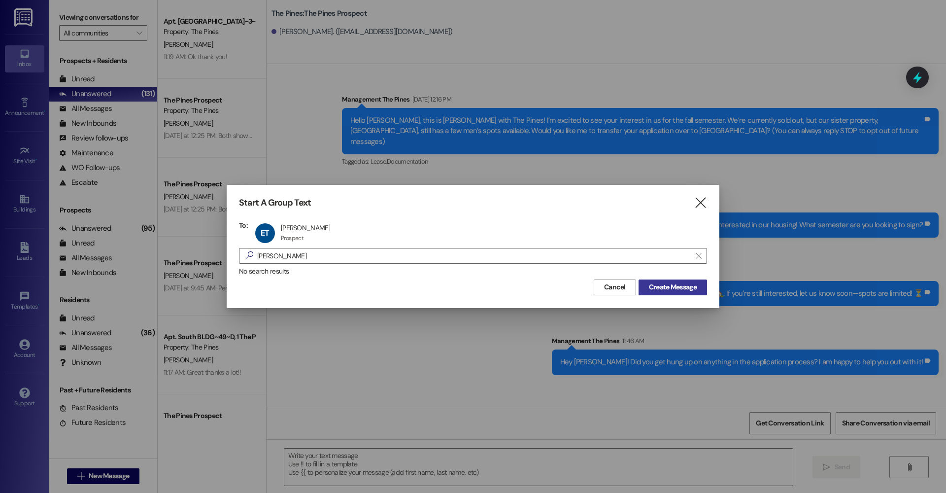
click at [665, 282] on span "Create Message" at bounding box center [673, 287] width 48 height 10
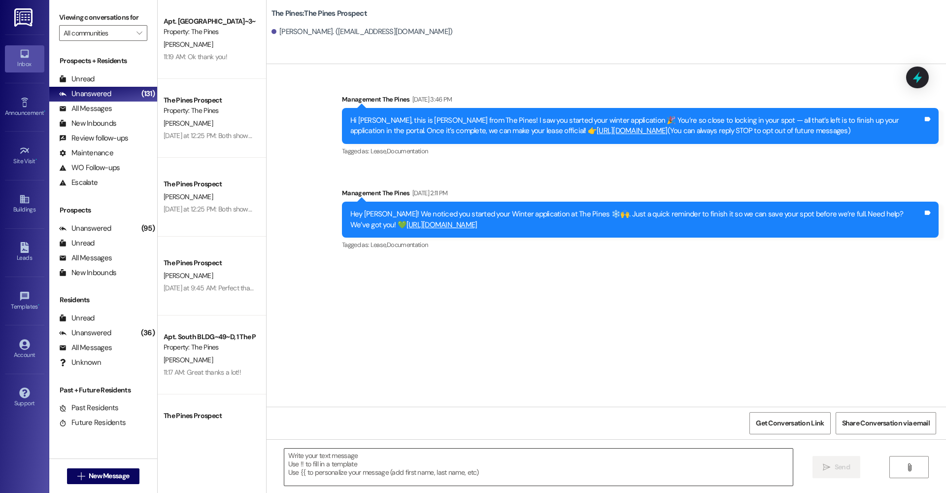
click at [410, 463] on textarea at bounding box center [538, 466] width 508 height 37
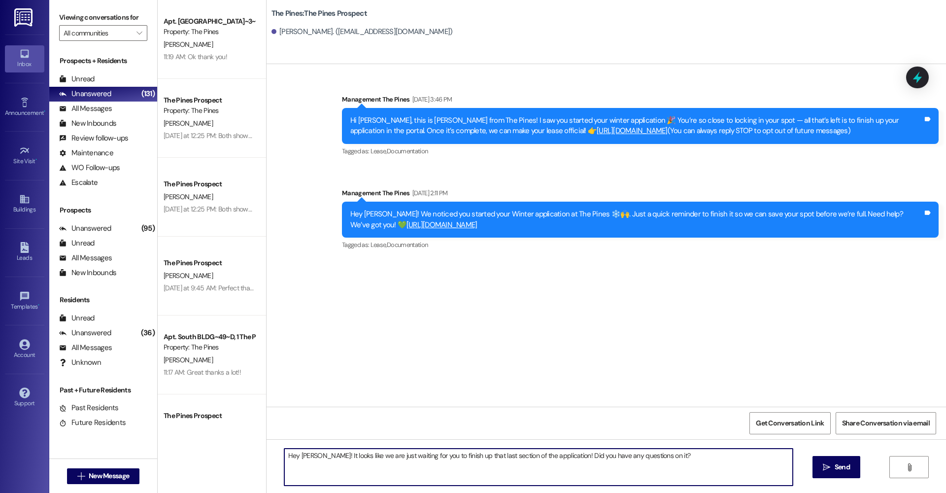
drag, startPoint x: 656, startPoint y: 456, endPoint x: 289, endPoint y: 454, distance: 367.0
click at [289, 454] on textarea "Hey [PERSON_NAME]! It looks like we are just waiting for you to finish up that …" at bounding box center [538, 466] width 508 height 37
type textarea "Hey [PERSON_NAME]! It looks like we are just waiting for you to finish up that …"
click at [830, 469] on icon "" at bounding box center [826, 467] width 7 height 8
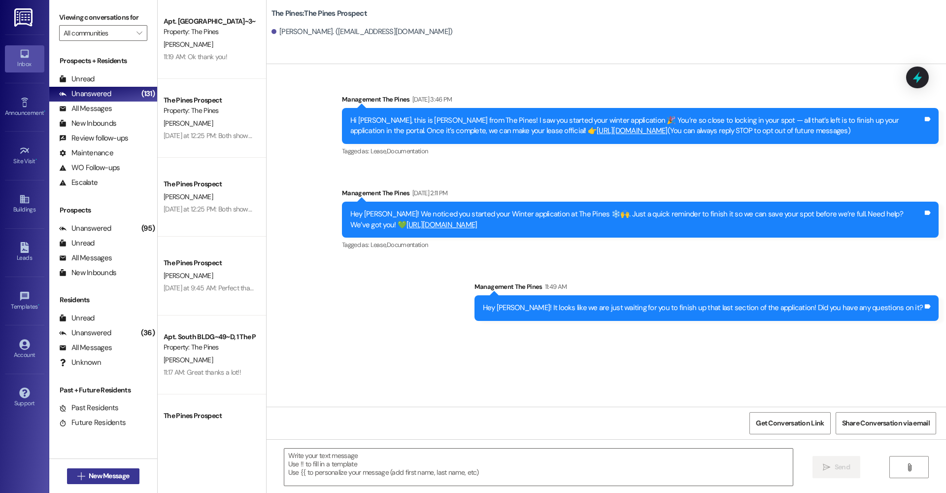
click at [116, 479] on span "New Message" at bounding box center [109, 475] width 40 height 10
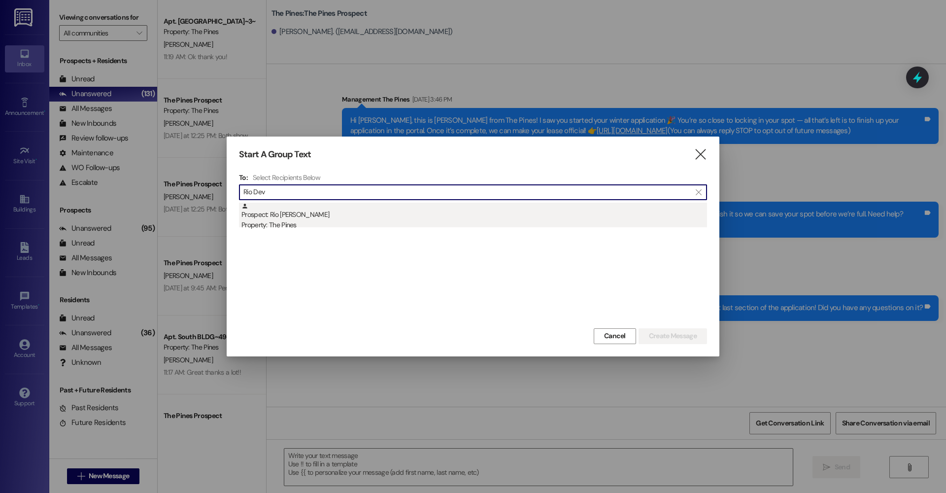
type input "Rio Dev"
click at [339, 212] on div "Prospect: Rio [PERSON_NAME] Property: The Pines" at bounding box center [474, 216] width 466 height 28
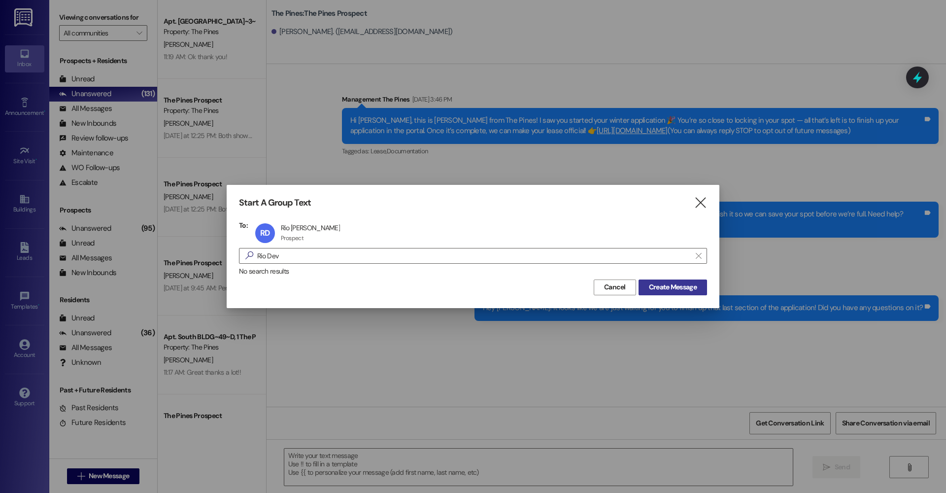
click at [683, 289] on span "Create Message" at bounding box center [673, 287] width 48 height 10
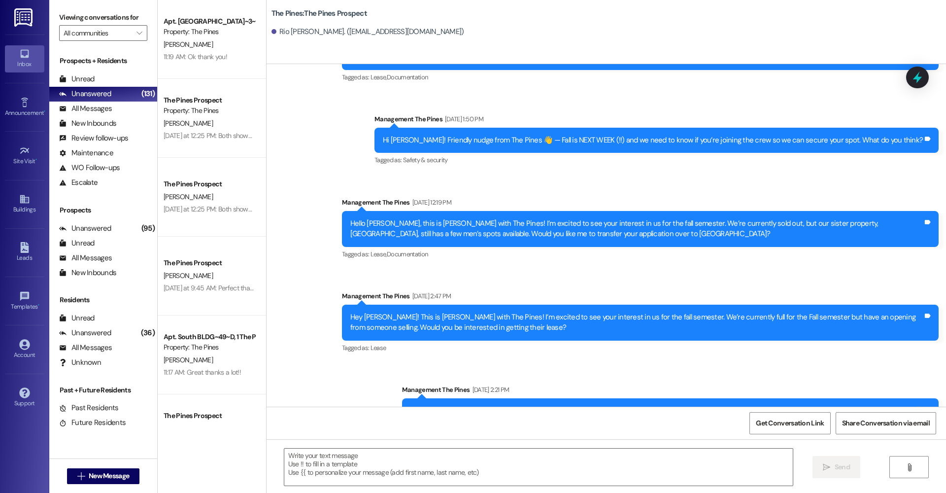
scroll to position [246, 0]
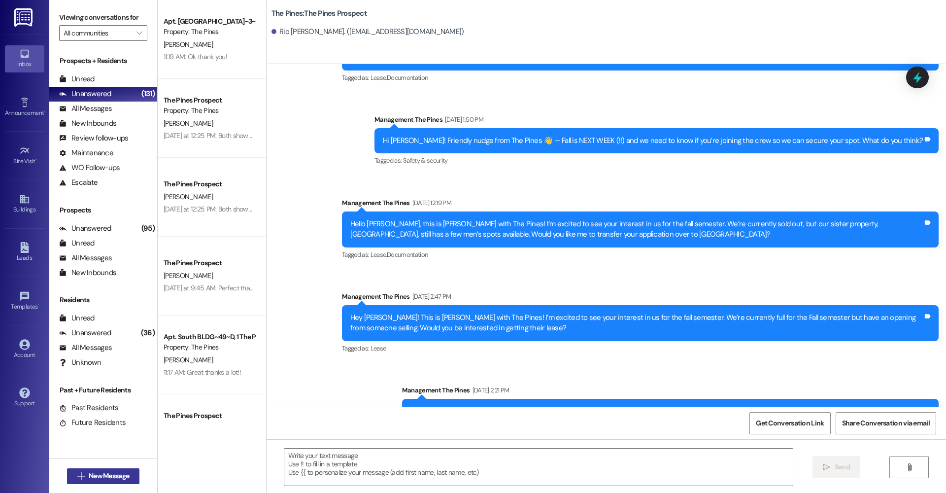
click at [118, 470] on span "New Message" at bounding box center [109, 475] width 40 height 10
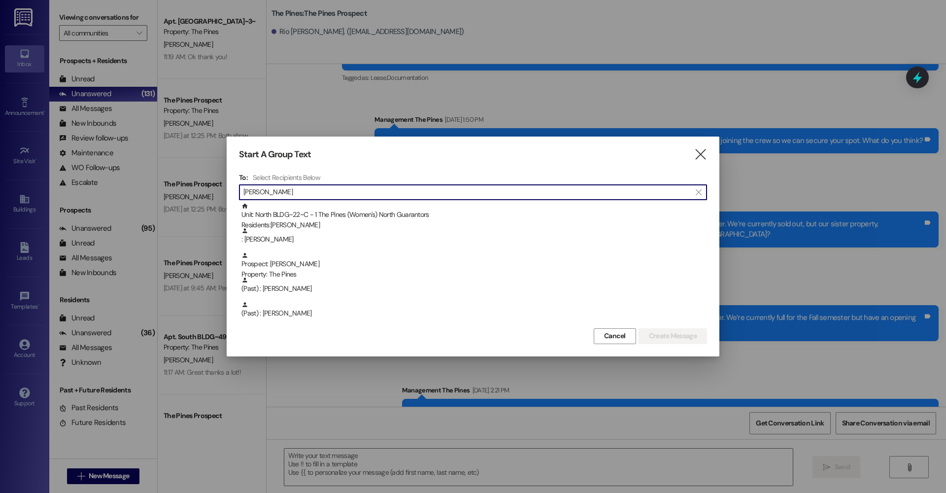
type input "[PERSON_NAME]"
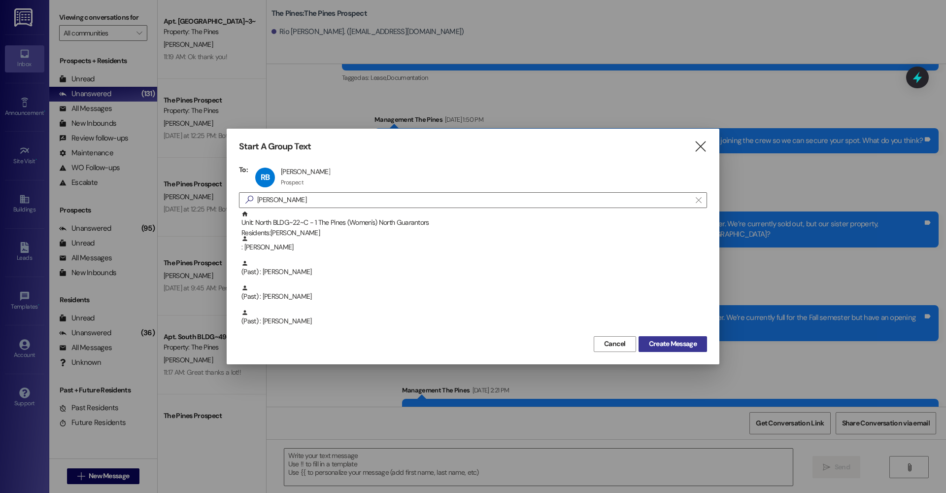
click at [659, 349] on button "Create Message" at bounding box center [672, 344] width 68 height 16
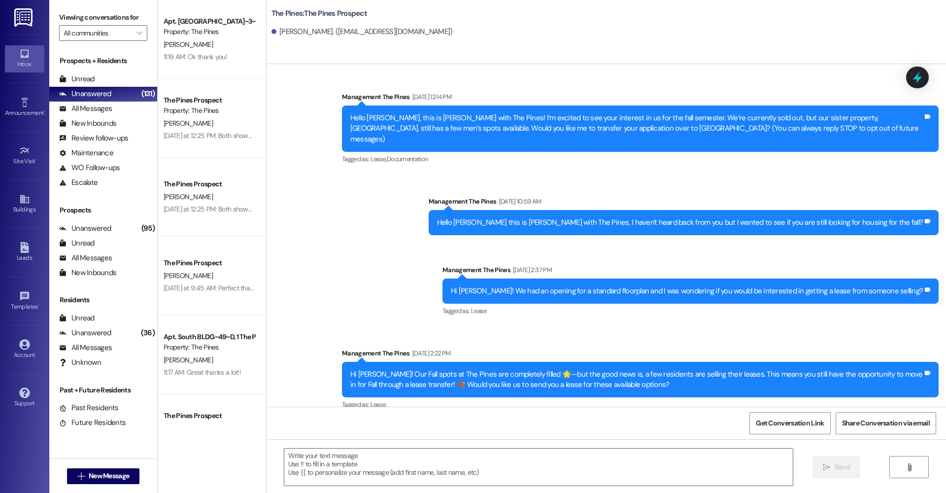
scroll to position [0, 0]
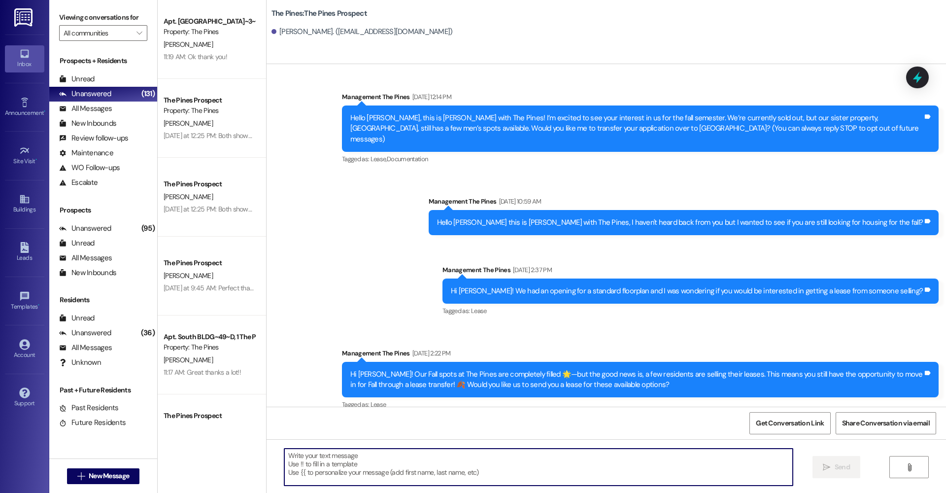
click at [432, 459] on textarea at bounding box center [538, 466] width 508 height 37
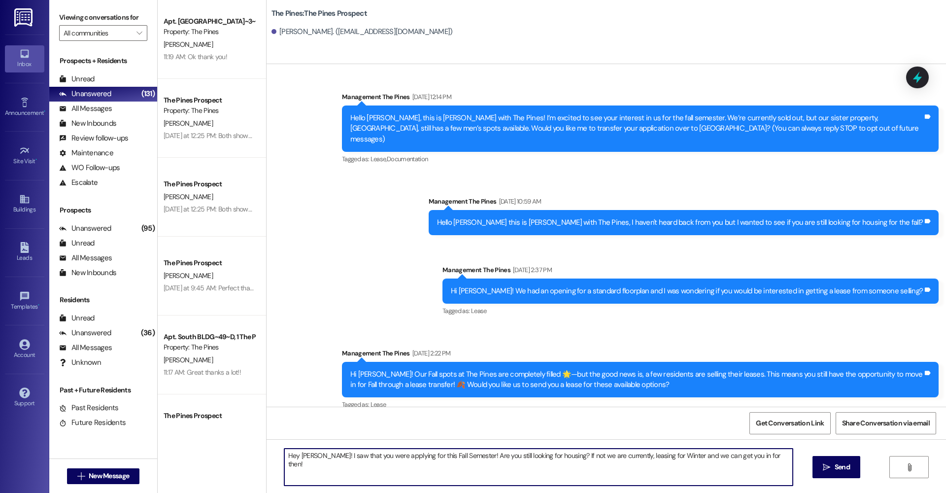
drag, startPoint x: 291, startPoint y: 457, endPoint x: 336, endPoint y: 460, distance: 45.0
click at [336, 460] on textarea "Hey [PERSON_NAME]! I saw that you were applying for this Fall Semester! Are you…" at bounding box center [538, 466] width 508 height 37
click at [317, 480] on textarea "Hey [PERSON_NAME]! I saw that you were applying for this Fall Semester! Are you…" at bounding box center [538, 466] width 508 height 37
drag, startPoint x: 289, startPoint y: 454, endPoint x: 768, endPoint y: 459, distance: 478.4
click at [768, 459] on textarea "Hey [PERSON_NAME]! I saw that you were applying for this Fall Semester! Are you…" at bounding box center [538, 466] width 508 height 37
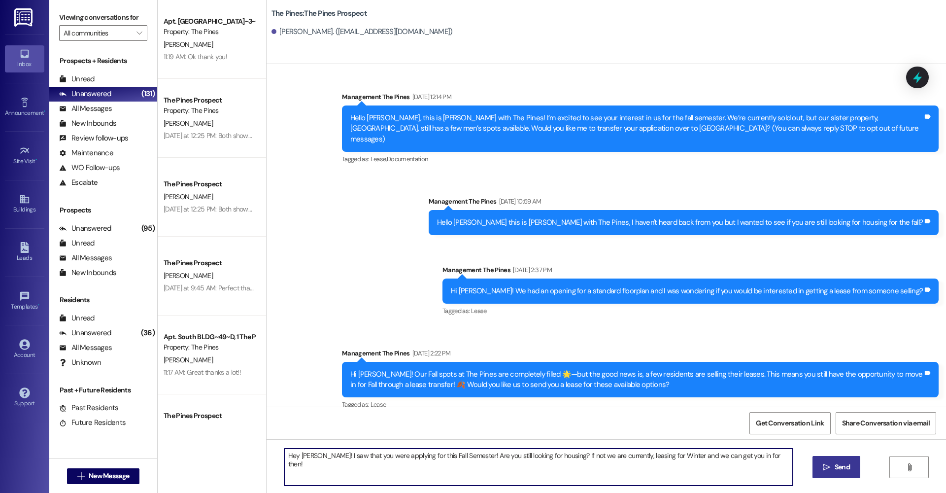
type textarea "Hey [PERSON_NAME]! I saw that you were applying for this Fall Semester! Are you…"
click at [839, 465] on span "Send" at bounding box center [842, 467] width 15 height 10
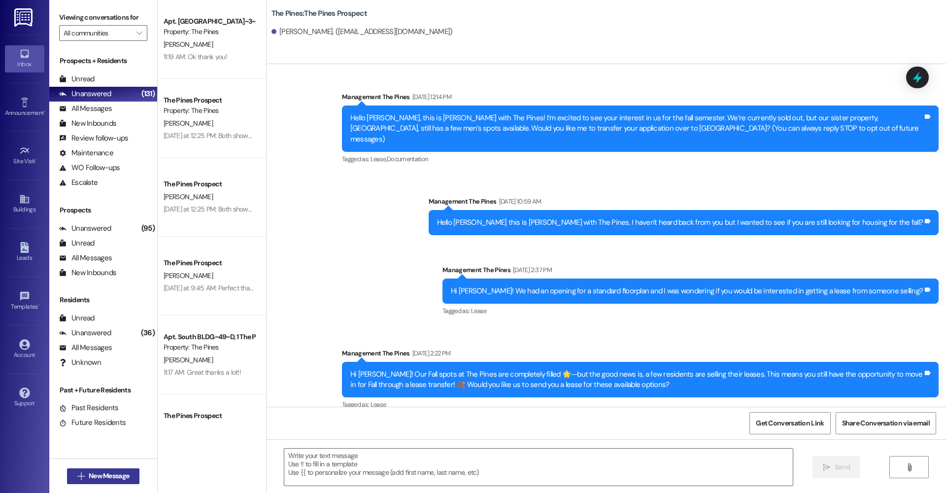
click at [116, 474] on span "New Message" at bounding box center [109, 475] width 40 height 10
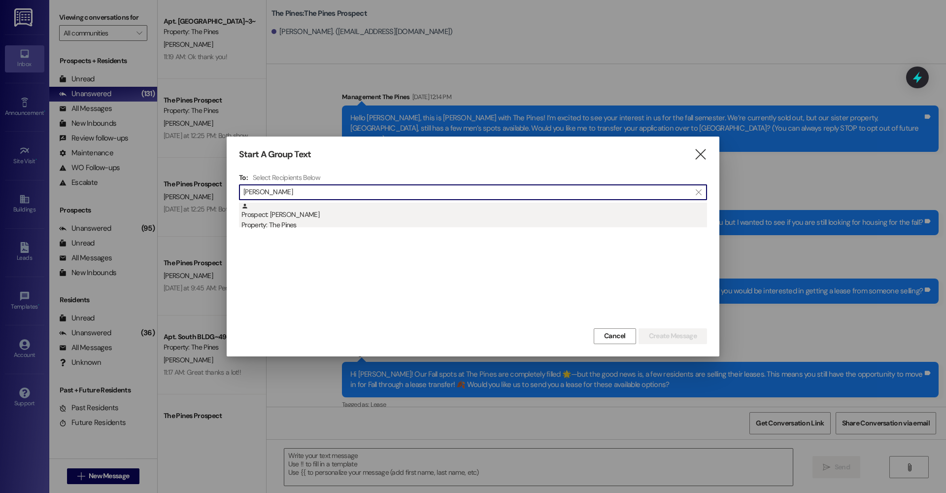
type input "[PERSON_NAME]"
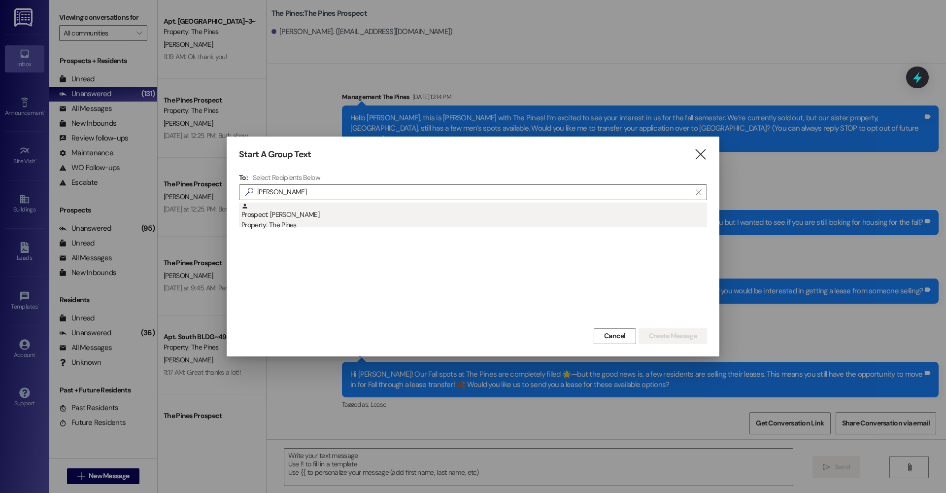
click at [281, 211] on div "Prospect: [PERSON_NAME] Property: The Pines" at bounding box center [474, 216] width 466 height 28
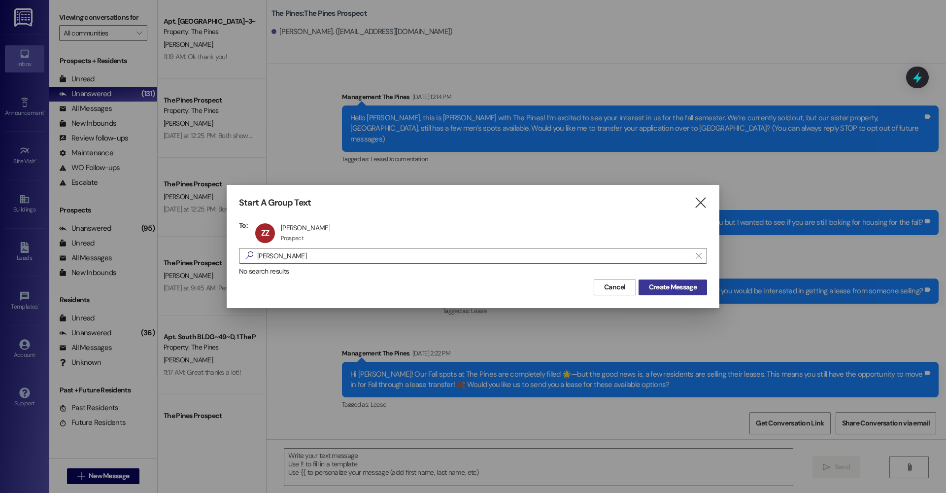
click at [653, 286] on span "Create Message" at bounding box center [673, 287] width 48 height 10
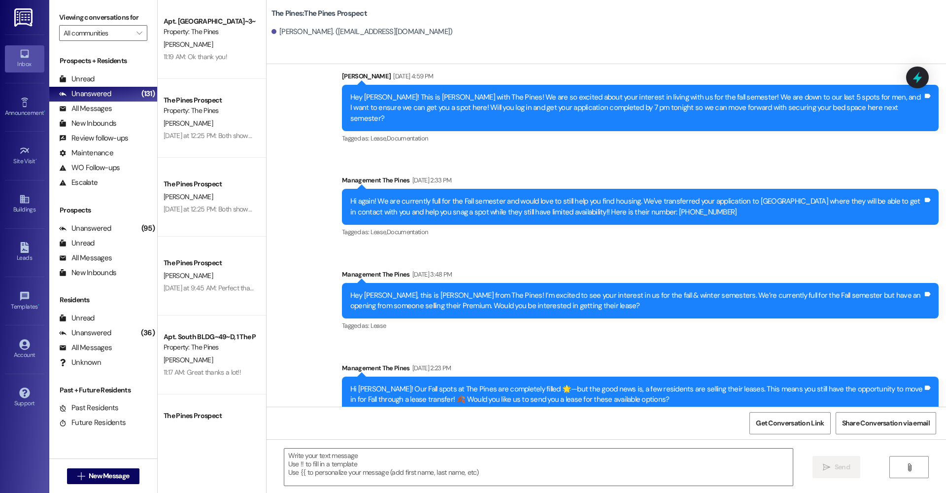
scroll to position [512, 0]
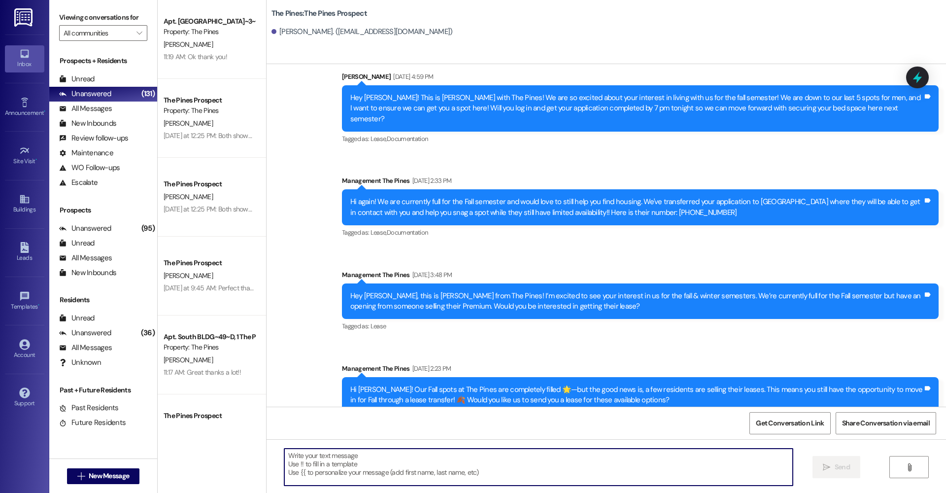
click at [384, 459] on textarea at bounding box center [538, 466] width 508 height 37
click at [339, 451] on textarea "Hey Zhongye" at bounding box center [538, 466] width 508 height 37
click at [339, 455] on textarea "Hey Zhongye" at bounding box center [538, 466] width 508 height 37
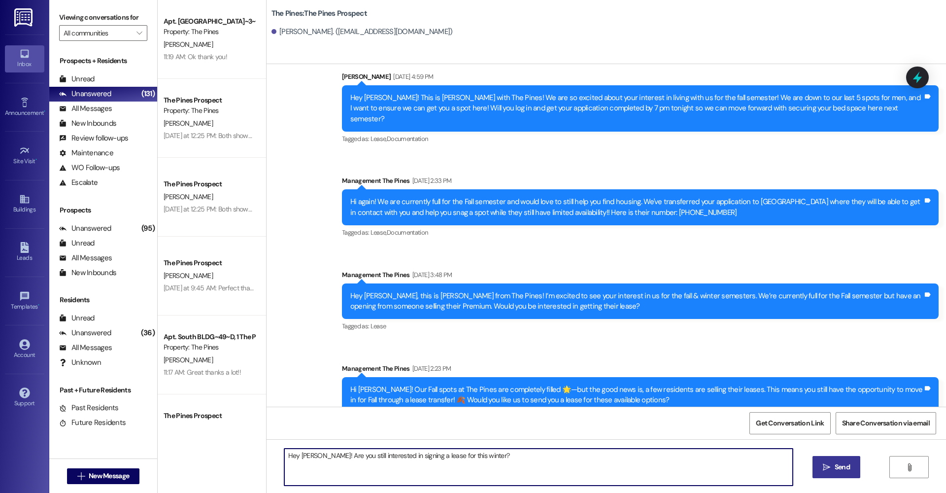
drag, startPoint x: 490, startPoint y: 455, endPoint x: 287, endPoint y: 452, distance: 203.0
click at [287, 452] on textarea "Hey [PERSON_NAME]! Are you still interested in signing a lease for this winter?" at bounding box center [538, 466] width 508 height 37
type textarea "Hey [PERSON_NAME]! Are you still interested in signing a lease for this winter?"
click at [842, 468] on span "Send" at bounding box center [842, 467] width 15 height 10
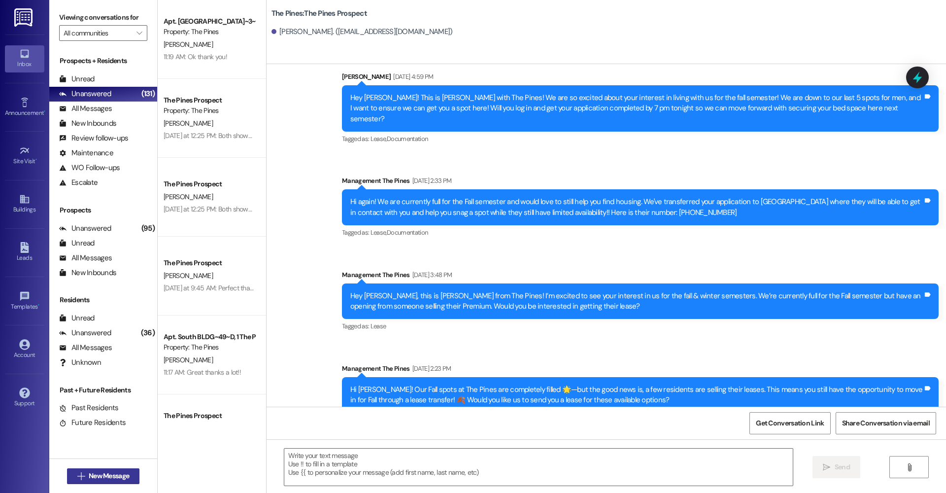
click at [101, 476] on span "New Message" at bounding box center [109, 475] width 40 height 10
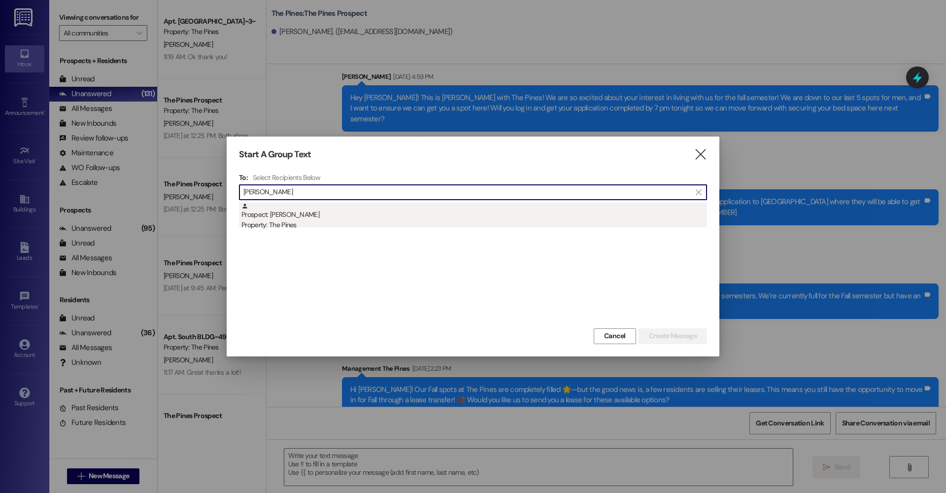
type input "[PERSON_NAME]"
click at [298, 219] on div "Prospect: [PERSON_NAME] Property: The Pines" at bounding box center [474, 216] width 466 height 28
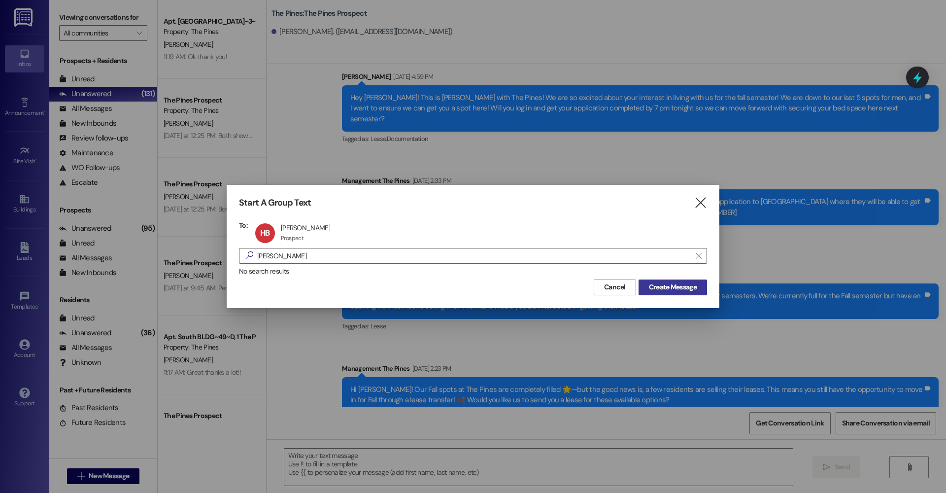
click at [688, 287] on span "Create Message" at bounding box center [673, 287] width 48 height 10
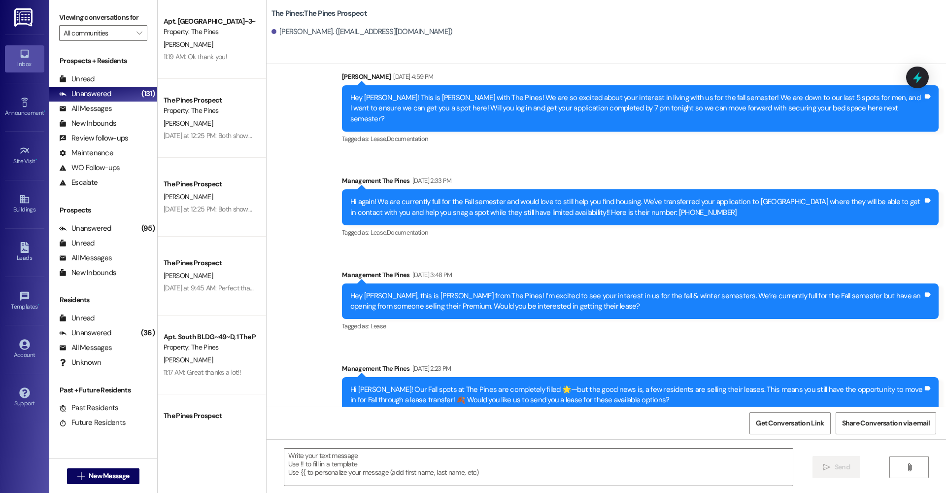
scroll to position [0, 0]
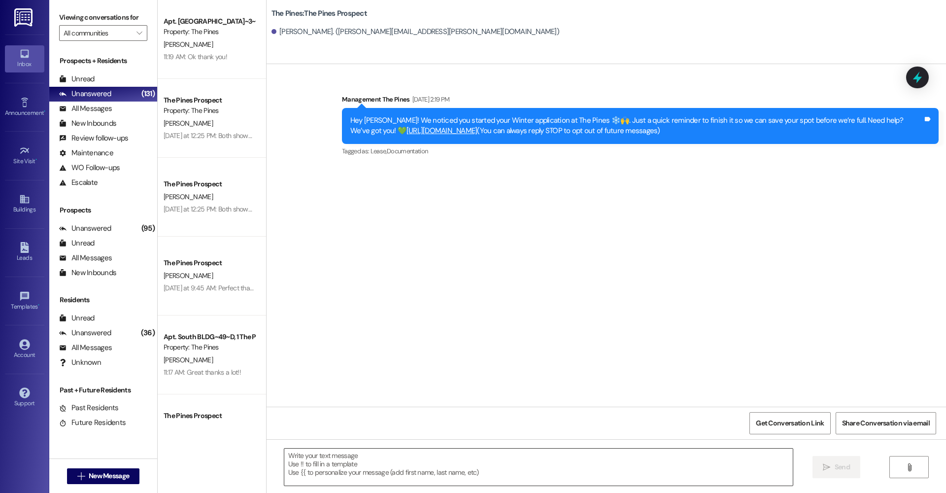
click at [400, 460] on textarea at bounding box center [538, 466] width 508 height 37
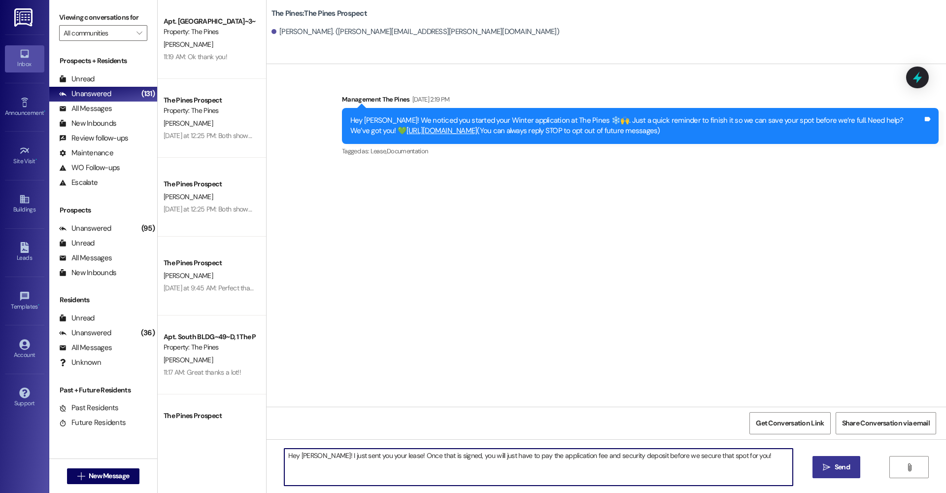
drag, startPoint x: 743, startPoint y: 452, endPoint x: 487, endPoint y: 496, distance: 260.3
click at [487, 492] on html "Inbox Go to Inbox Announcement • Send A Text Announcement Site Visit • Go to Si…" at bounding box center [473, 246] width 946 height 493
drag, startPoint x: 289, startPoint y: 454, endPoint x: 739, endPoint y: 452, distance: 449.8
click at [739, 452] on textarea "Hey [PERSON_NAME]! I just sent you your lease! Once that is signed, you will ju…" at bounding box center [538, 466] width 508 height 37
type textarea "Hey [PERSON_NAME]! I just sent you your lease! Once that is signed, you will ju…"
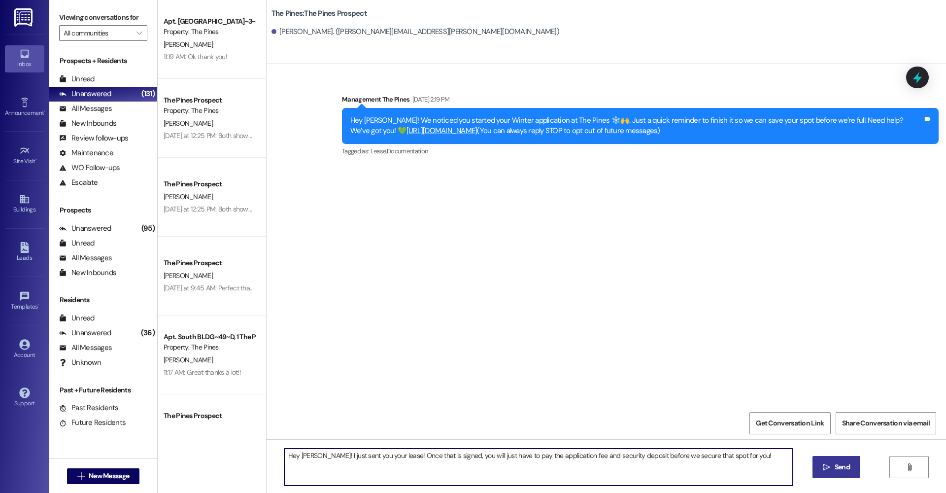
click at [823, 464] on icon "" at bounding box center [826, 467] width 7 height 8
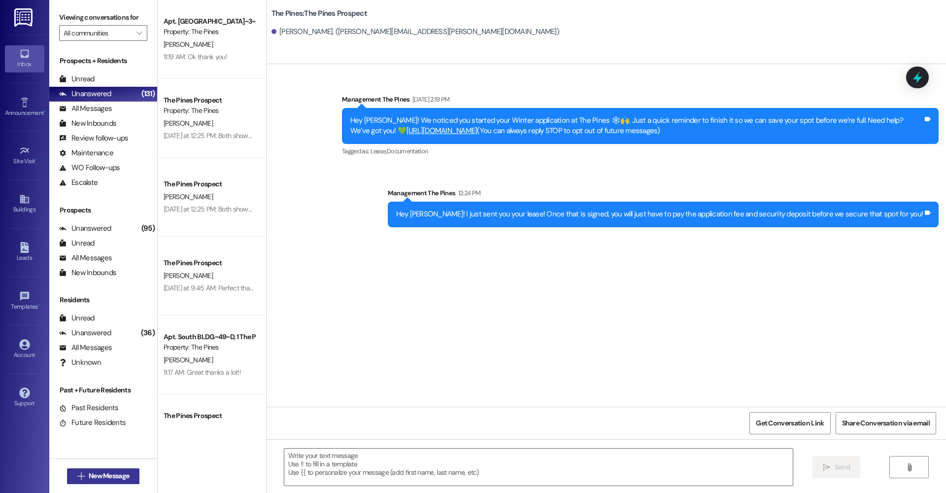
click at [98, 472] on span "New Message" at bounding box center [109, 475] width 40 height 10
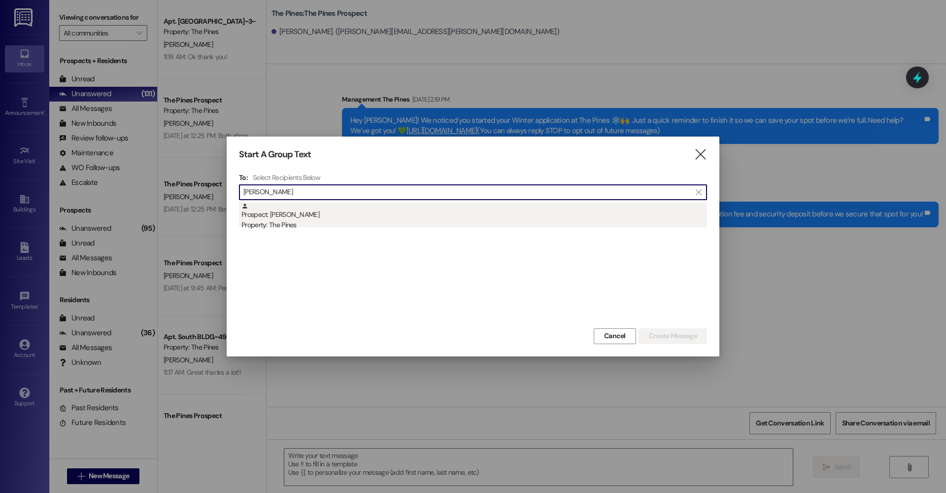
type input "[PERSON_NAME]"
click at [297, 223] on div "Property: The Pines" at bounding box center [474, 225] width 466 height 10
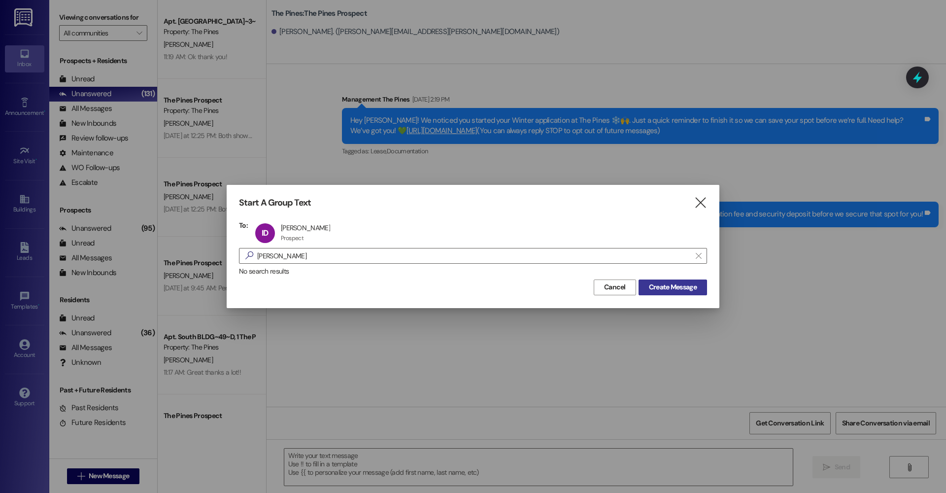
click at [669, 283] on span "Create Message" at bounding box center [673, 287] width 48 height 10
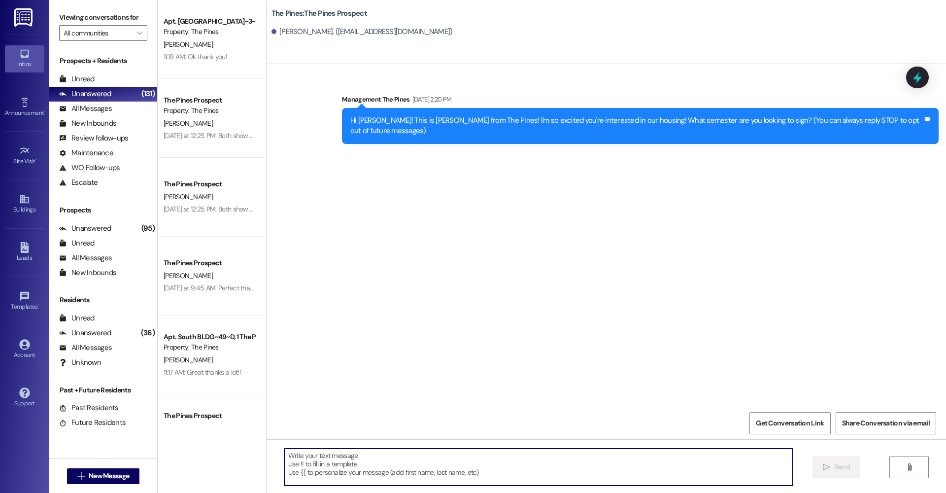
click at [338, 464] on textarea at bounding box center [538, 466] width 508 height 37
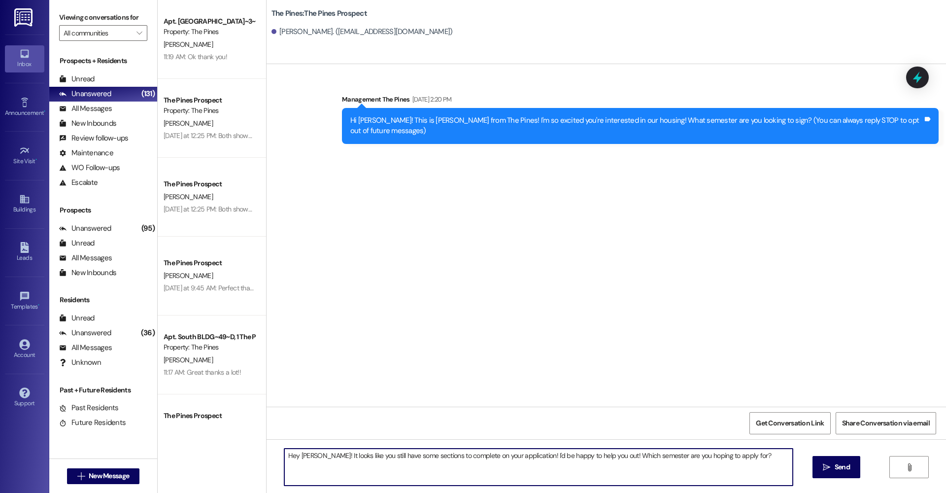
drag, startPoint x: 291, startPoint y: 457, endPoint x: 302, endPoint y: 456, distance: 10.9
click at [302, 456] on textarea "Hey [PERSON_NAME]! It looks like you still have some sections to complete on yo…" at bounding box center [538, 466] width 508 height 37
drag, startPoint x: 289, startPoint y: 456, endPoint x: 743, endPoint y: 453, distance: 454.2
click at [743, 453] on textarea "Hey [PERSON_NAME]! It looks like you still have some sections to complete on yo…" at bounding box center [538, 466] width 508 height 37
type textarea "Hey [PERSON_NAME]! It looks like you still have some sections to complete on yo…"
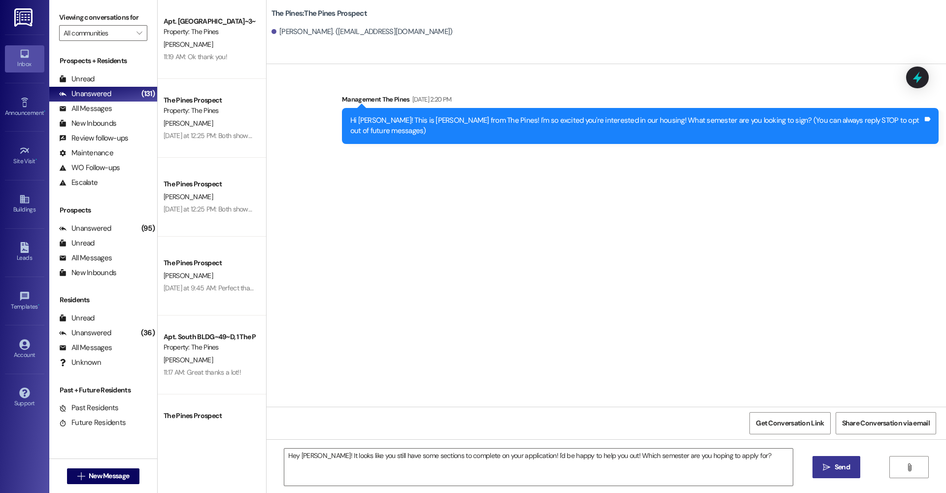
click at [826, 469] on icon "" at bounding box center [826, 467] width 7 height 8
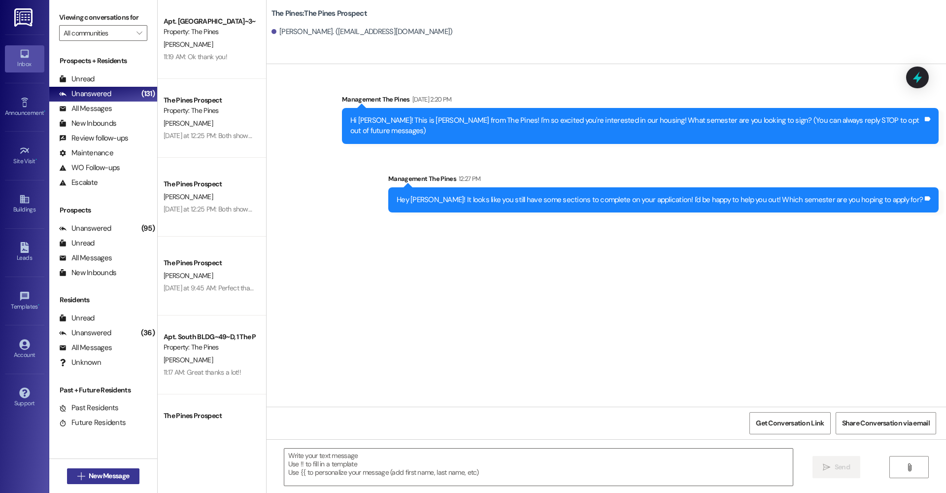
click at [116, 476] on span "New Message" at bounding box center [109, 475] width 40 height 10
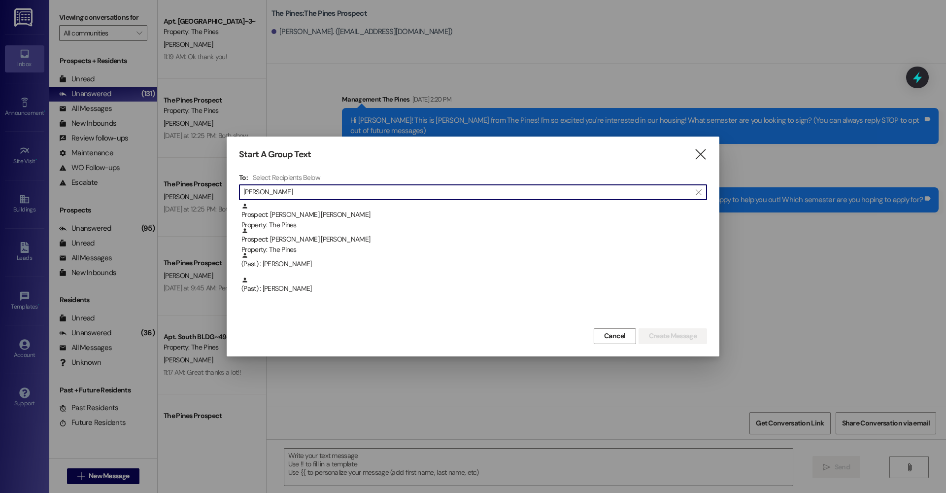
type input "[PERSON_NAME]"
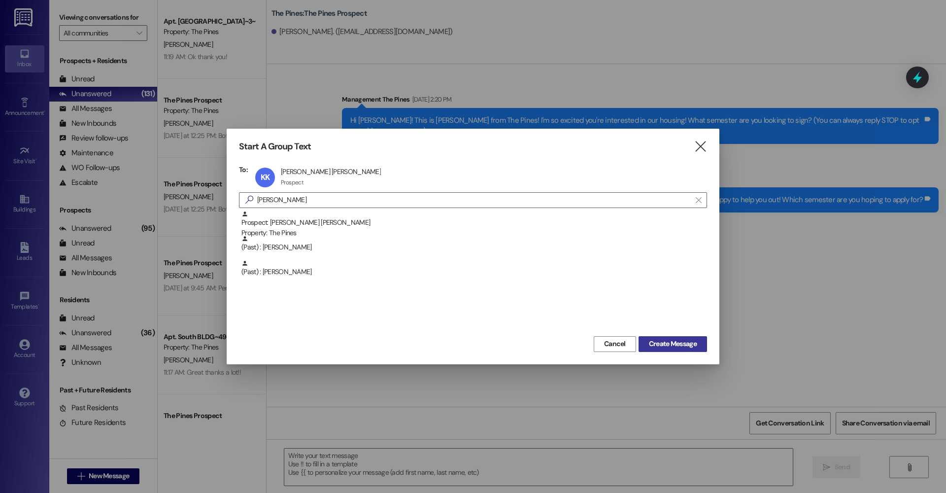
click at [653, 347] on span "Create Message" at bounding box center [673, 343] width 48 height 10
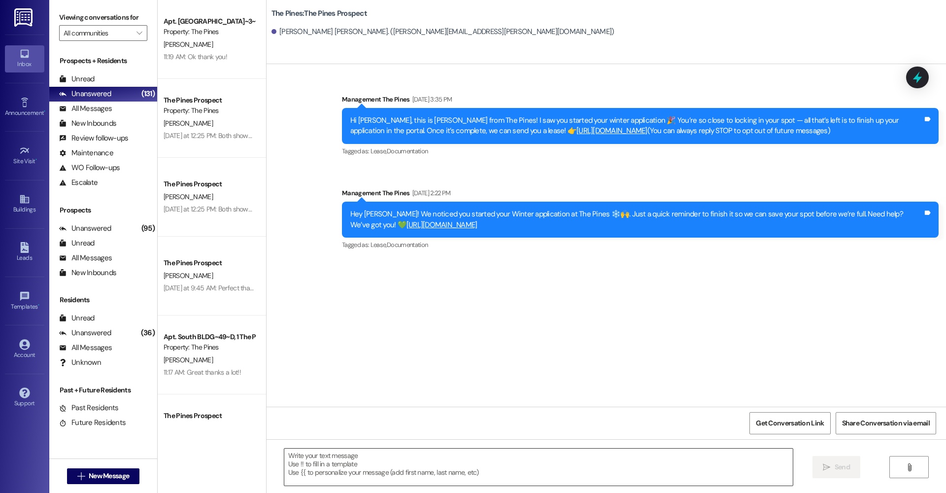
click at [417, 467] on textarea at bounding box center [538, 466] width 508 height 37
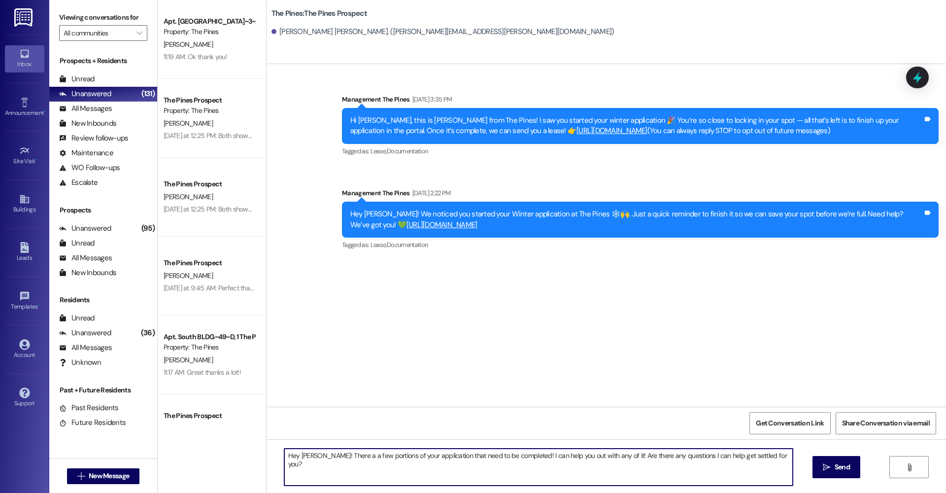
drag, startPoint x: 290, startPoint y: 457, endPoint x: 774, endPoint y: 457, distance: 484.3
click at [774, 457] on textarea "Hey [PERSON_NAME]! There a a few portions of your application that need to be c…" at bounding box center [538, 466] width 508 height 37
type textarea "Hey [PERSON_NAME]! There a a few portions of your application that need to be c…"
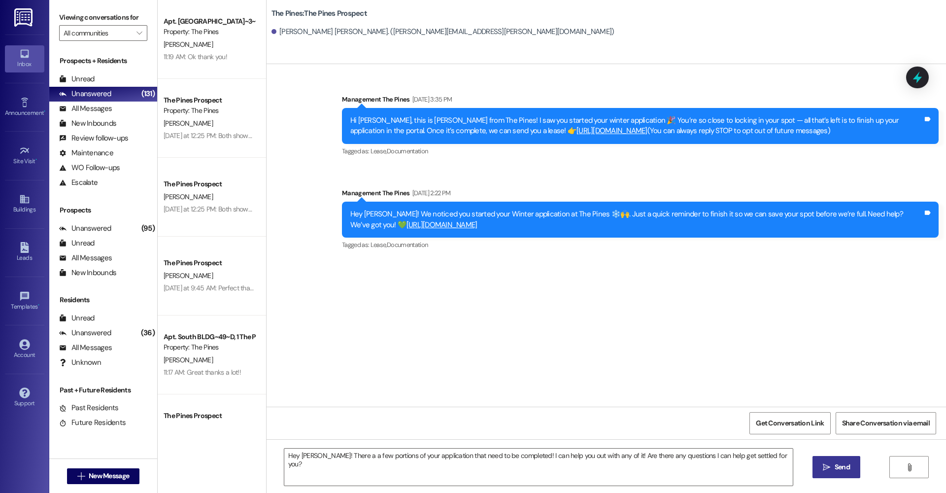
click at [831, 474] on button " Send" at bounding box center [836, 467] width 48 height 22
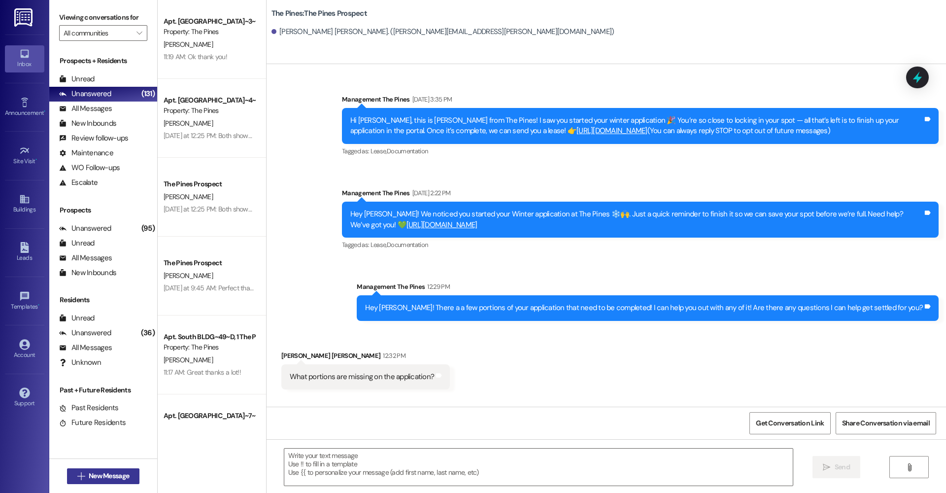
click at [94, 476] on span "New Message" at bounding box center [109, 475] width 40 height 10
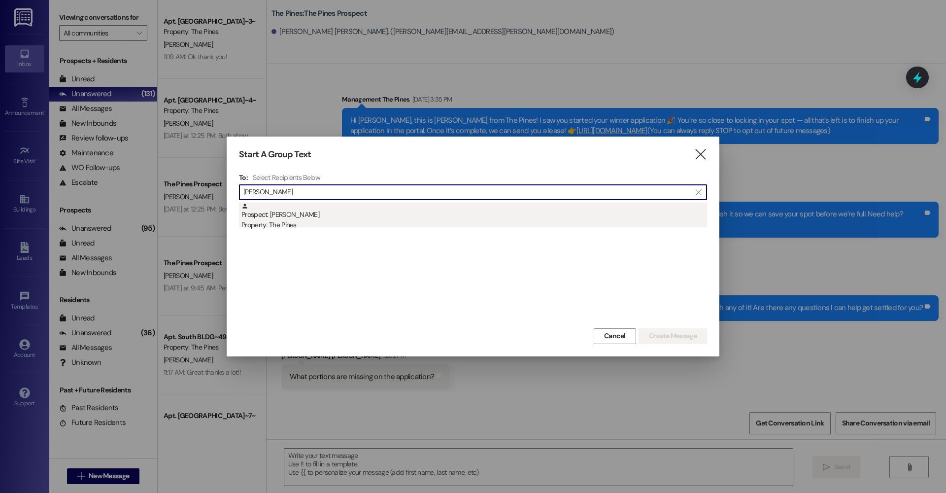
type input "[PERSON_NAME]"
click at [306, 224] on div "Property: The Pines" at bounding box center [474, 225] width 466 height 10
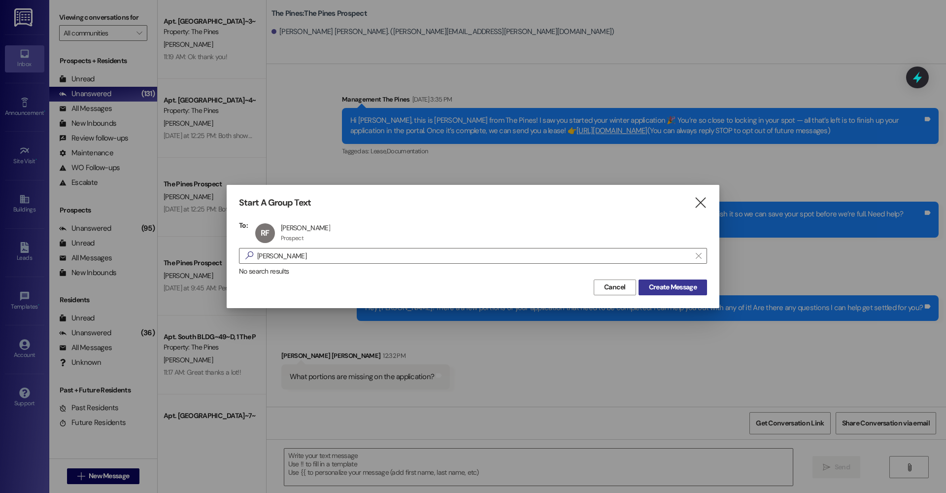
click at [660, 290] on span "Create Message" at bounding box center [673, 287] width 48 height 10
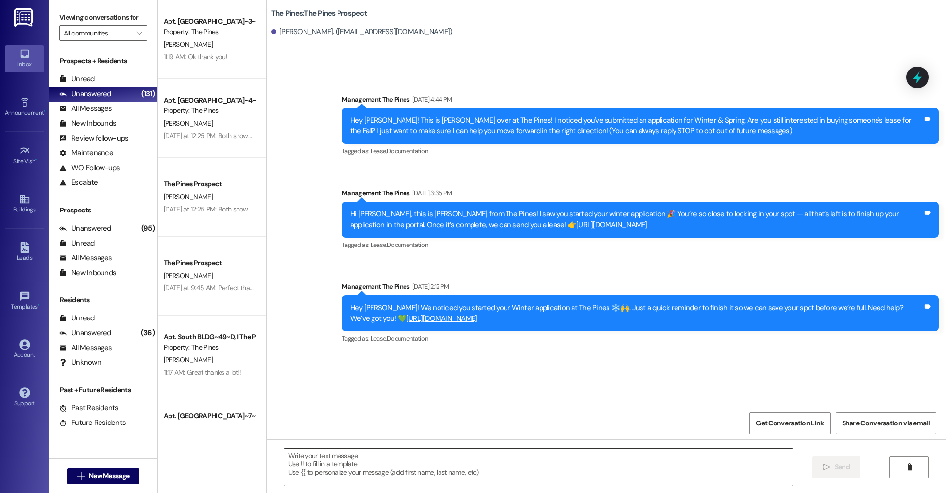
click at [333, 466] on textarea at bounding box center [538, 466] width 508 height 37
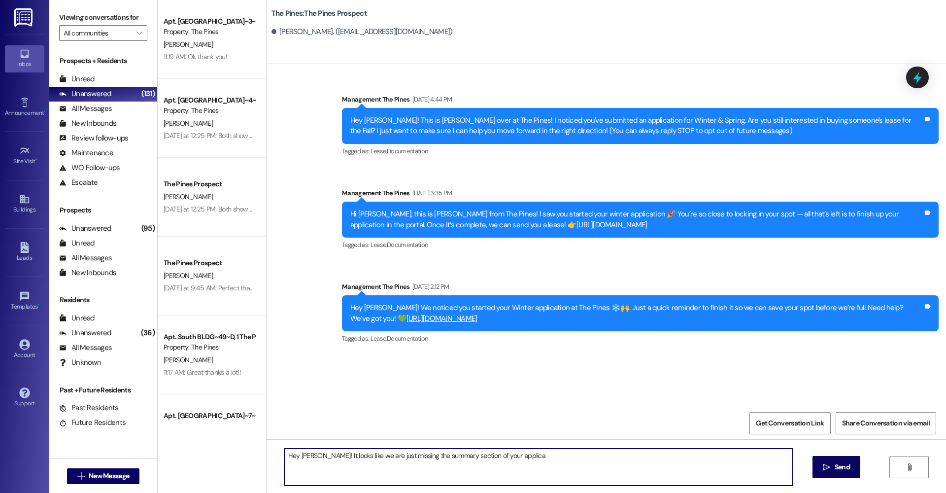
click at [516, 458] on textarea "Hey [PERSON_NAME]! It looks like we are just missing the summary section of you…" at bounding box center [538, 466] width 508 height 37
type textarea "Hey [PERSON_NAME]! It looks like we are just missing the summary section of you…"
drag, startPoint x: 346, startPoint y: 466, endPoint x: 288, endPoint y: 452, distance: 59.2
click at [288, 452] on textarea "Hey [PERSON_NAME]! It looks like we are just missing the summary section of you…" at bounding box center [538, 466] width 508 height 37
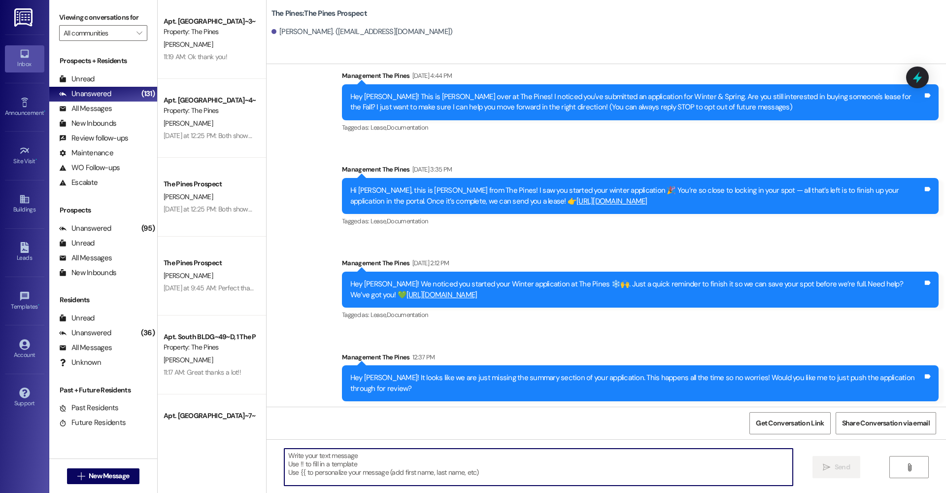
scroll to position [23, 0]
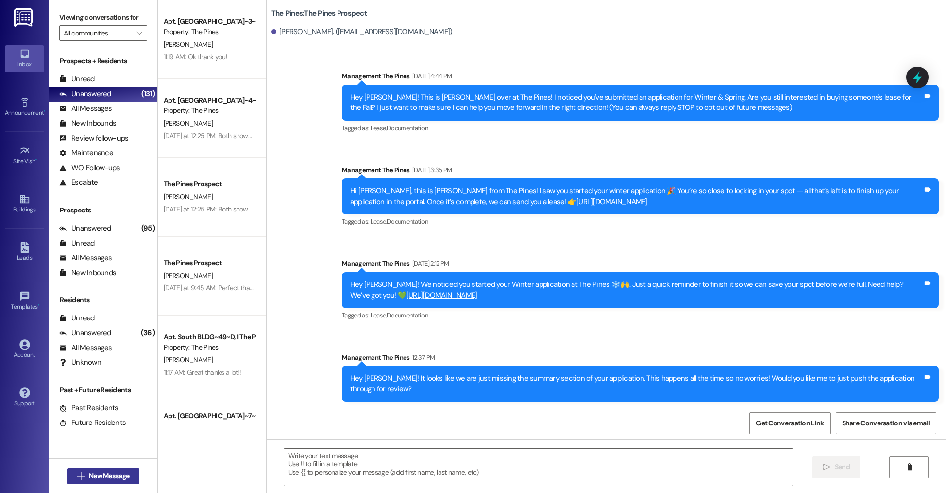
click at [102, 473] on span "New Message" at bounding box center [109, 475] width 40 height 10
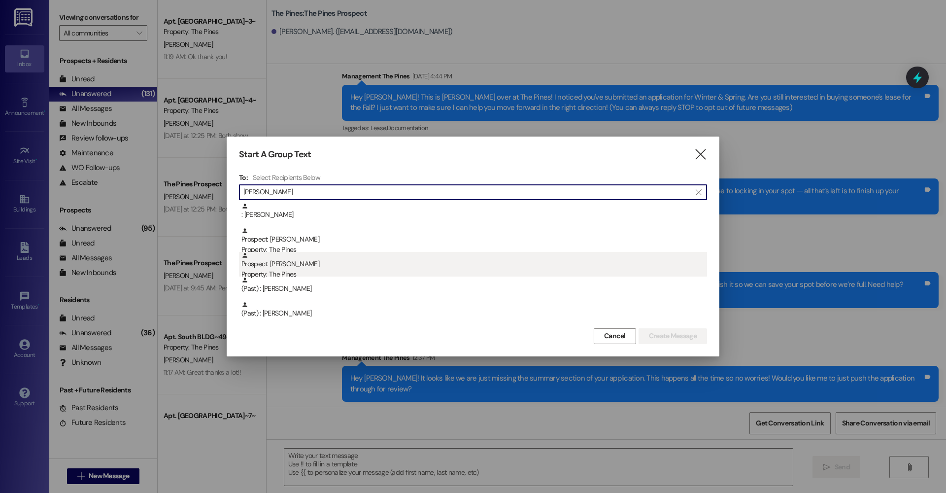
type input "[PERSON_NAME]"
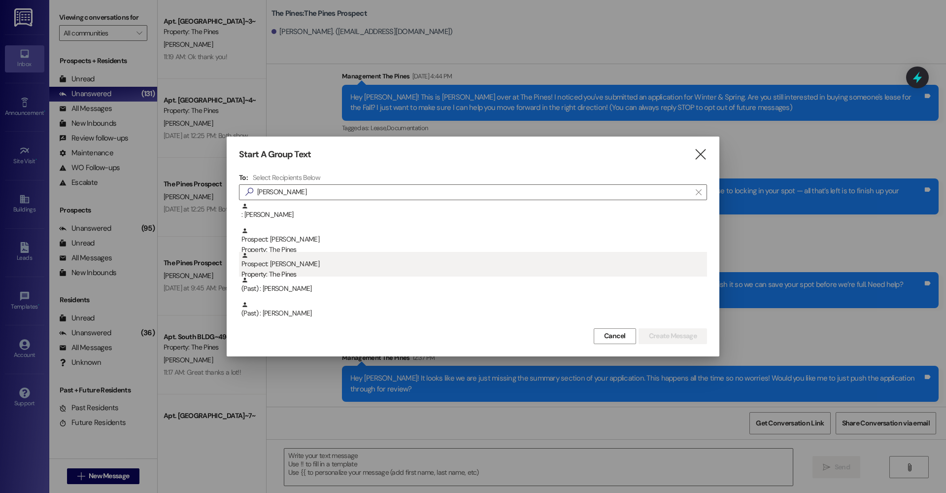
click at [337, 269] on div "Property: The Pines" at bounding box center [474, 274] width 466 height 10
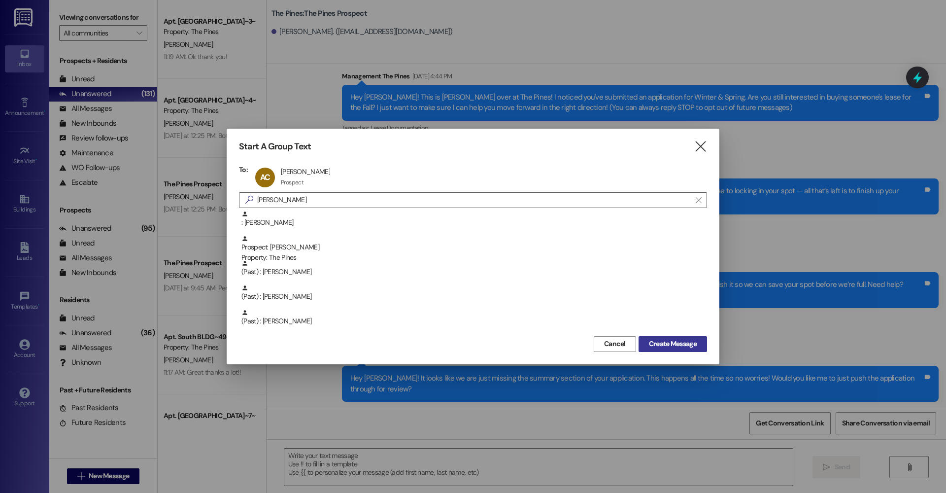
click at [667, 341] on span "Create Message" at bounding box center [673, 343] width 48 height 10
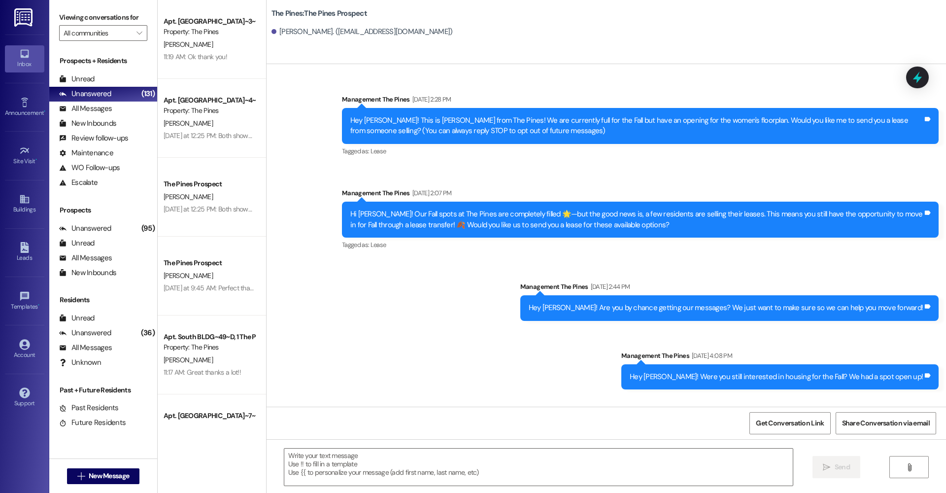
scroll to position [0, 0]
click at [396, 464] on textarea at bounding box center [538, 466] width 508 height 37
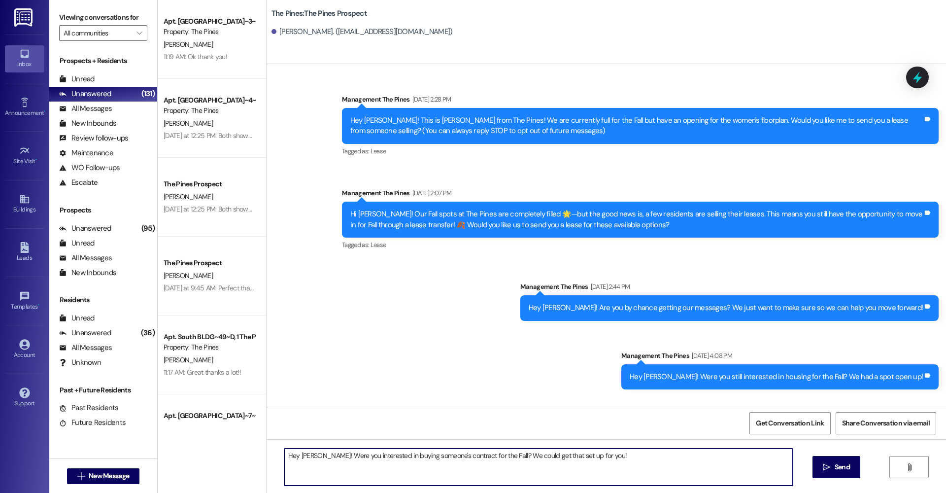
click at [294, 454] on textarea "Hey [PERSON_NAME]! Were you interested in buying someone's contract for the Fal…" at bounding box center [538, 466] width 508 height 37
drag, startPoint x: 290, startPoint y: 455, endPoint x: 605, endPoint y: 459, distance: 315.8
click at [605, 458] on textarea "Hey [PERSON_NAME]! Were you interested in buying someone's contract for the Fal…" at bounding box center [538, 466] width 508 height 37
type textarea "Hey [PERSON_NAME]! Were you interested in buying someone's contract for the Fal…"
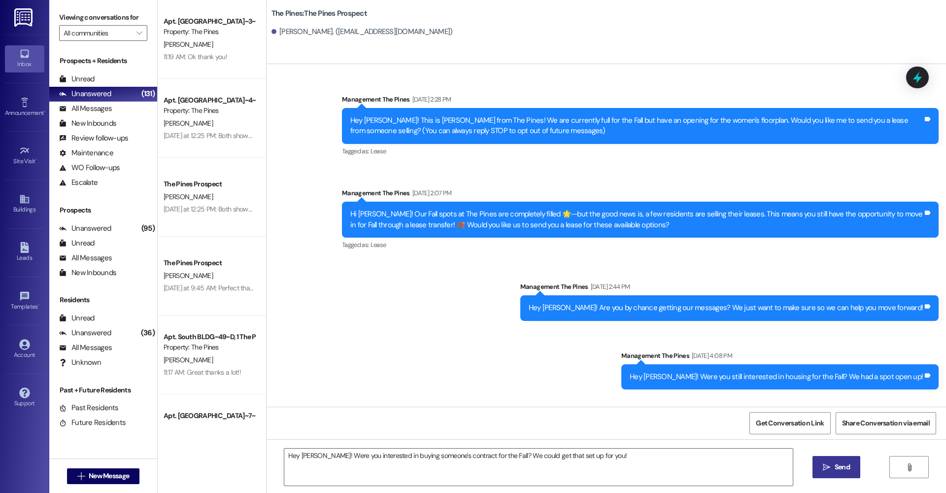
click at [830, 468] on icon "" at bounding box center [826, 467] width 7 height 8
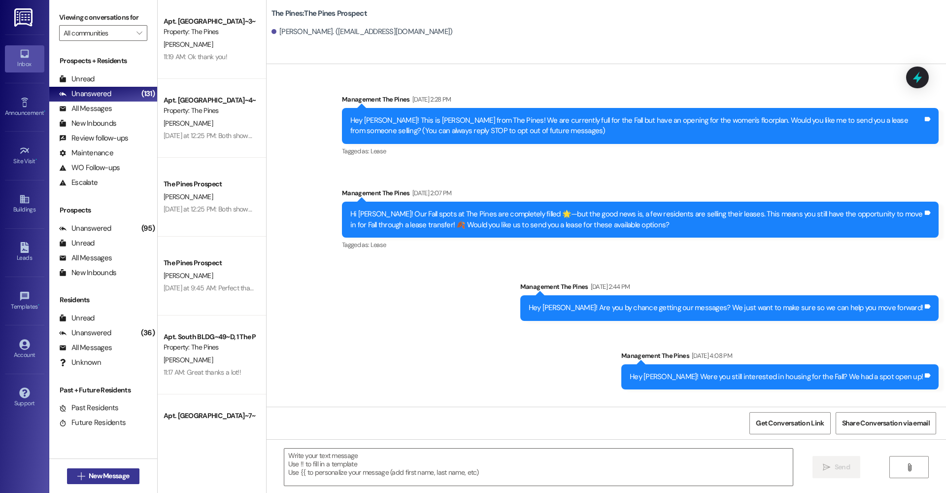
click at [129, 474] on span "New Message" at bounding box center [109, 475] width 40 height 10
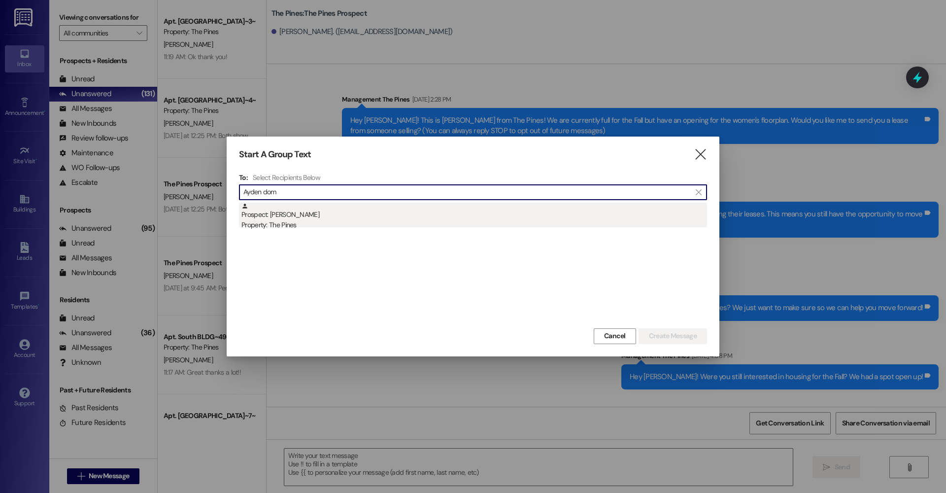
type input "Ayden dom"
click at [282, 217] on div "Prospect: [GEOGRAPHIC_DATA][PERSON_NAME] Property: The Pines" at bounding box center [474, 216] width 466 height 28
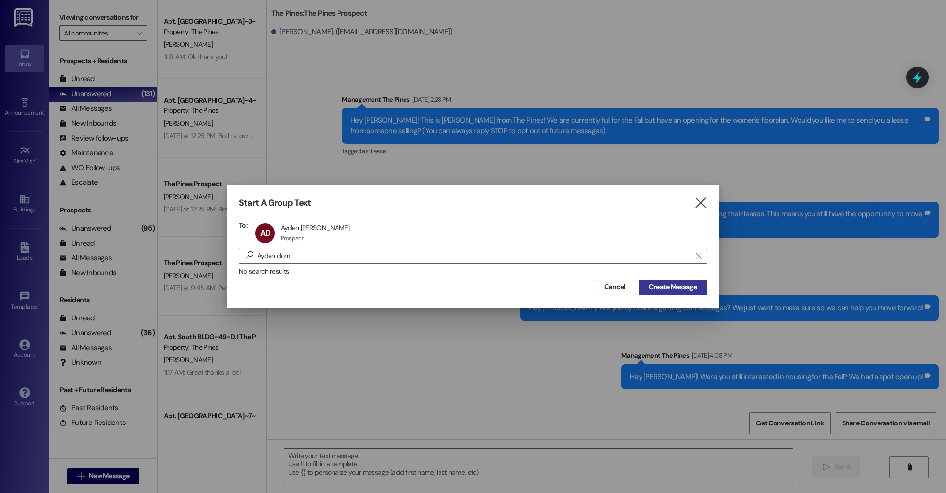
click at [677, 290] on span "Create Message" at bounding box center [673, 287] width 48 height 10
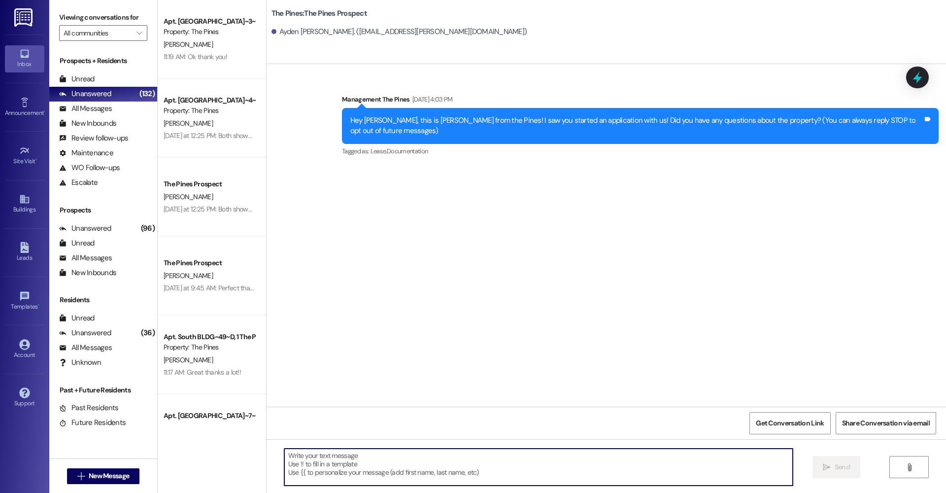
click at [317, 470] on textarea at bounding box center [538, 466] width 508 height 37
type textarea "H"
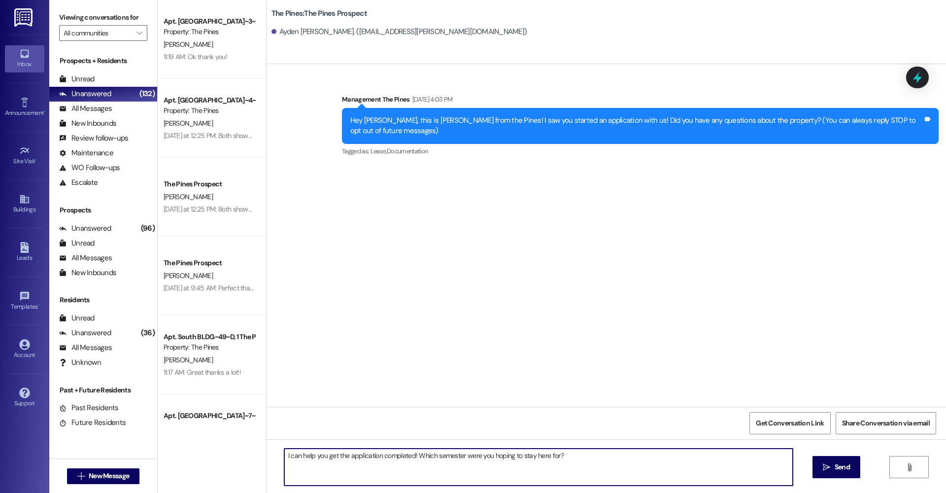
drag, startPoint x: 288, startPoint y: 455, endPoint x: 564, endPoint y: 460, distance: 275.9
click at [564, 460] on textarea "I can help you get the application completed! Which semester were you hoping to…" at bounding box center [538, 466] width 508 height 37
type textarea "I can help you get the application completed! Which semester were you hoping to…"
click at [829, 468] on icon "" at bounding box center [826, 467] width 7 height 8
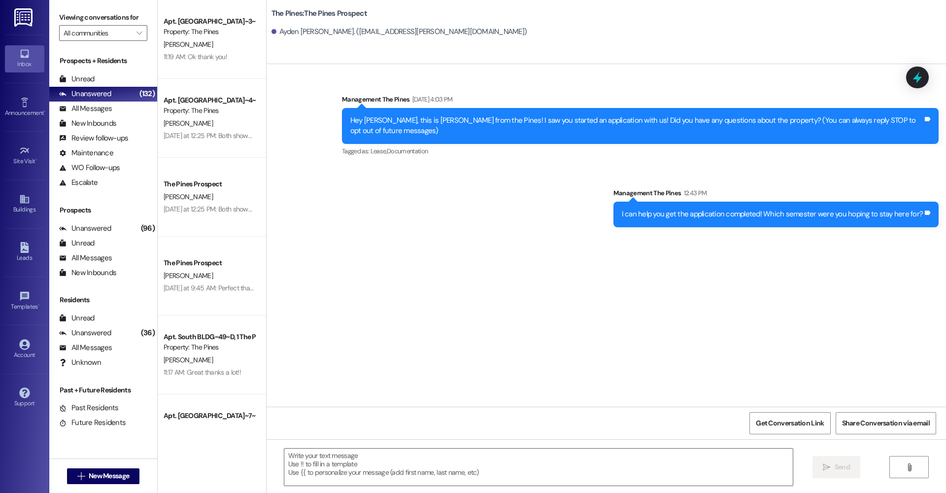
click at [110, 478] on span "New Message" at bounding box center [109, 475] width 40 height 10
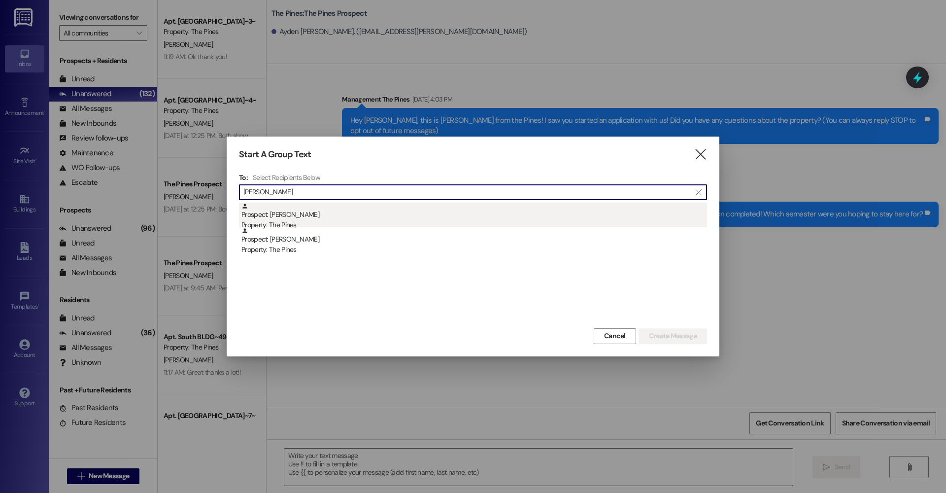
type input "[PERSON_NAME]"
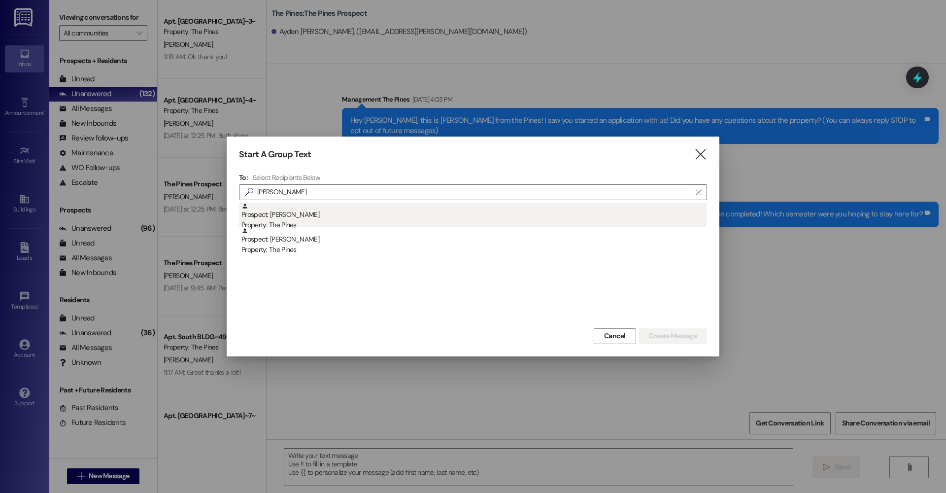
click at [323, 214] on div "Prospect: [PERSON_NAME] Property: The Pines" at bounding box center [474, 216] width 466 height 28
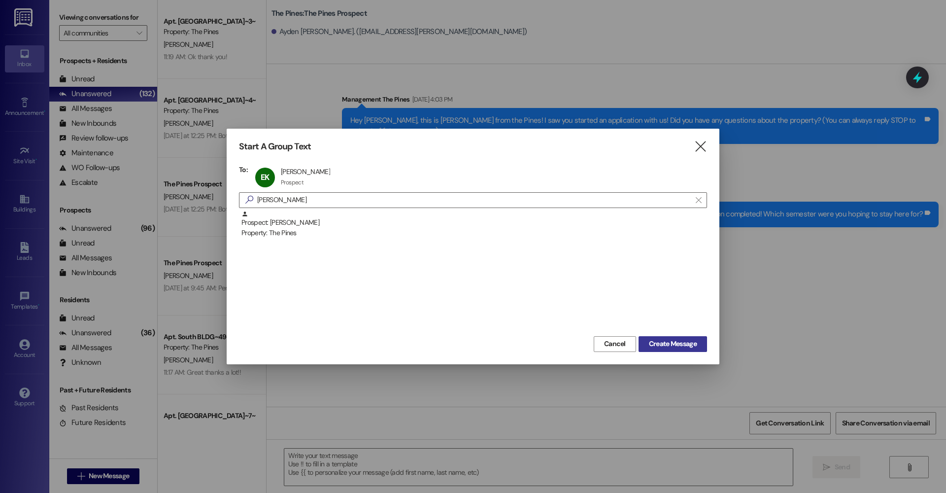
click at [659, 342] on span "Create Message" at bounding box center [673, 343] width 48 height 10
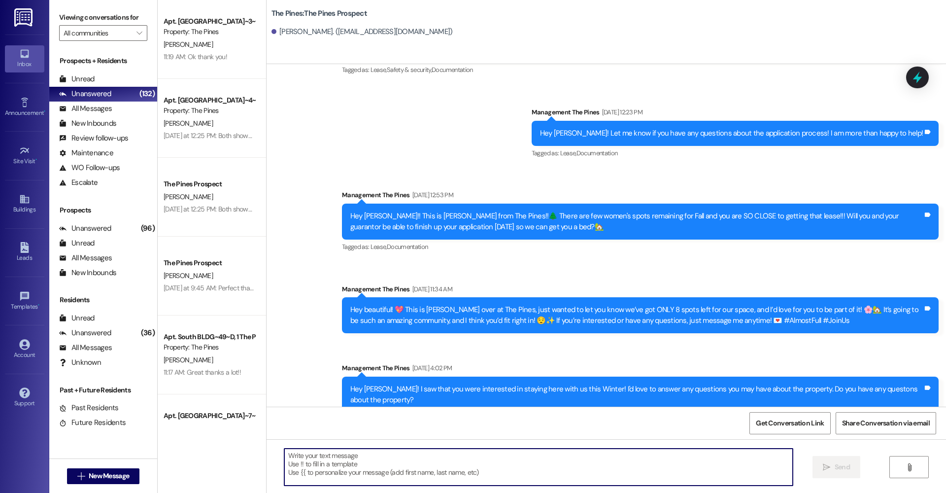
click at [390, 464] on textarea at bounding box center [538, 466] width 508 height 37
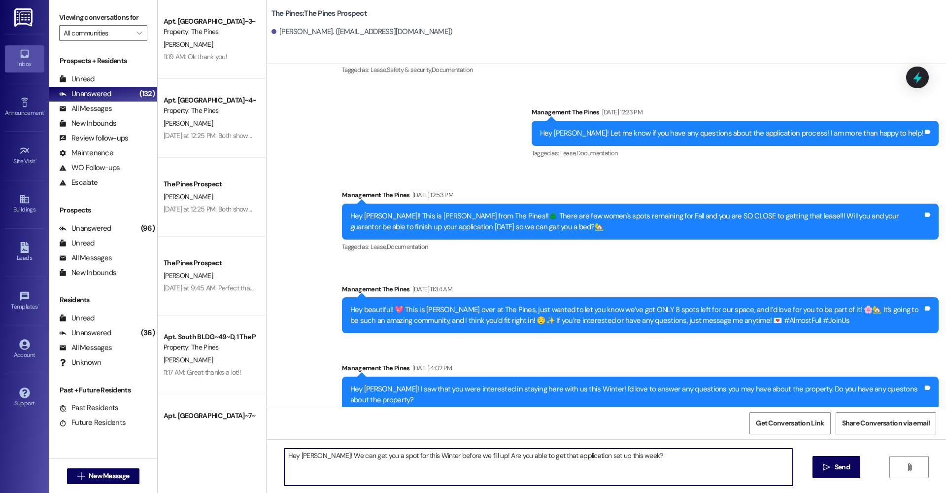
drag, startPoint x: 635, startPoint y: 456, endPoint x: 338, endPoint y: 448, distance: 296.2
click at [338, 448] on textarea "Hey [PERSON_NAME]! We can get you a spot for this Winter before we fill up! Are…" at bounding box center [538, 466] width 508 height 37
type textarea "Hey [PERSON_NAME]! We can get you a spot for this Winter before we fill up! Are…"
click at [835, 466] on span "Send" at bounding box center [842, 467] width 15 height 10
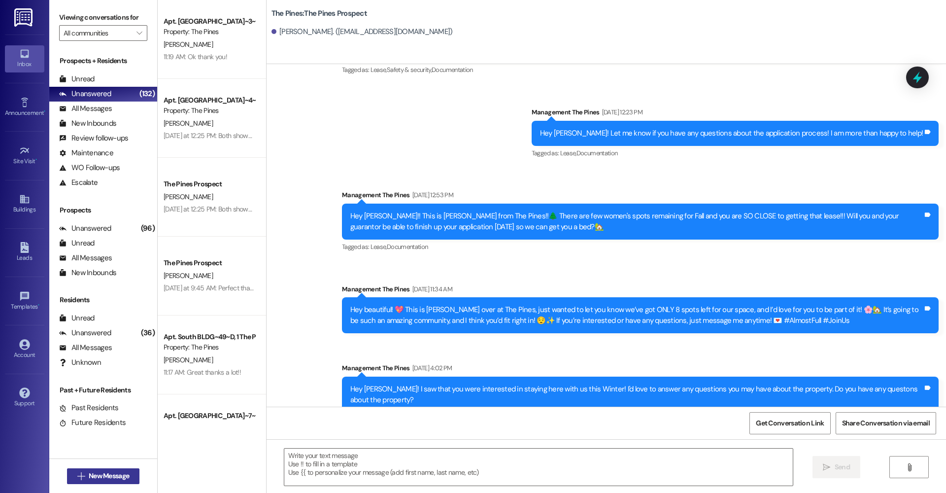
click at [102, 478] on span "New Message" at bounding box center [109, 475] width 40 height 10
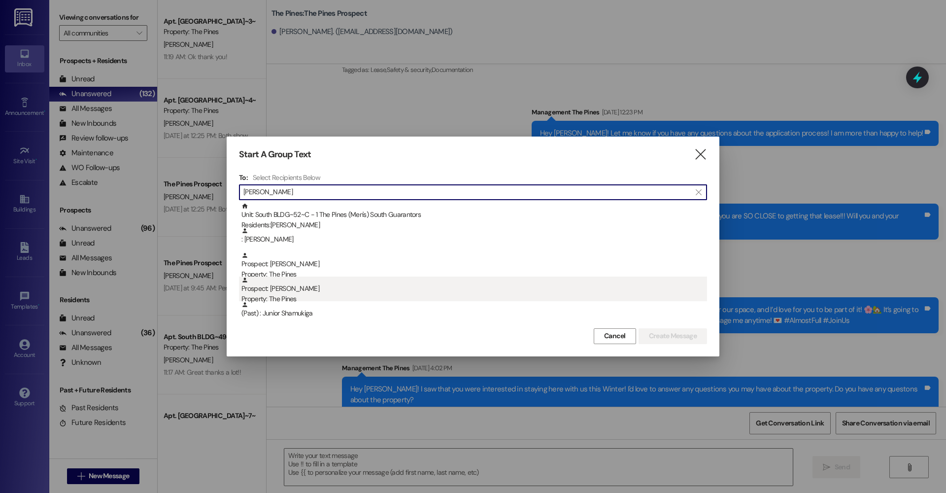
type input "[PERSON_NAME]"
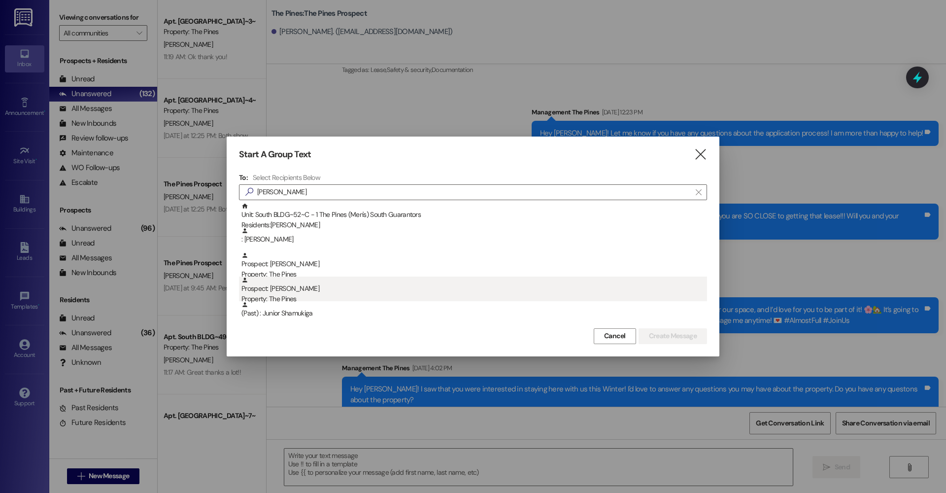
click at [289, 290] on div "Prospect: [PERSON_NAME] Property: The Pines" at bounding box center [474, 290] width 466 height 28
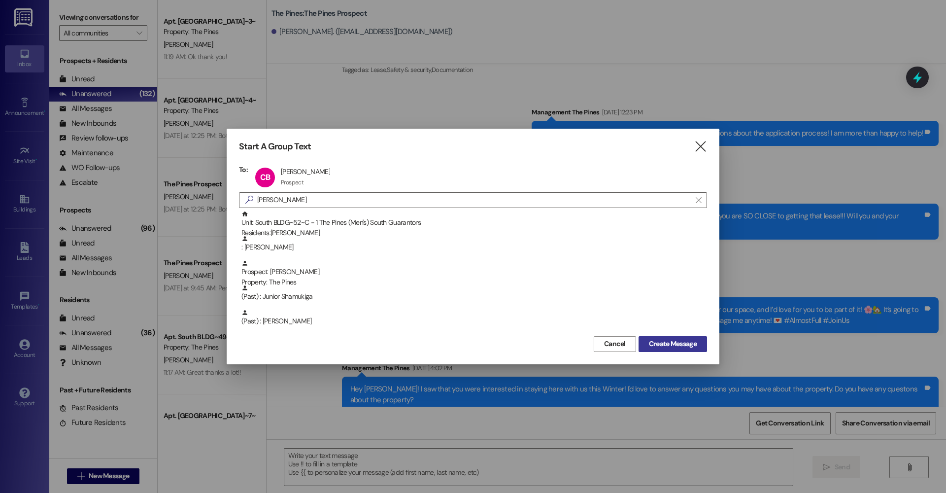
click at [685, 345] on span "Create Message" at bounding box center [673, 343] width 48 height 10
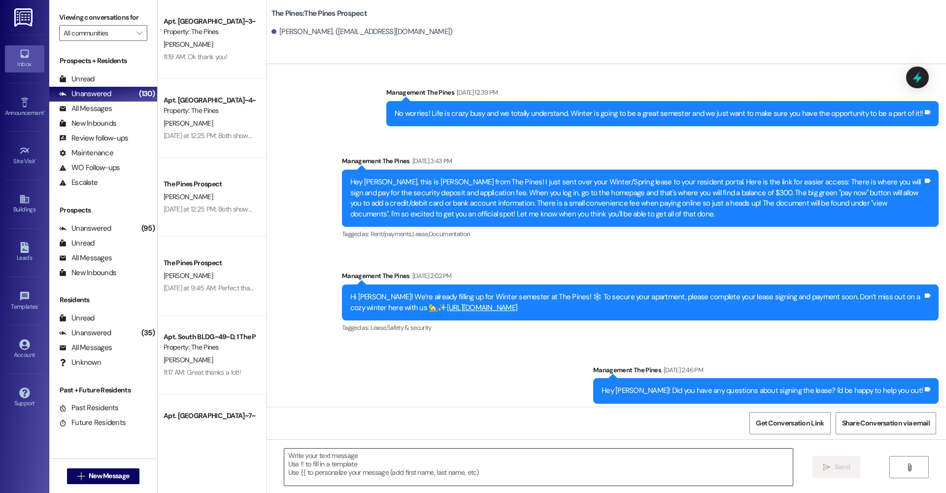
scroll to position [840, 0]
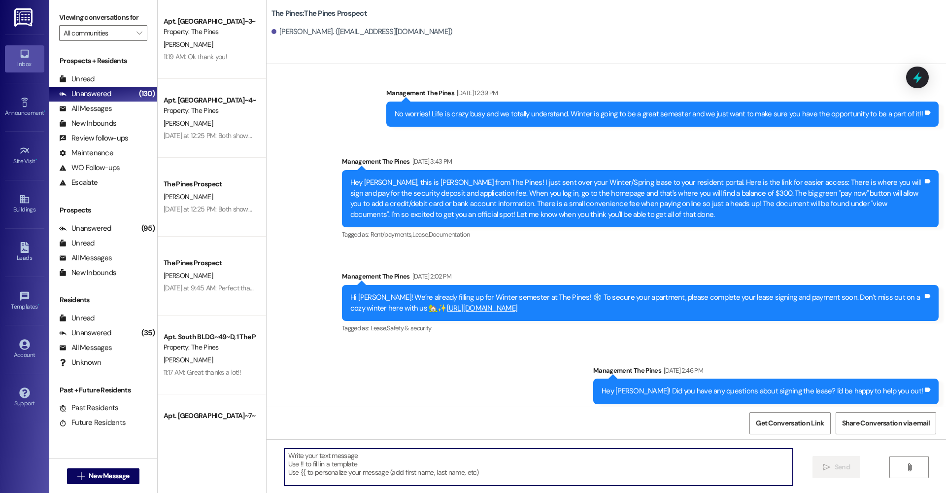
click at [425, 465] on textarea at bounding box center [538, 466] width 508 height 37
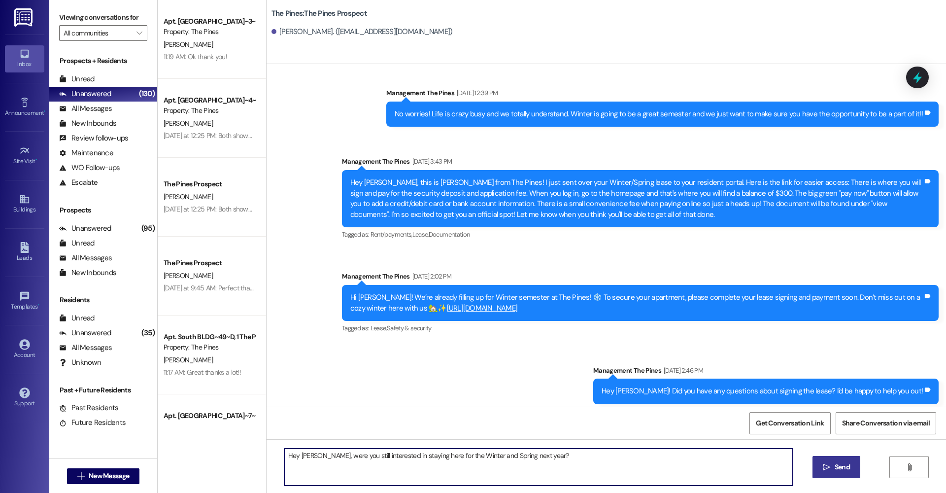
drag, startPoint x: 290, startPoint y: 456, endPoint x: 540, endPoint y: 459, distance: 250.8
click at [540, 459] on textarea "Hey [PERSON_NAME], were you still interested in staying here for the Winter and…" at bounding box center [538, 466] width 508 height 37
type textarea "Hey [PERSON_NAME], were you still interested in staying here for the Winter and…"
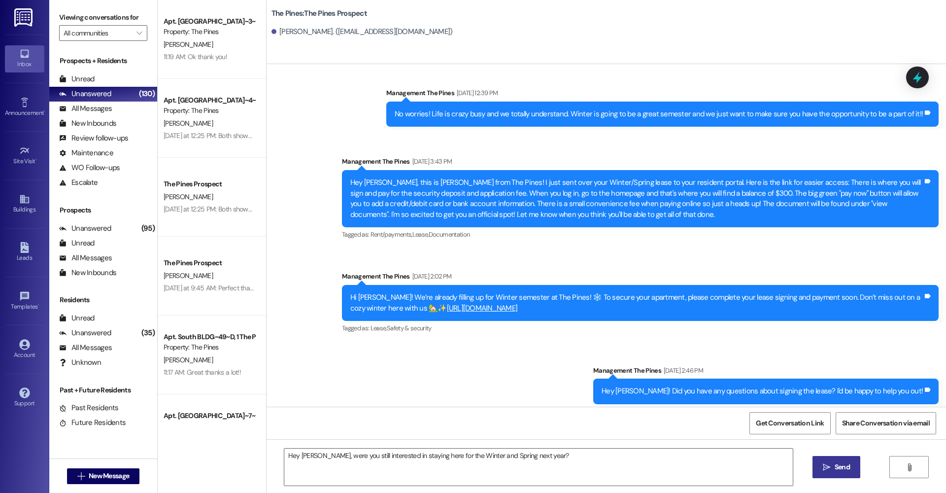
click at [824, 465] on icon "" at bounding box center [826, 467] width 7 height 8
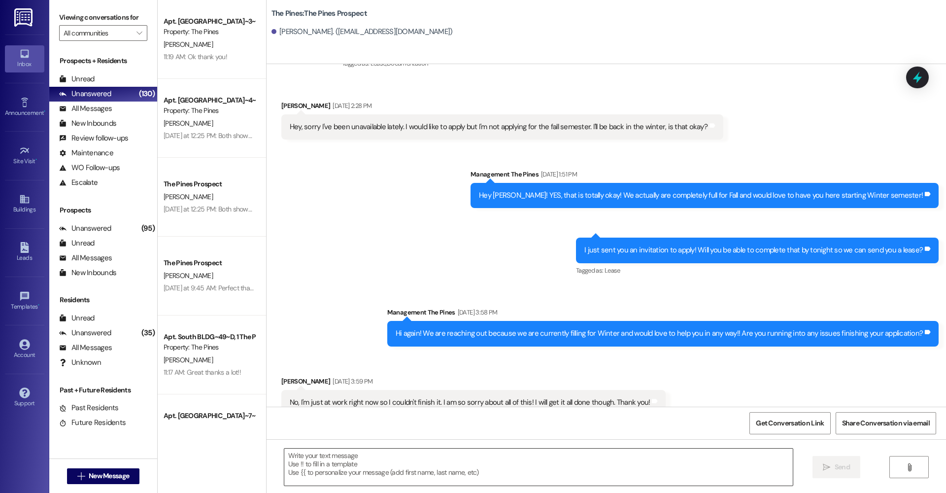
scroll to position [482, 0]
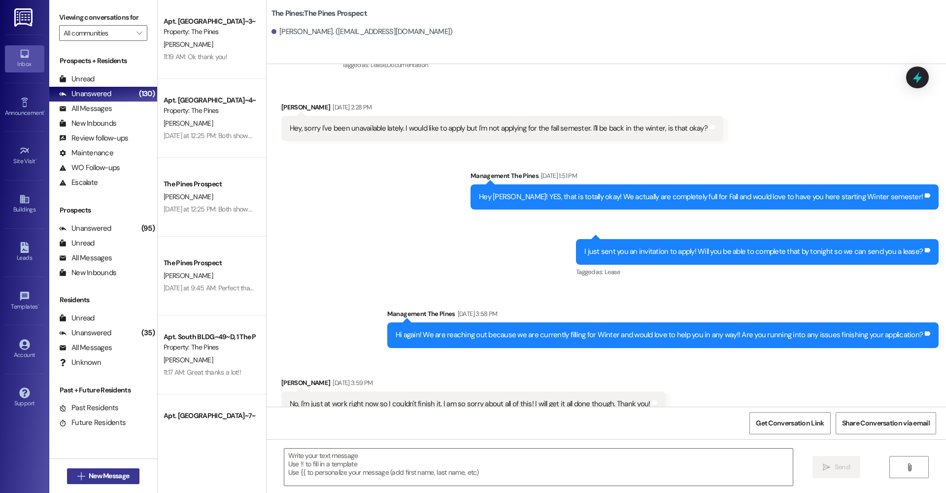
click at [126, 476] on span "New Message" at bounding box center [109, 475] width 40 height 10
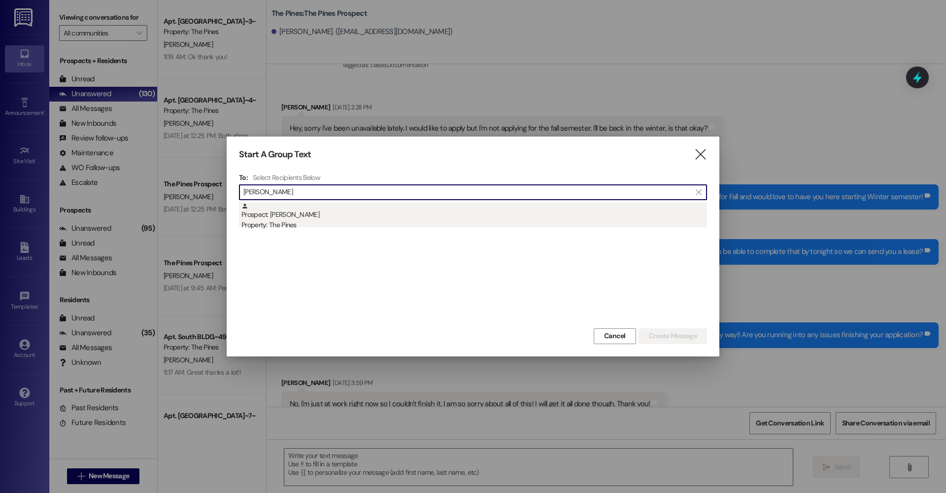
type input "[PERSON_NAME]"
click at [334, 211] on div "Prospect: [PERSON_NAME] Property: The Pines" at bounding box center [474, 216] width 466 height 28
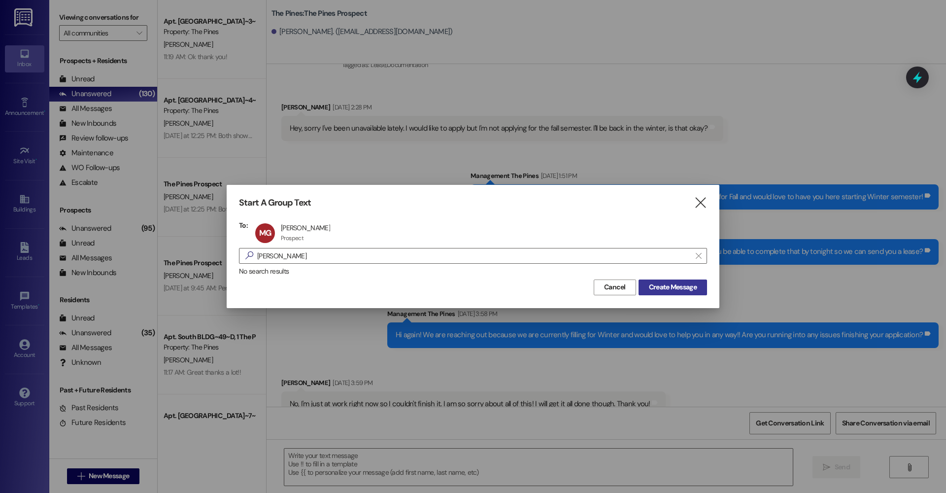
click at [677, 286] on span "Create Message" at bounding box center [673, 287] width 48 height 10
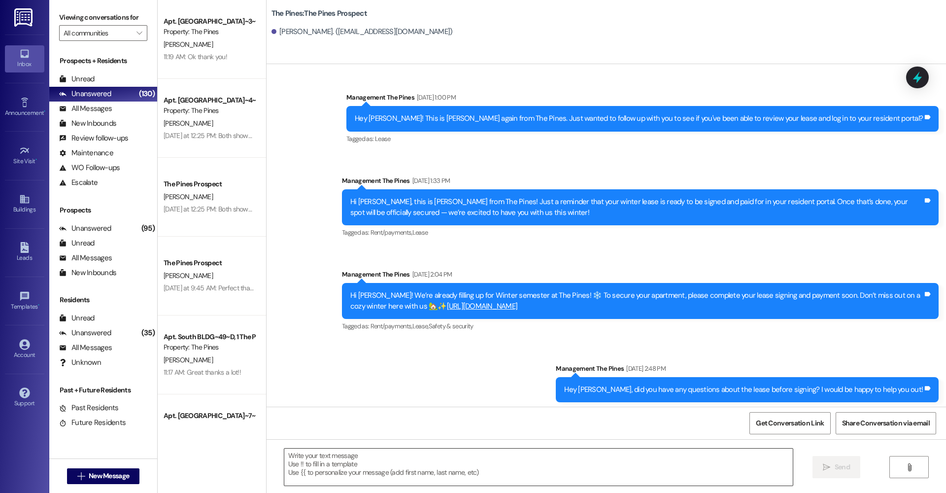
scroll to position [632, 0]
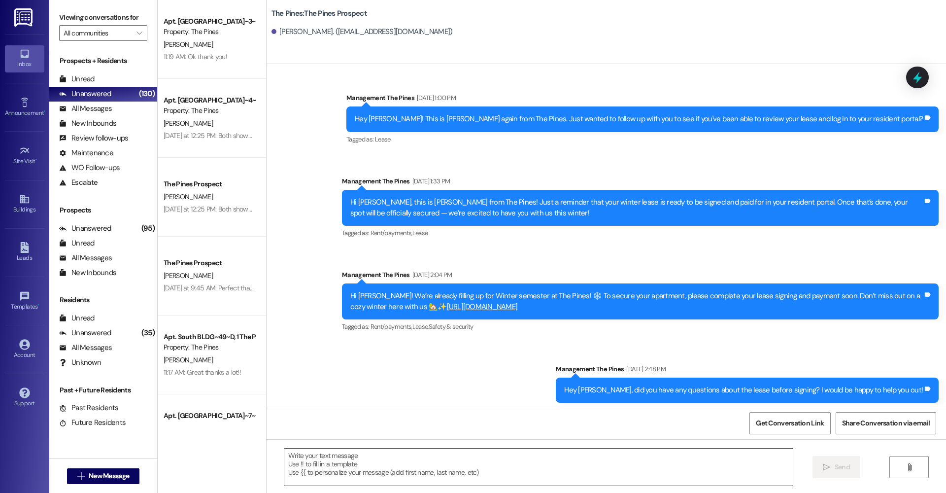
click at [489, 460] on textarea at bounding box center [538, 466] width 508 height 37
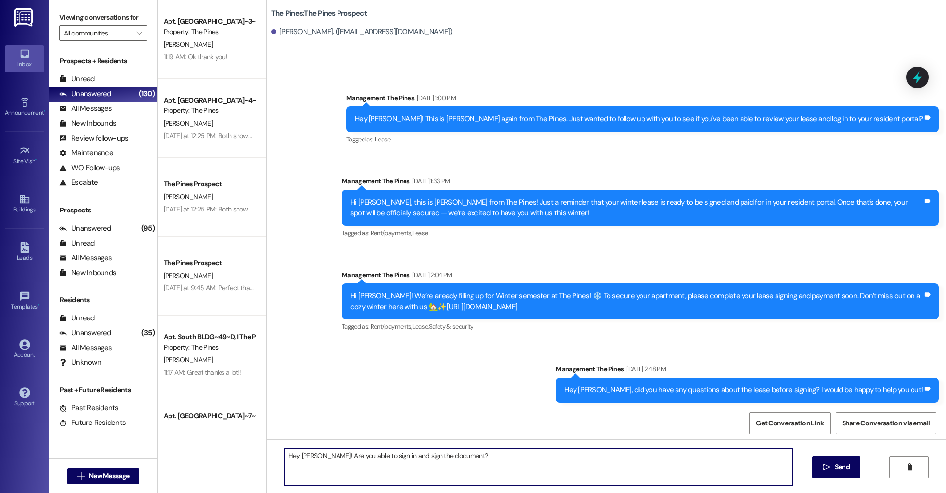
drag, startPoint x: 466, startPoint y: 457, endPoint x: 286, endPoint y: 450, distance: 180.0
click at [286, 450] on textarea "Hey [PERSON_NAME]! Are you able to sign in and sign the document?" at bounding box center [538, 466] width 508 height 37
type textarea "Hey [PERSON_NAME]! Are you able to sign in and sign the document?"
click at [819, 469] on button " Send" at bounding box center [836, 467] width 48 height 22
